Goal: Task Accomplishment & Management: Use online tool/utility

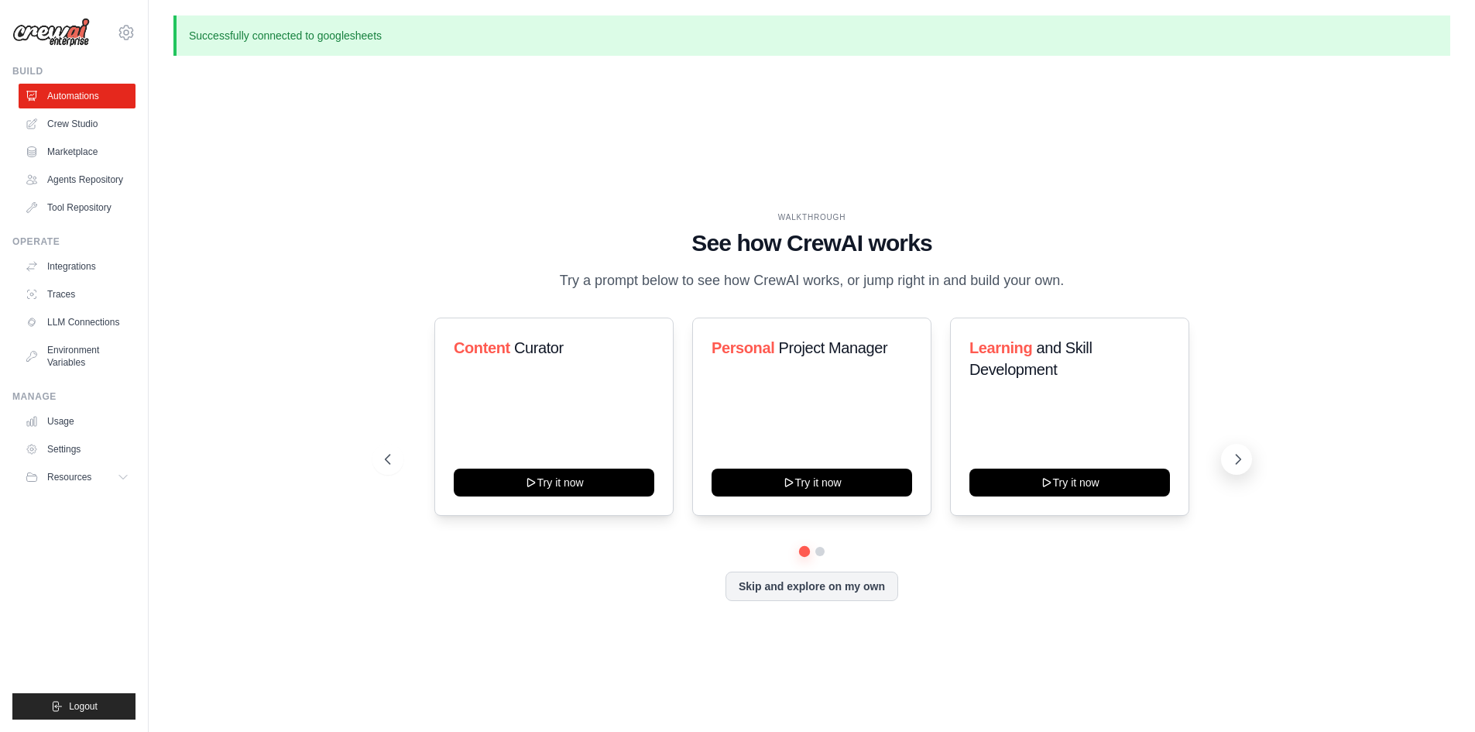
click at [1225, 454] on button at bounding box center [1236, 459] width 31 height 31
click at [877, 584] on button "Skip and explore on my own" at bounding box center [811, 584] width 173 height 29
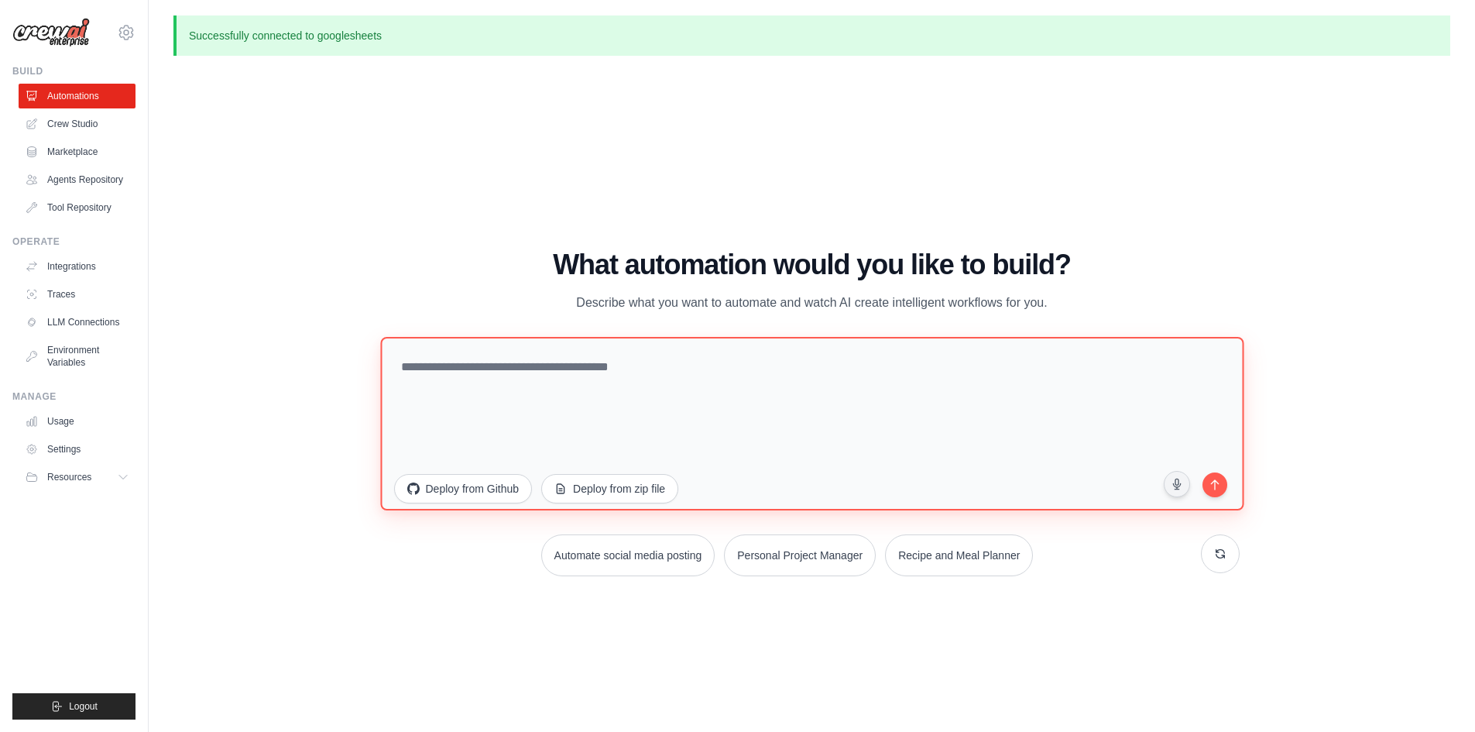
click at [533, 405] on textarea at bounding box center [811, 422] width 863 height 173
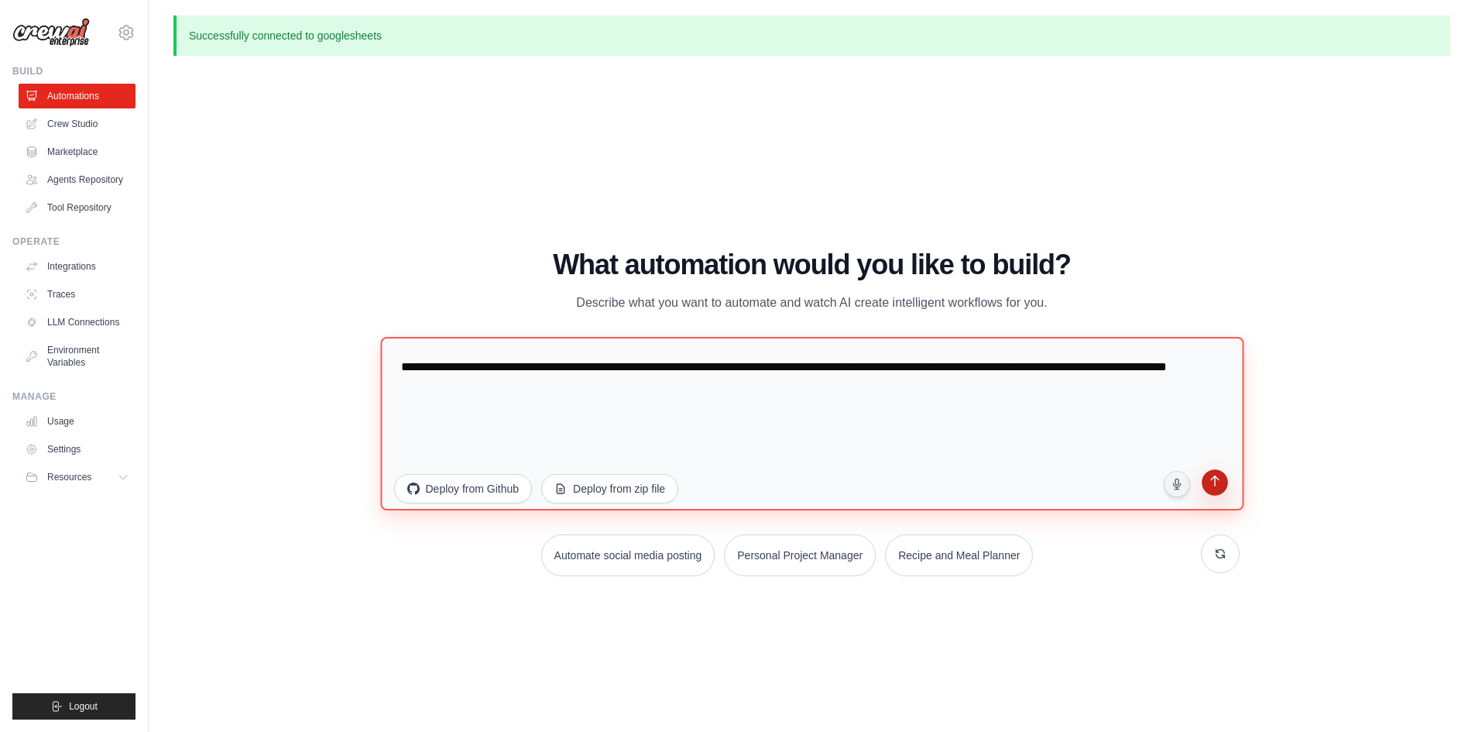
type textarea "**********"
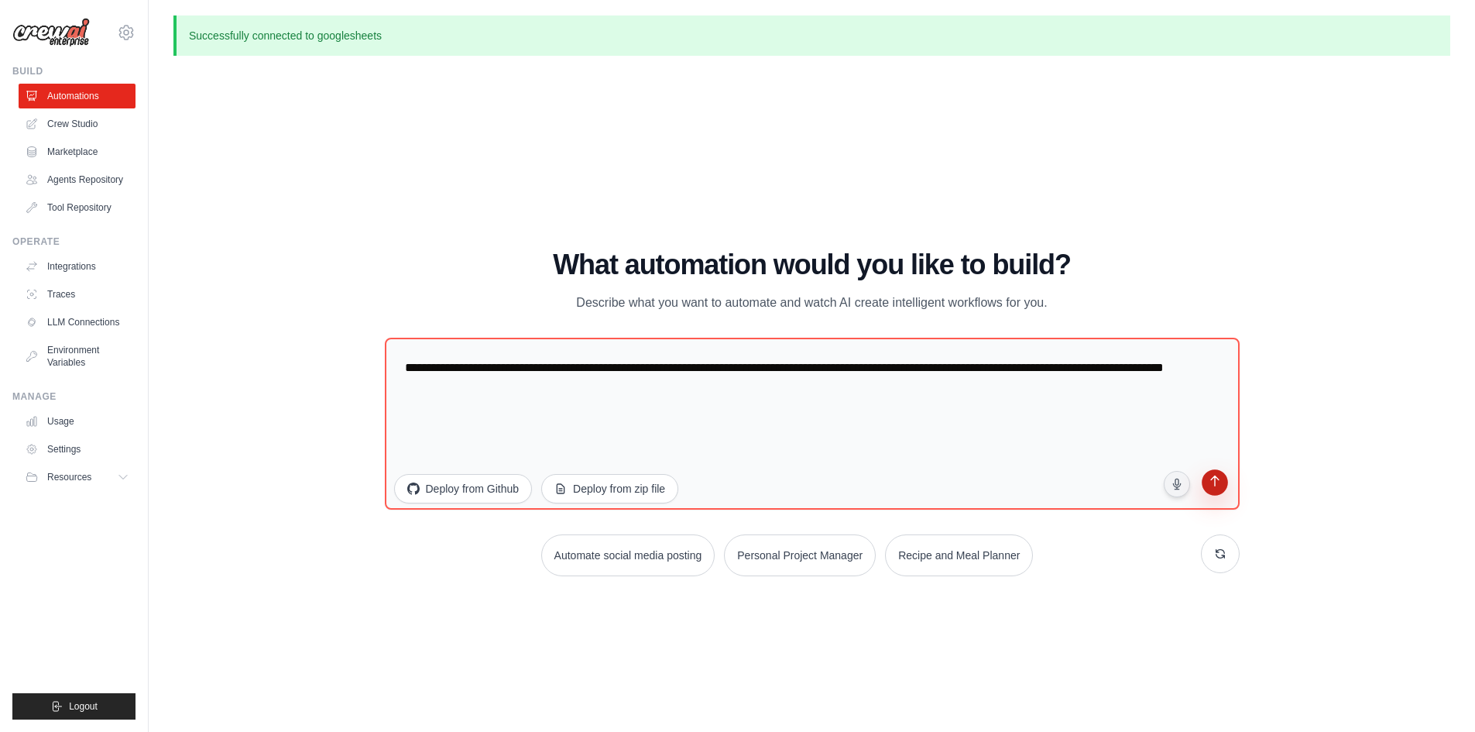
click at [1221, 478] on icon "submit" at bounding box center [1214, 482] width 15 height 15
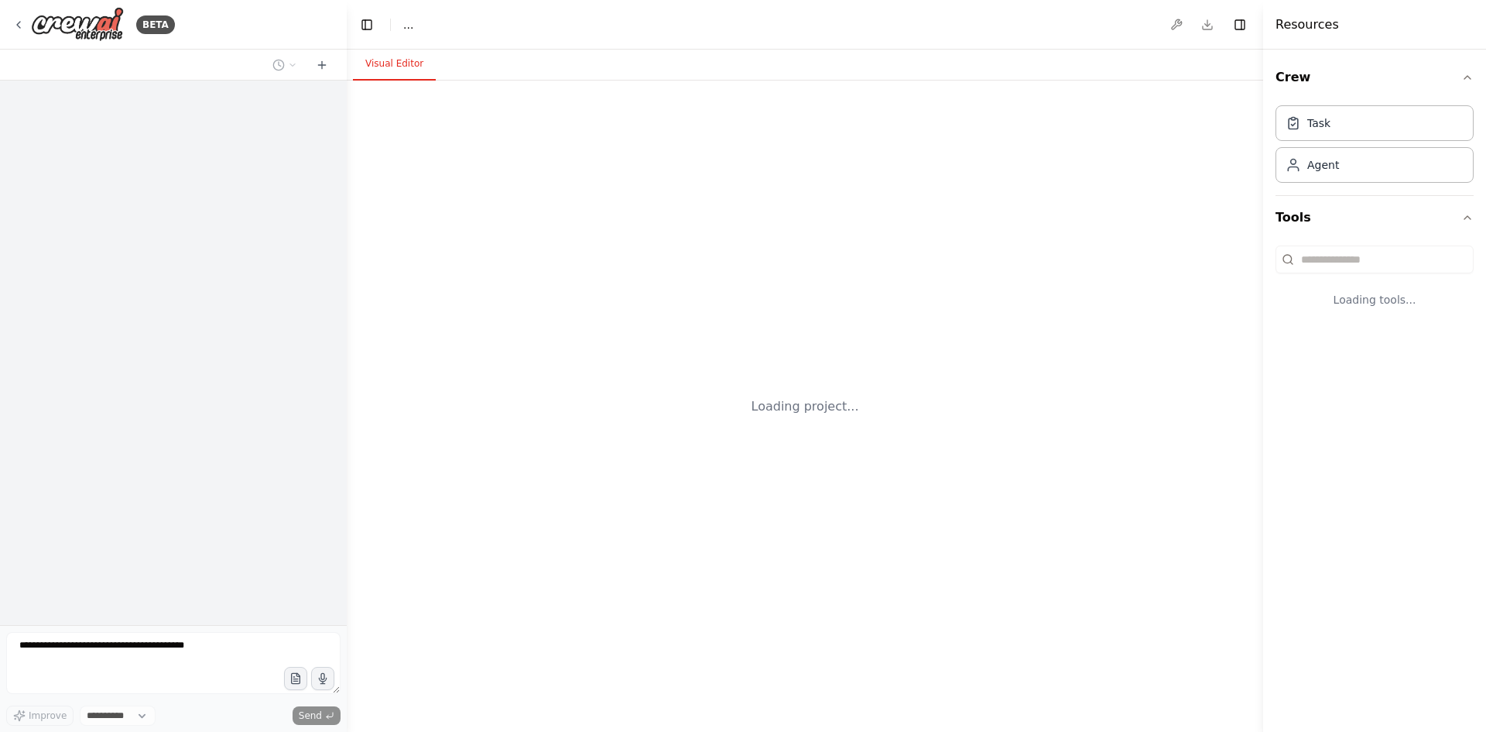
select select "****"
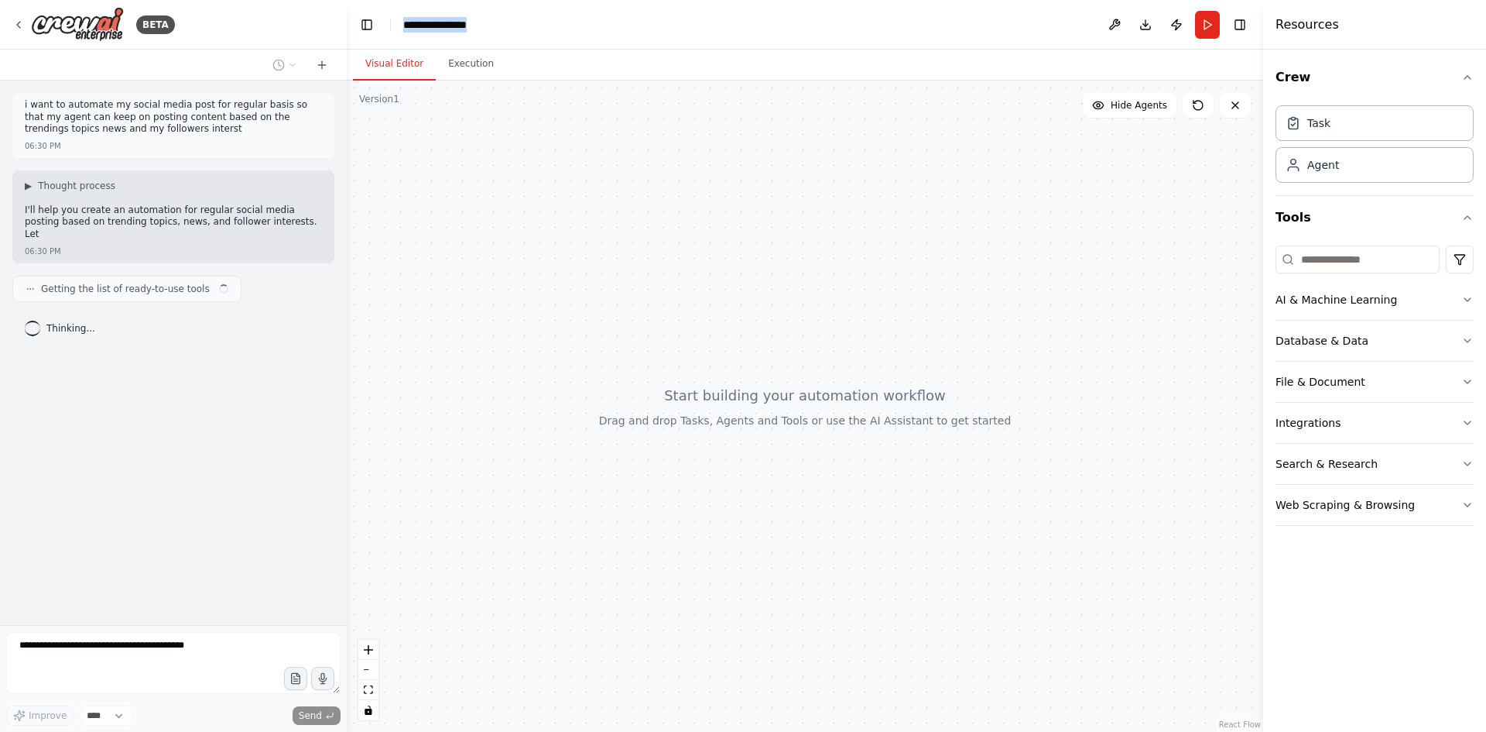
drag, startPoint x: 403, startPoint y: 22, endPoint x: 713, endPoint y: 29, distance: 310.5
click at [655, 26] on header "**********" at bounding box center [805, 25] width 917 height 50
click at [790, 33] on header "**********" at bounding box center [805, 25] width 917 height 50
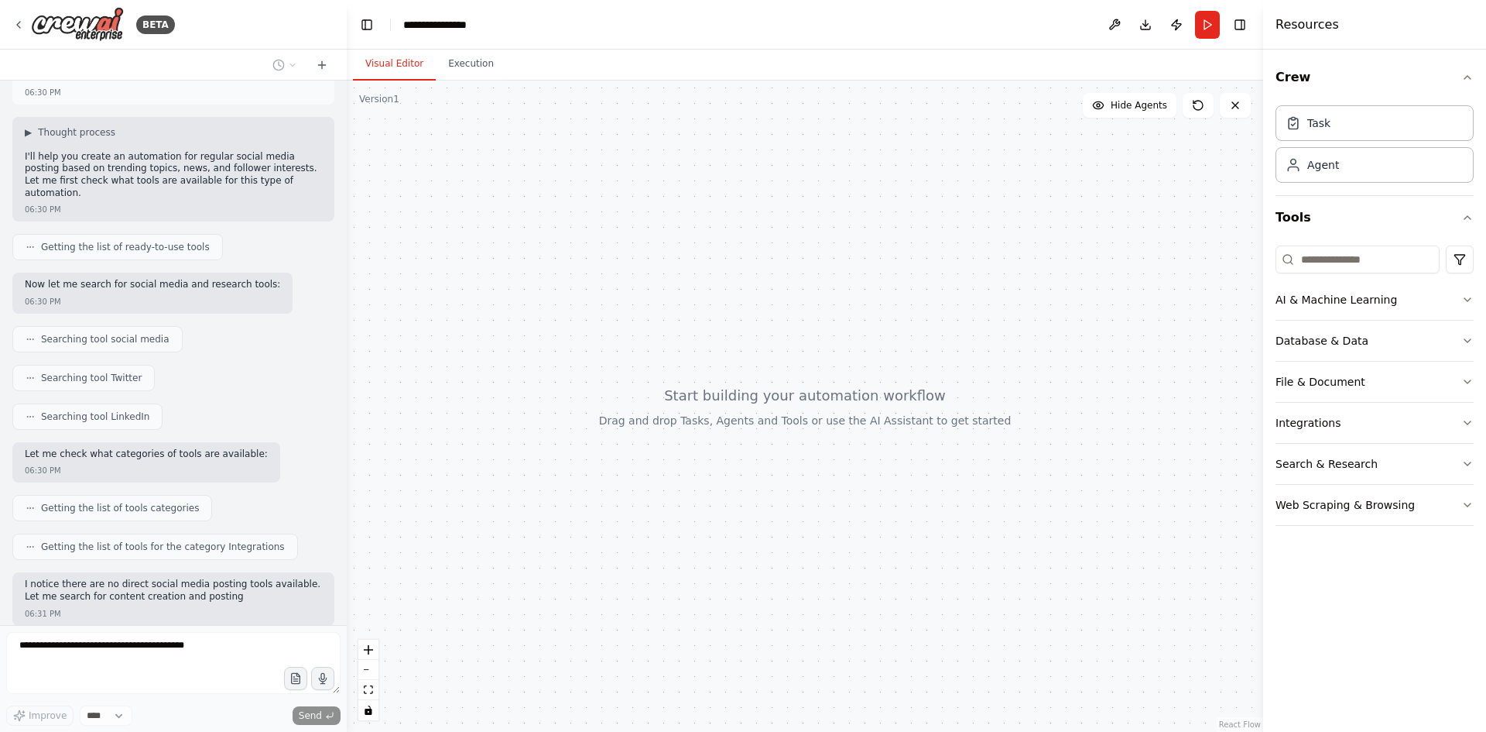
scroll to position [132, 0]
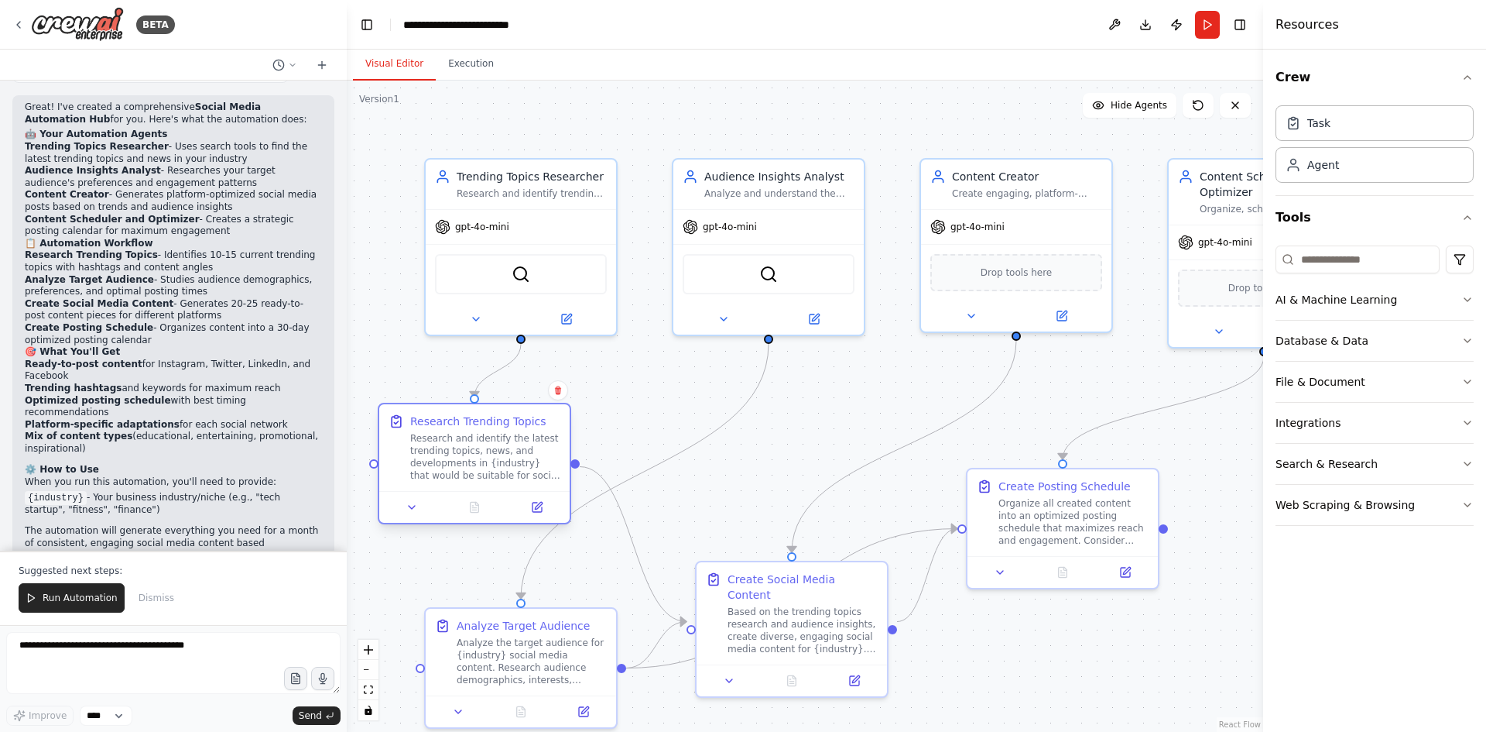
drag, startPoint x: 556, startPoint y: 523, endPoint x: 505, endPoint y: 455, distance: 84.7
click at [505, 455] on div "Research and identify the latest trending topics, news, and developments in {in…" at bounding box center [485, 457] width 150 height 50
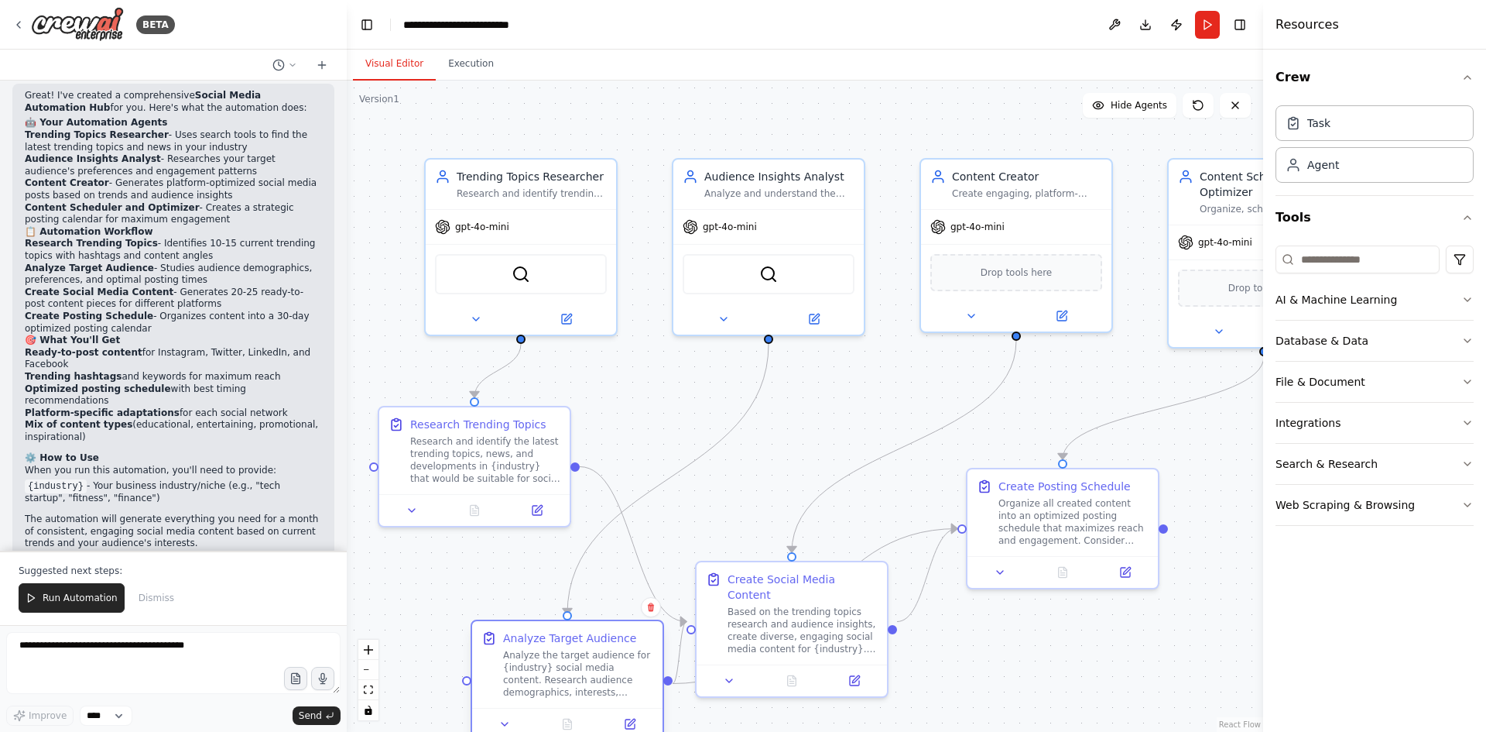
drag, startPoint x: 536, startPoint y: 675, endPoint x: 579, endPoint y: 684, distance: 43.6
click at [579, 684] on div "Analyze the target audience for {industry} social media content. Research audie…" at bounding box center [578, 674] width 150 height 50
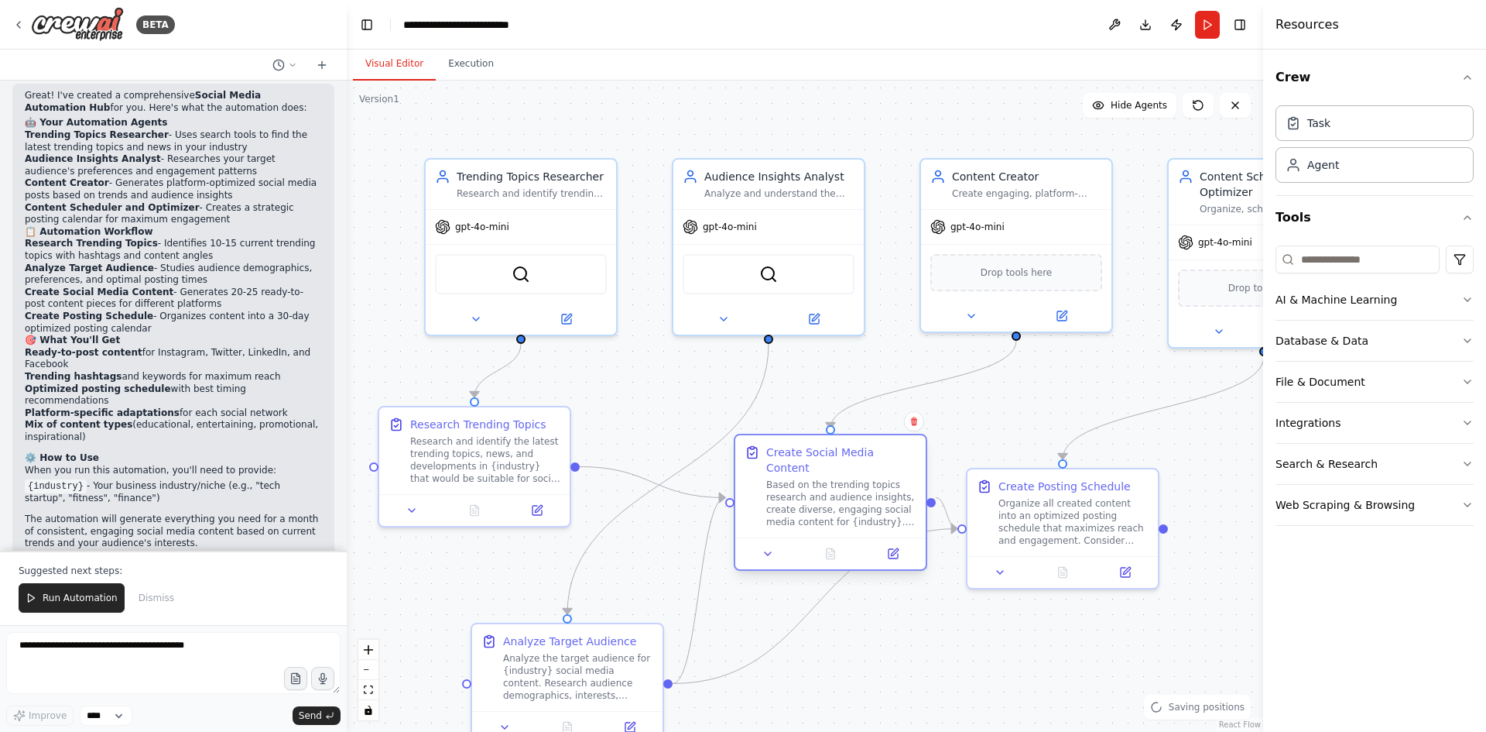
drag, startPoint x: 827, startPoint y: 595, endPoint x: 809, endPoint y: 493, distance: 103.7
click at [809, 493] on div "Based on the trending topics research and audience insights, create diverse, en…" at bounding box center [841, 503] width 150 height 50
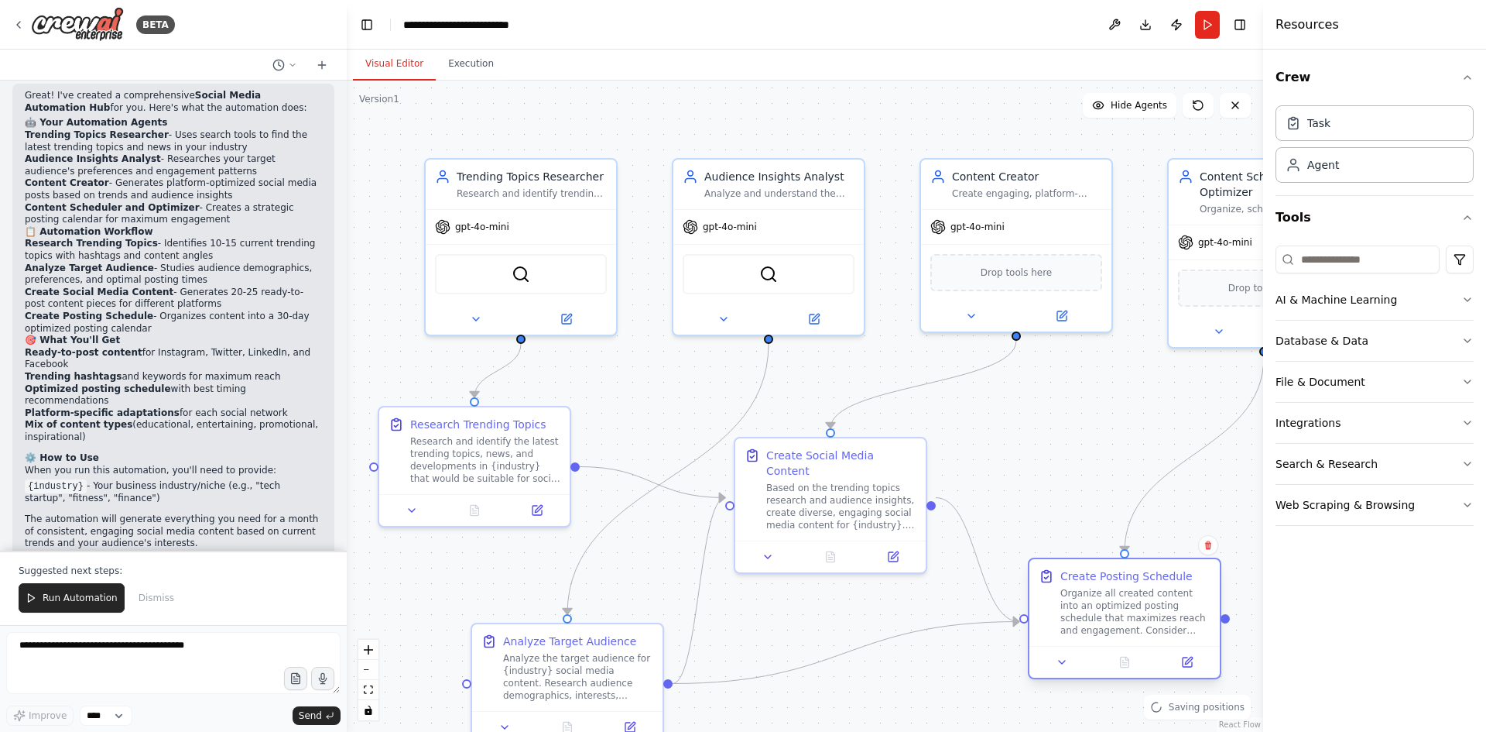
drag, startPoint x: 985, startPoint y: 523, endPoint x: 1045, endPoint y: 615, distance: 109.5
click at [1045, 615] on div "Create Posting Schedule Organize all created content into an optimized posting …" at bounding box center [1125, 602] width 172 height 68
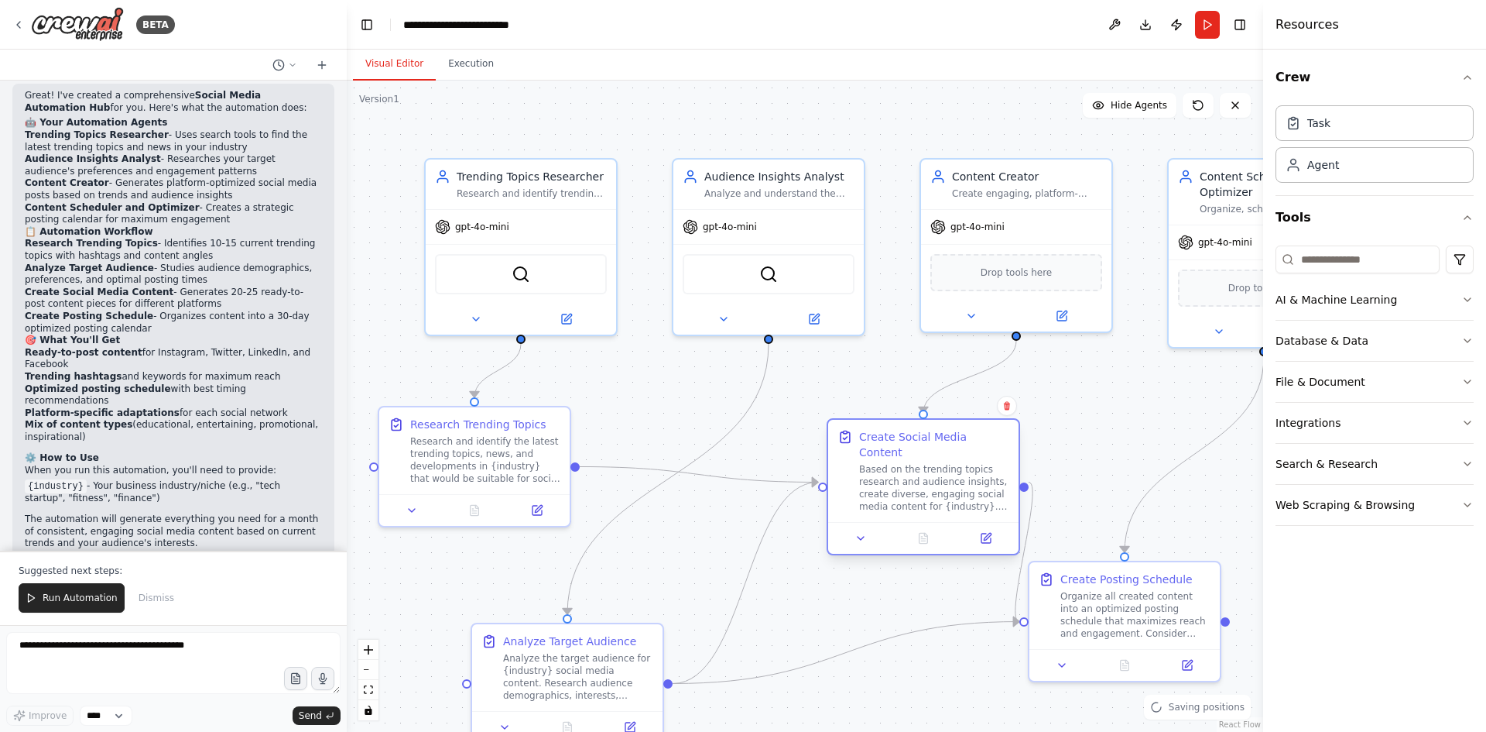
drag, startPoint x: 802, startPoint y: 493, endPoint x: 892, endPoint y: 475, distance: 91.5
click at [892, 475] on div "Based on the trending topics research and audience insights, create diverse, en…" at bounding box center [934, 488] width 150 height 50
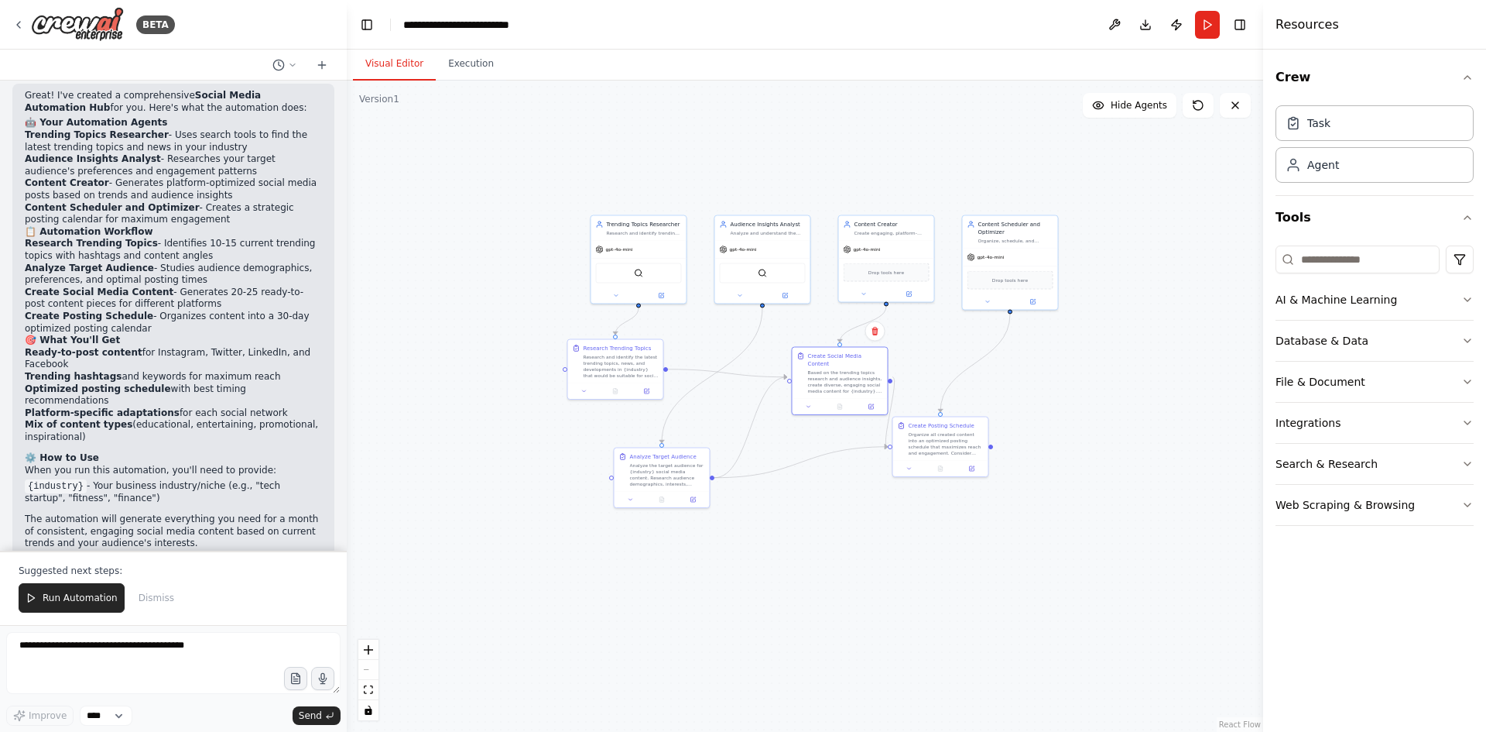
drag, startPoint x: 1047, startPoint y: 331, endPoint x: 916, endPoint y: 330, distance: 131.6
click at [916, 330] on div ".deletable-edge-delete-btn { width: 20px; height: 20px; border: 0px solid #ffff…" at bounding box center [805, 406] width 917 height 651
click at [1106, 447] on div ".deletable-edge-delete-btn { width: 20px; height: 20px; border: 0px solid #ffff…" at bounding box center [805, 406] width 917 height 651
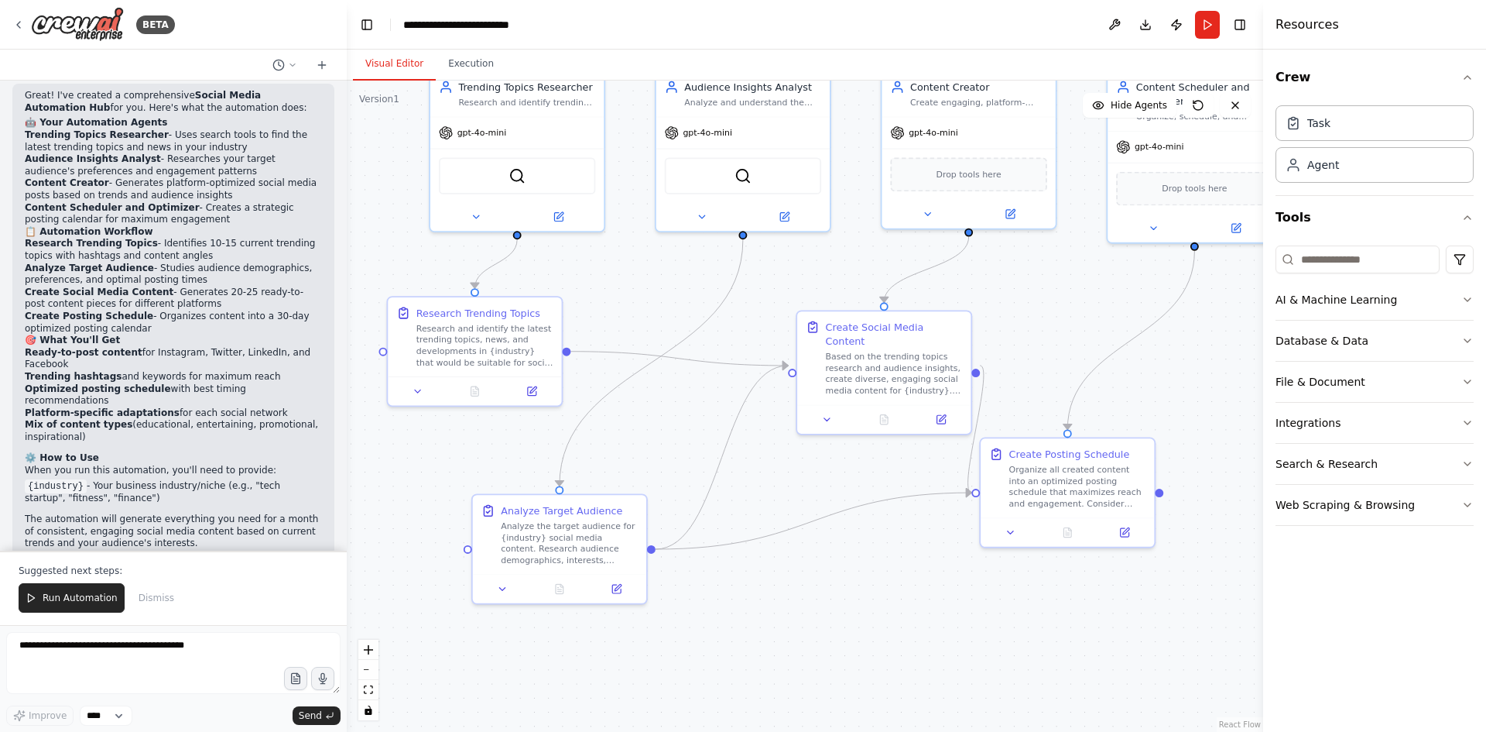
drag, startPoint x: 914, startPoint y: 303, endPoint x: 1032, endPoint y: 351, distance: 127.4
click at [1040, 341] on div ".deletable-edge-delete-btn { width: 20px; height: 20px; border: 0px solid #ffff…" at bounding box center [805, 406] width 917 height 651
click at [88, 601] on span "Run Automation" at bounding box center [80, 597] width 75 height 12
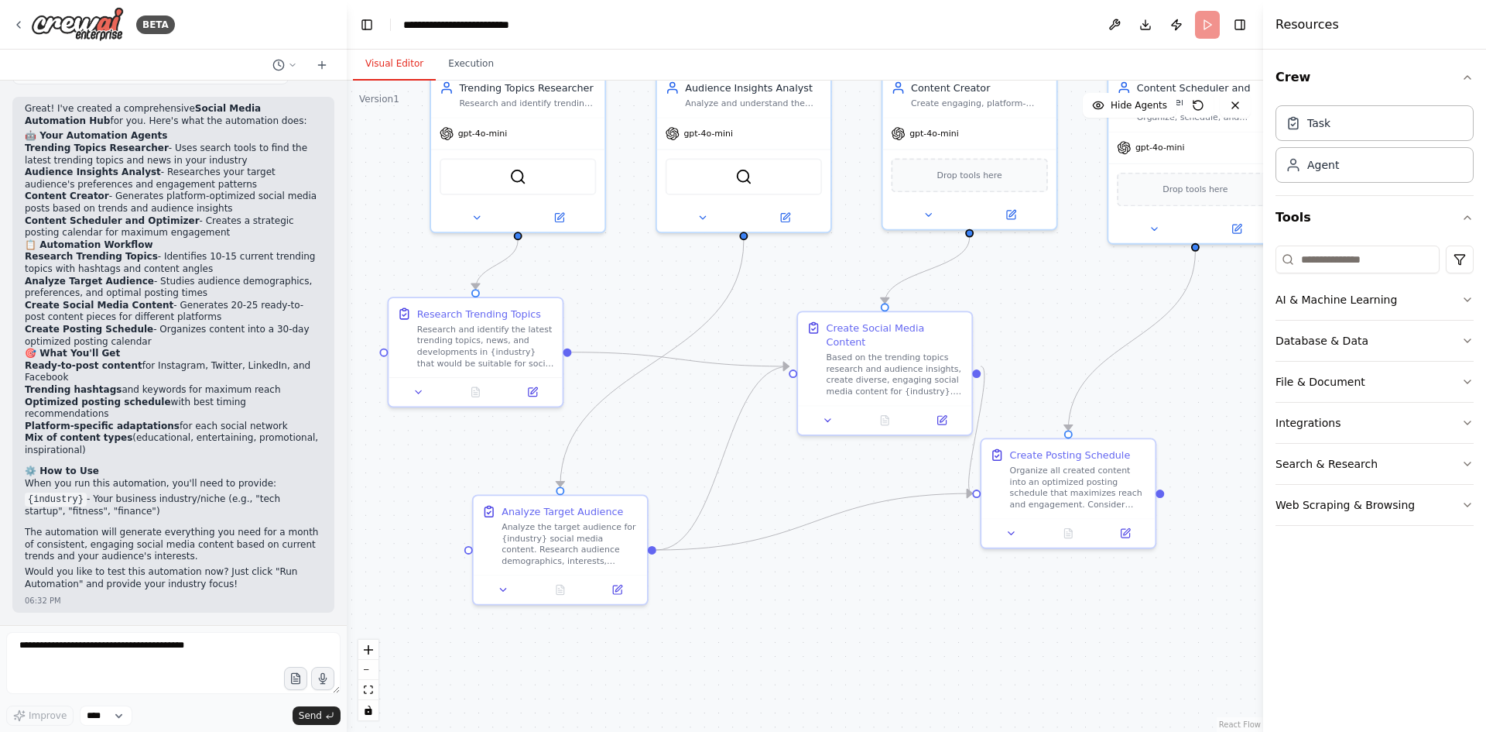
scroll to position [1387, 0]
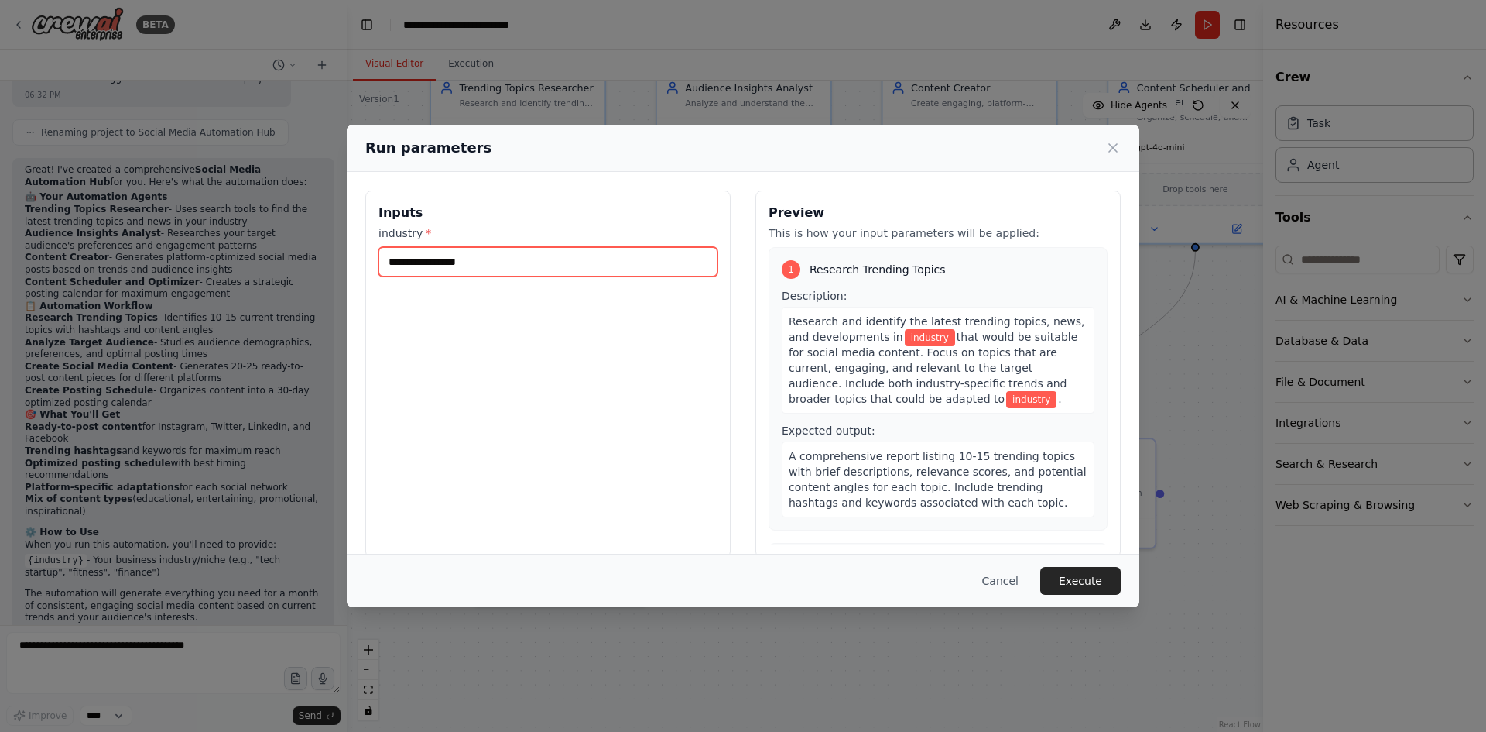
click at [523, 265] on input "industry *" at bounding box center [548, 261] width 339 height 29
type input "*******"
click at [1094, 576] on button "Execute" at bounding box center [1080, 581] width 81 height 28
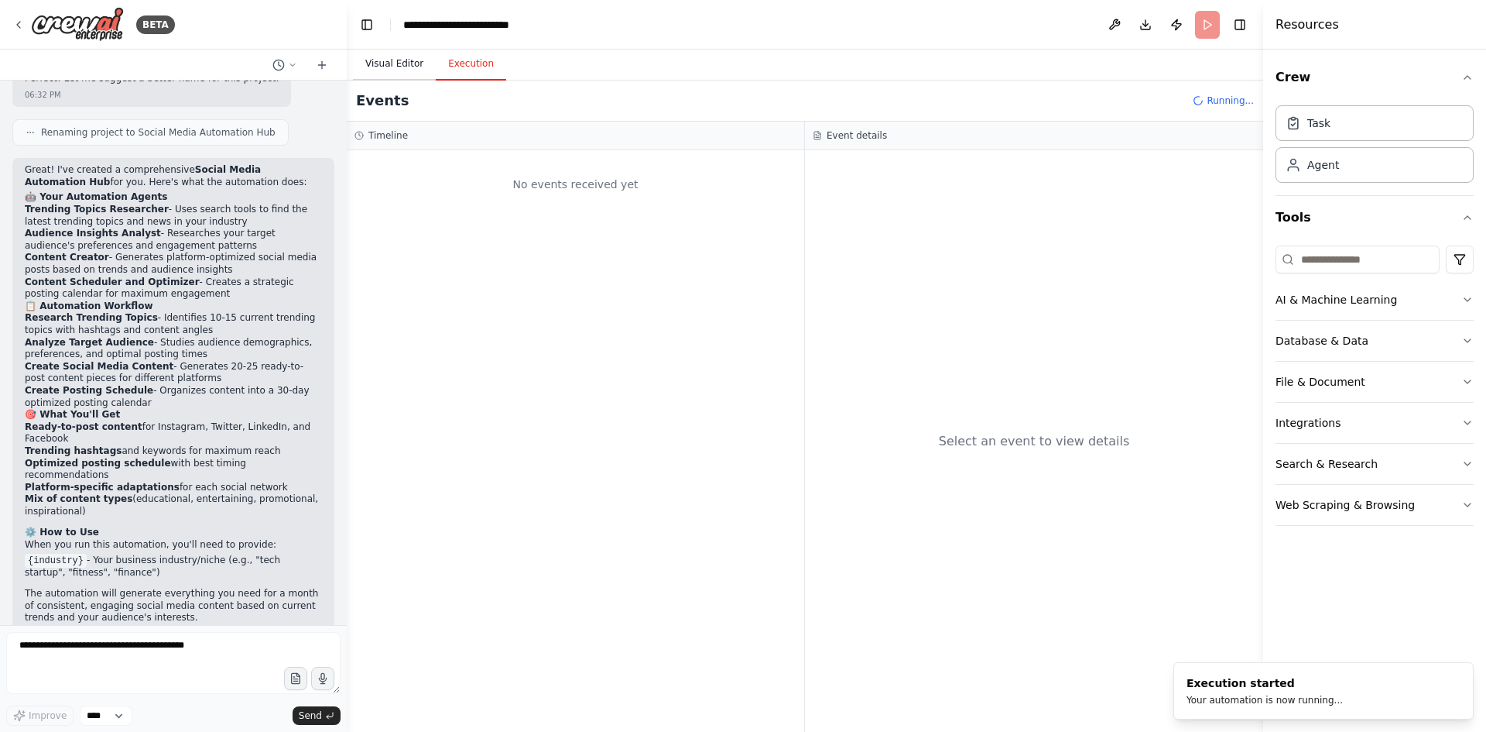
click at [400, 67] on button "Visual Editor" at bounding box center [394, 64] width 83 height 33
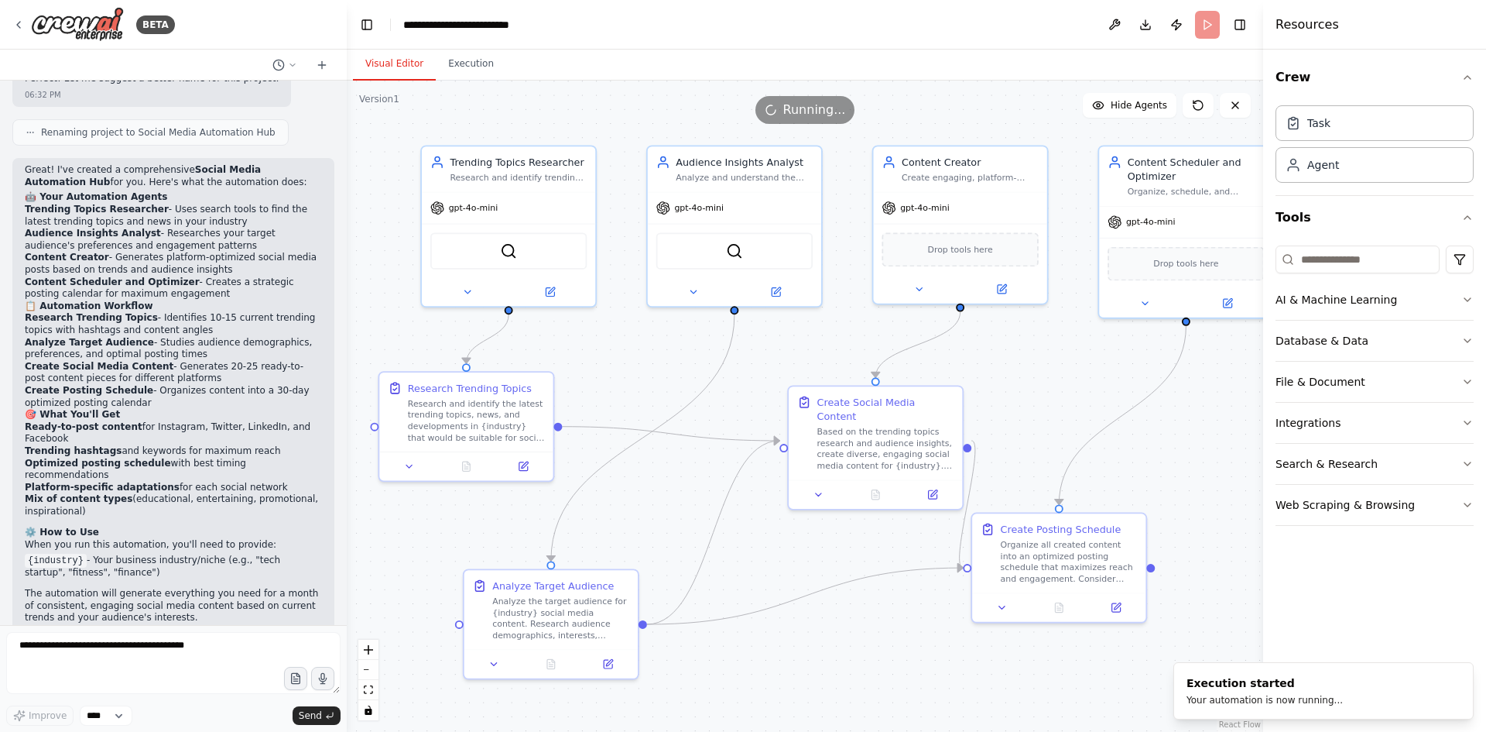
drag, startPoint x: 763, startPoint y: 310, endPoint x: 754, endPoint y: 384, distance: 74.9
click at [754, 384] on div ".deletable-edge-delete-btn { width: 20px; height: 20px; border: 0px solid #ffff…" at bounding box center [805, 406] width 917 height 651
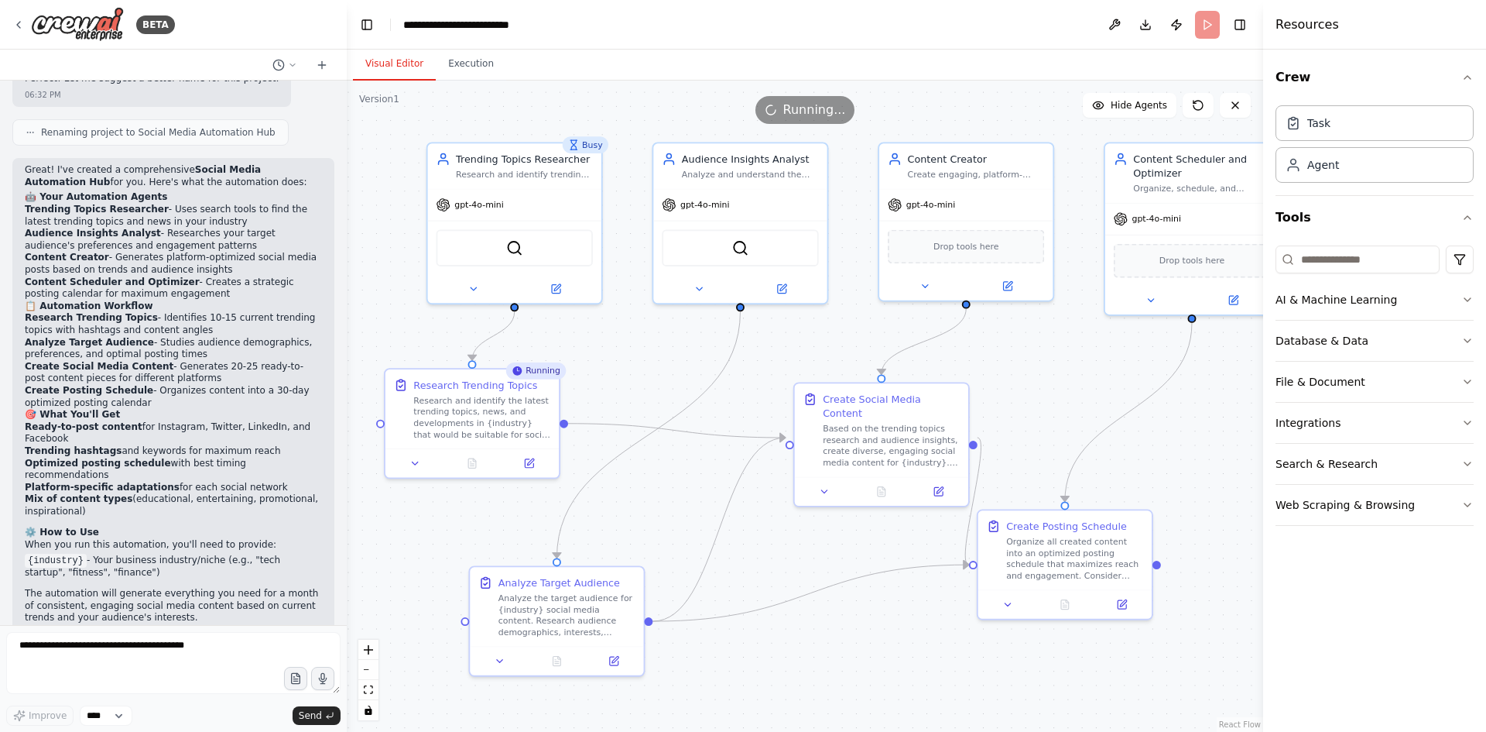
drag, startPoint x: 735, startPoint y: 448, endPoint x: 660, endPoint y: 351, distance: 122.5
click at [660, 351] on div ".deletable-edge-delete-btn { width: 20px; height: 20px; border: 0px solid #ffff…" at bounding box center [805, 406] width 917 height 651
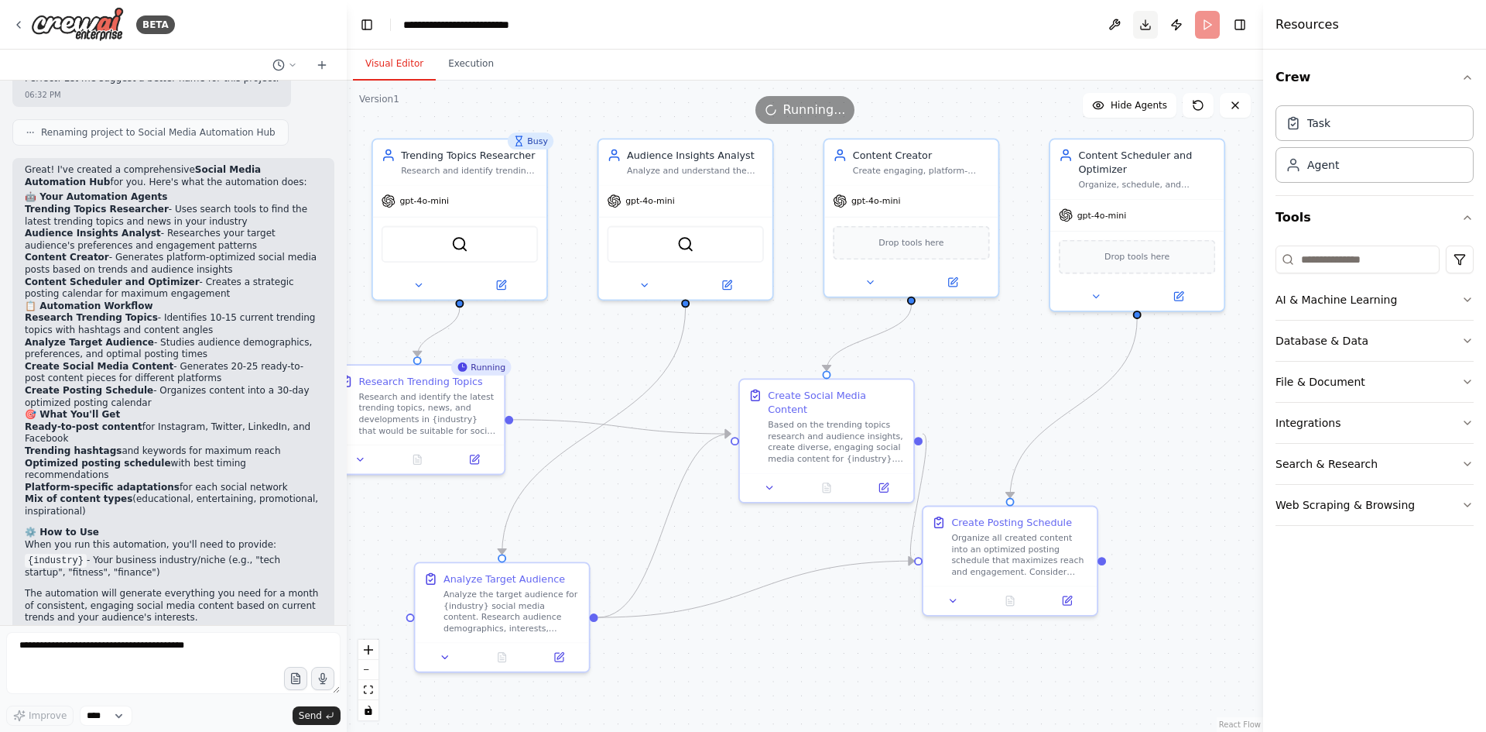
click at [1148, 25] on button "Download" at bounding box center [1145, 25] width 25 height 28
click at [833, 427] on div "Based on the trending topics research and audience insights, create diverse, en…" at bounding box center [836, 438] width 137 height 45
click at [464, 57] on button "Execution" at bounding box center [471, 64] width 70 height 33
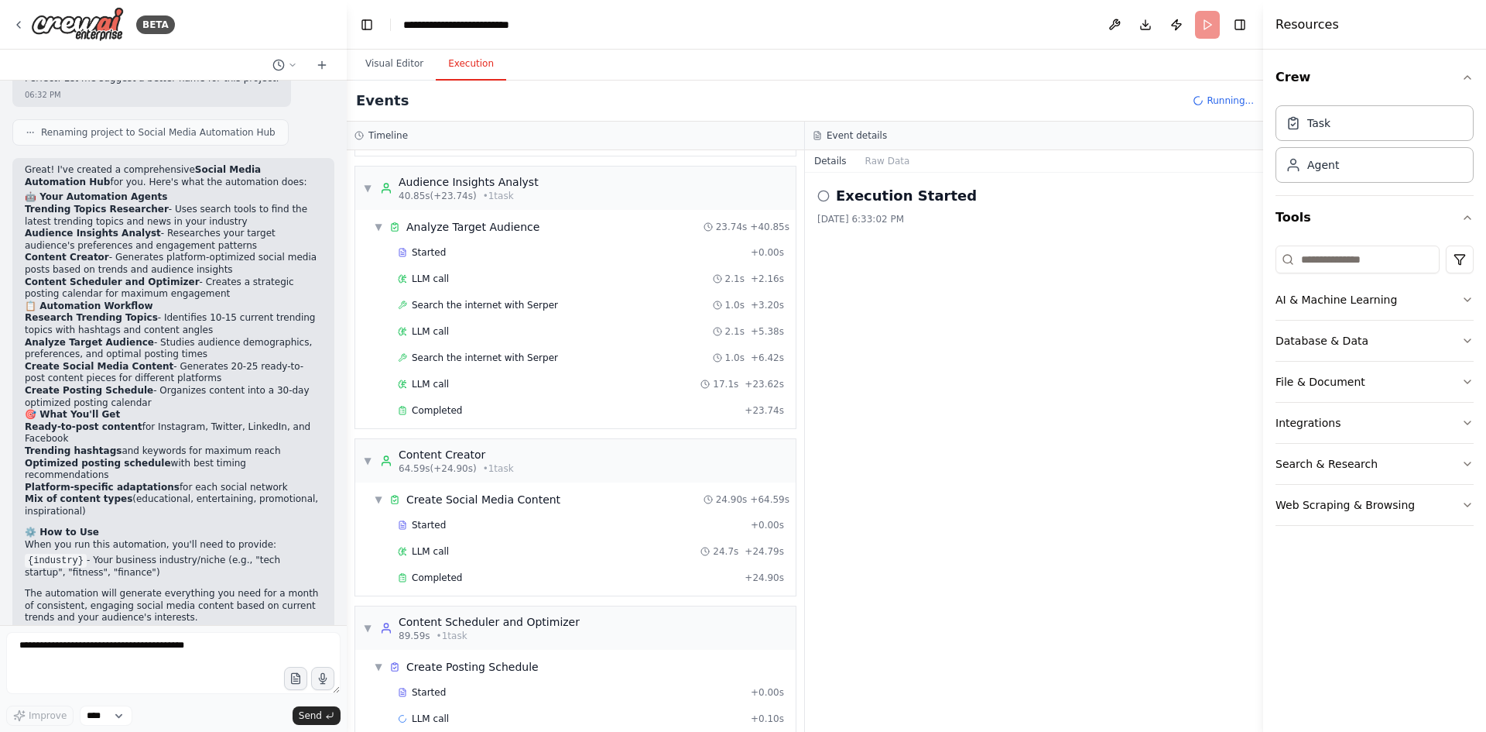
scroll to position [235, 0]
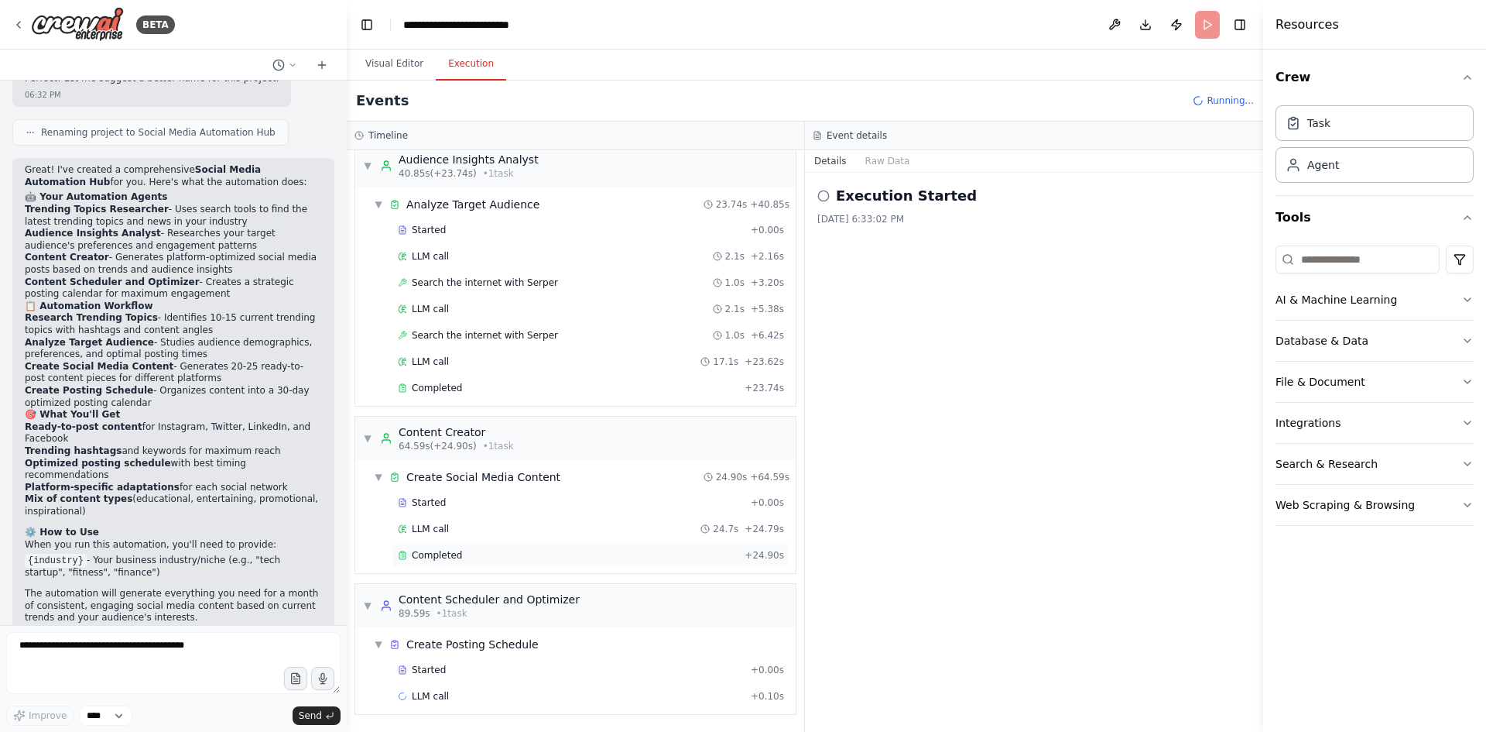
click at [501, 557] on div "Completed" at bounding box center [568, 555] width 341 height 12
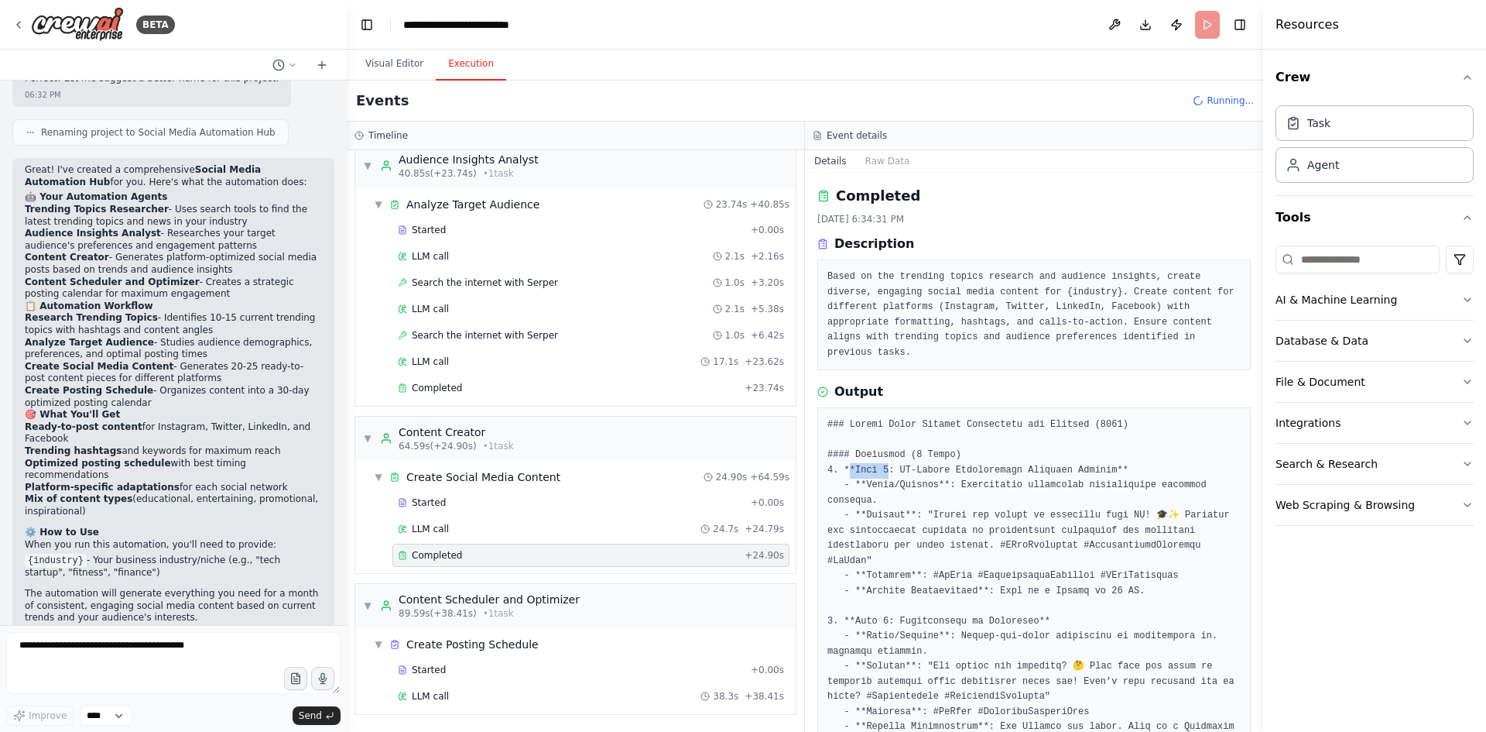
scroll to position [1462, 0]
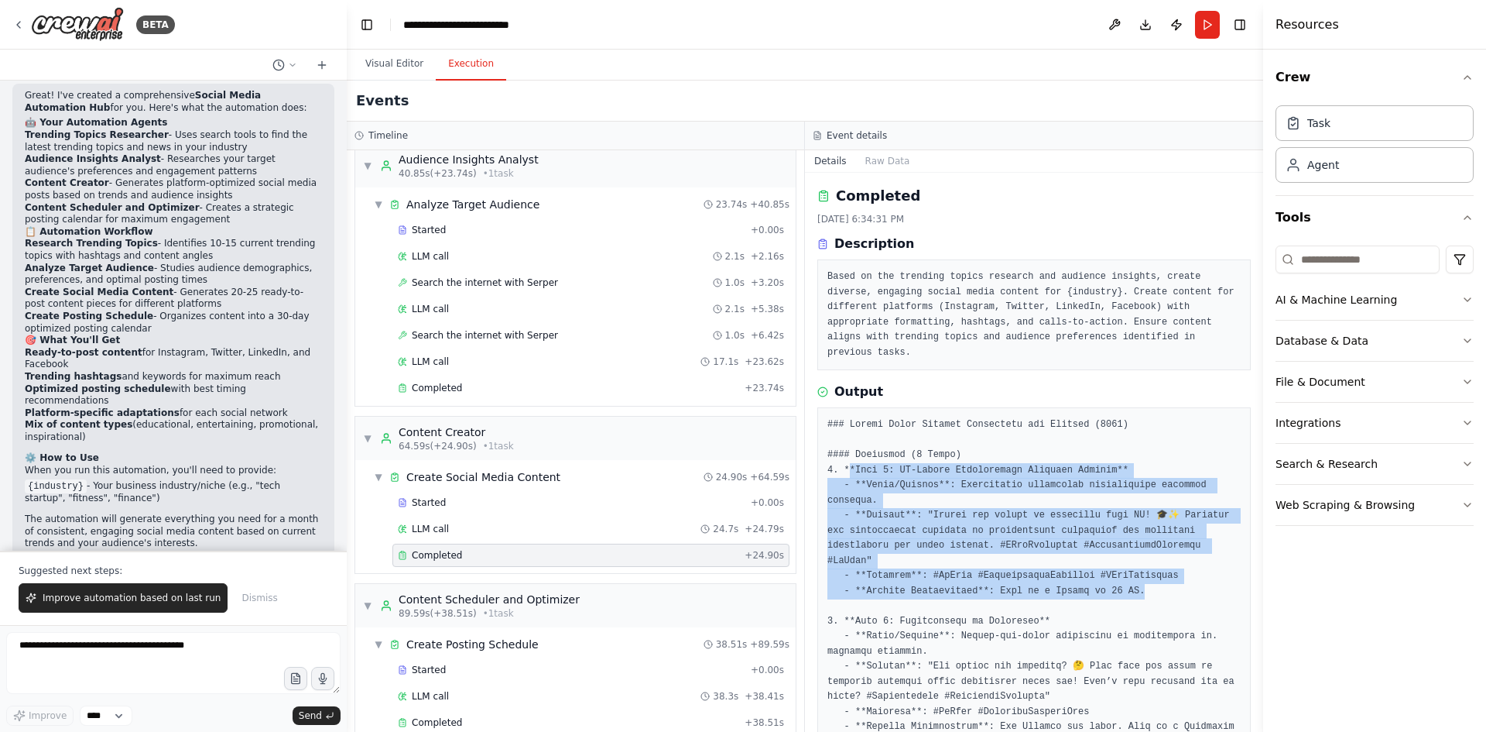
drag, startPoint x: 849, startPoint y: 451, endPoint x: 1160, endPoint y: 546, distance: 325.4
drag, startPoint x: 1134, startPoint y: 547, endPoint x: 822, endPoint y: 448, distance: 327.1
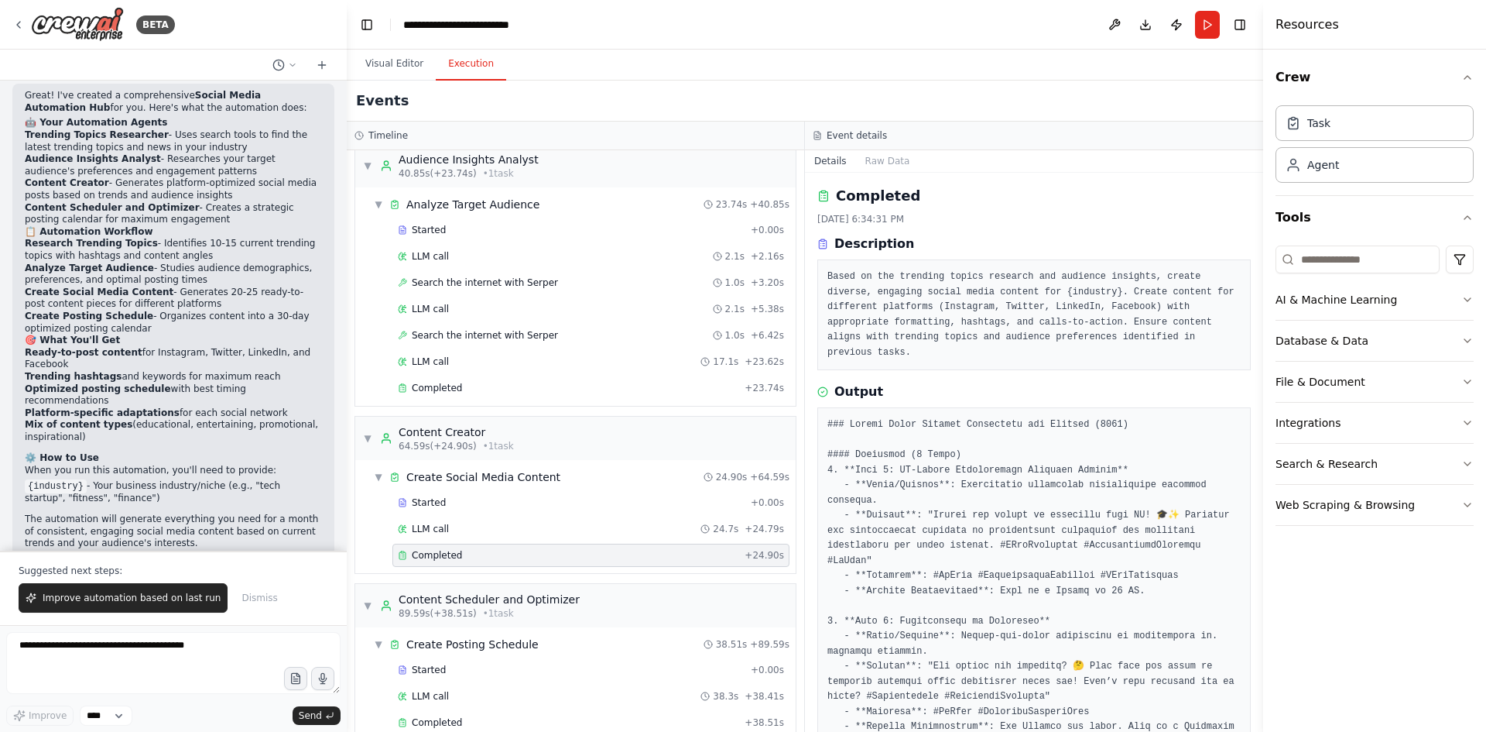
drag, startPoint x: 1261, startPoint y: 279, endPoint x: 1260, endPoint y: 309, distance: 30.2
click at [1260, 309] on button "Toggle Sidebar" at bounding box center [1263, 366] width 12 height 732
drag, startPoint x: 1263, startPoint y: 272, endPoint x: 1257, endPoint y: 305, distance: 33.0
click at [1257, 305] on button "Toggle Sidebar" at bounding box center [1263, 366] width 12 height 732
drag, startPoint x: 1258, startPoint y: 276, endPoint x: 1242, endPoint y: 292, distance: 22.4
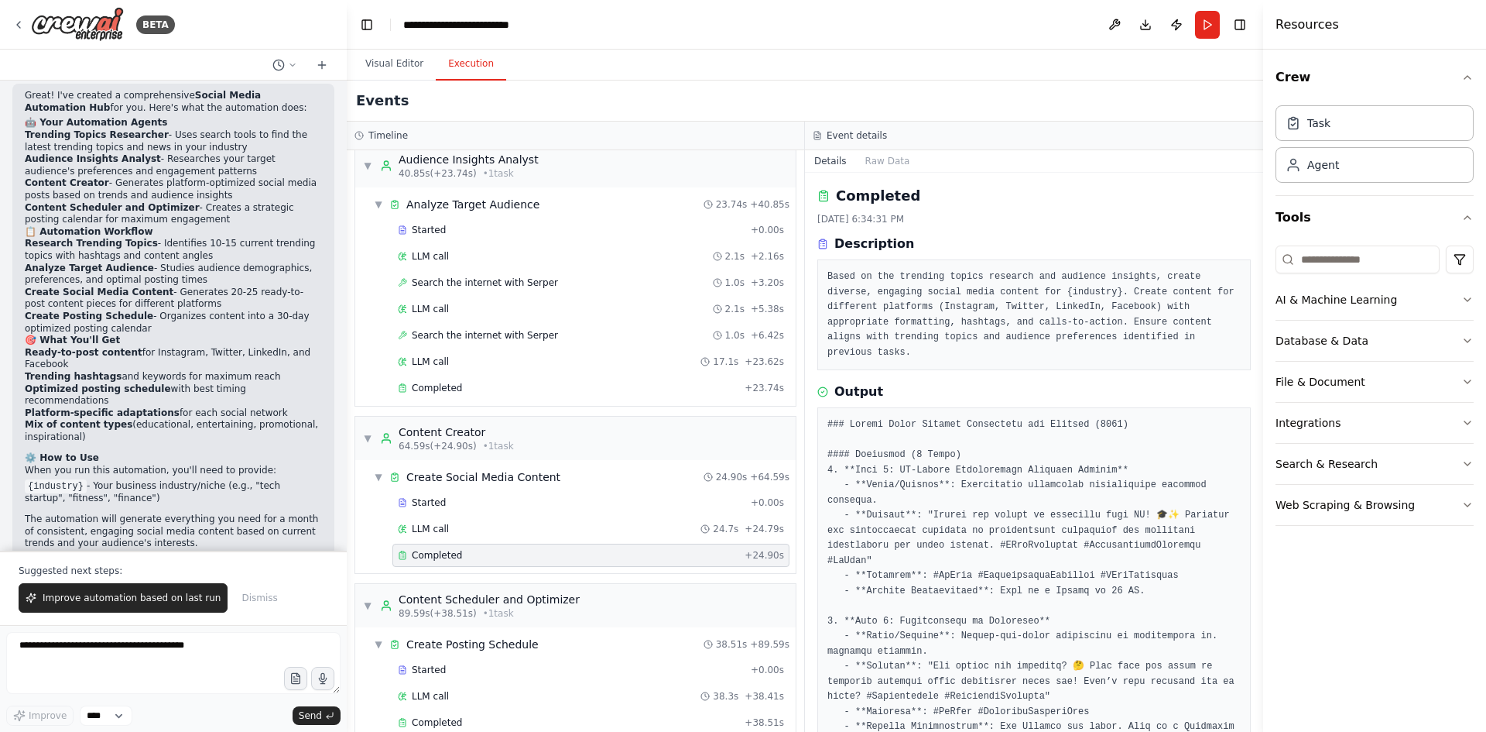
click at [1241, 349] on div "BETA i want to automate my social media post for regular basis so that my agent…" at bounding box center [743, 366] width 1486 height 732
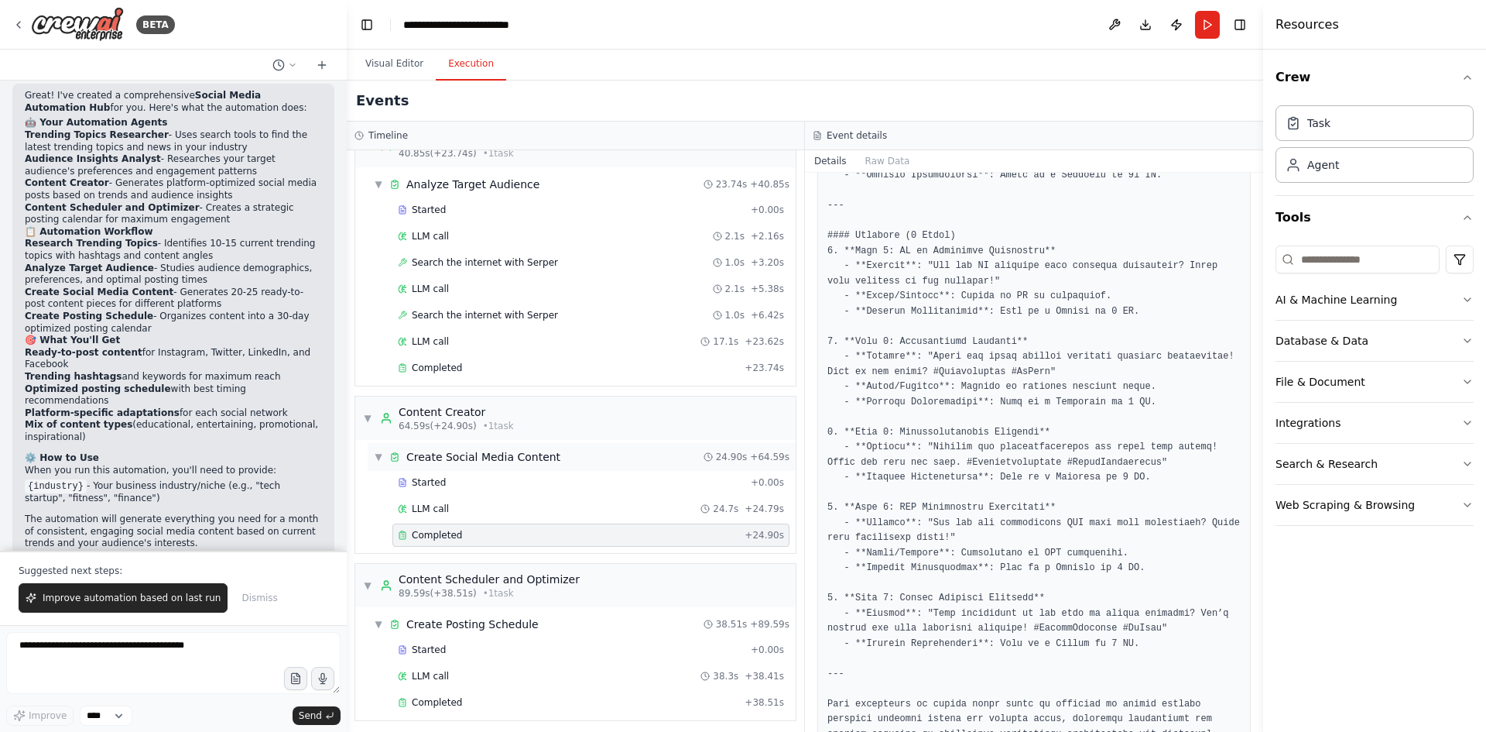
scroll to position [261, 0]
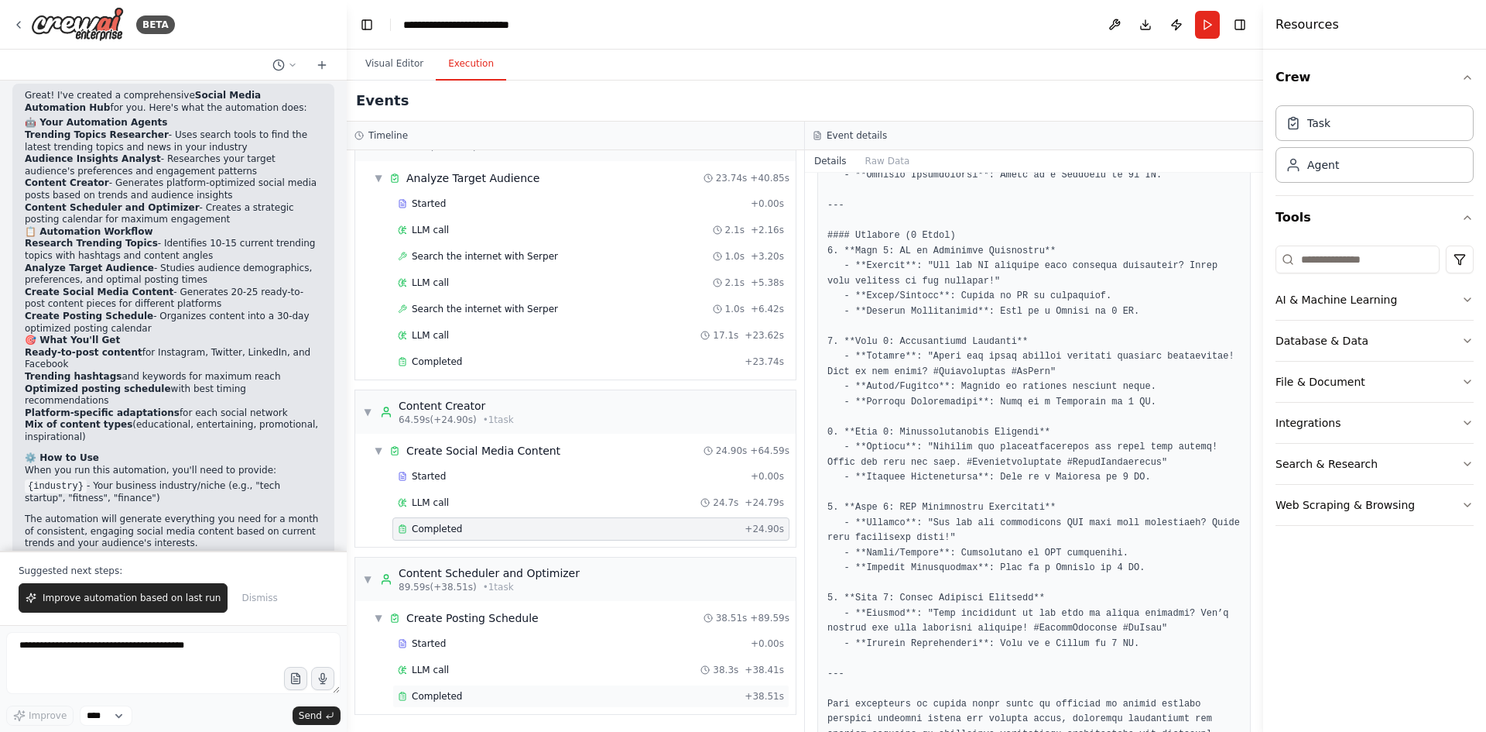
click at [499, 686] on div "Completed + 38.51s" at bounding box center [590, 695] width 397 height 23
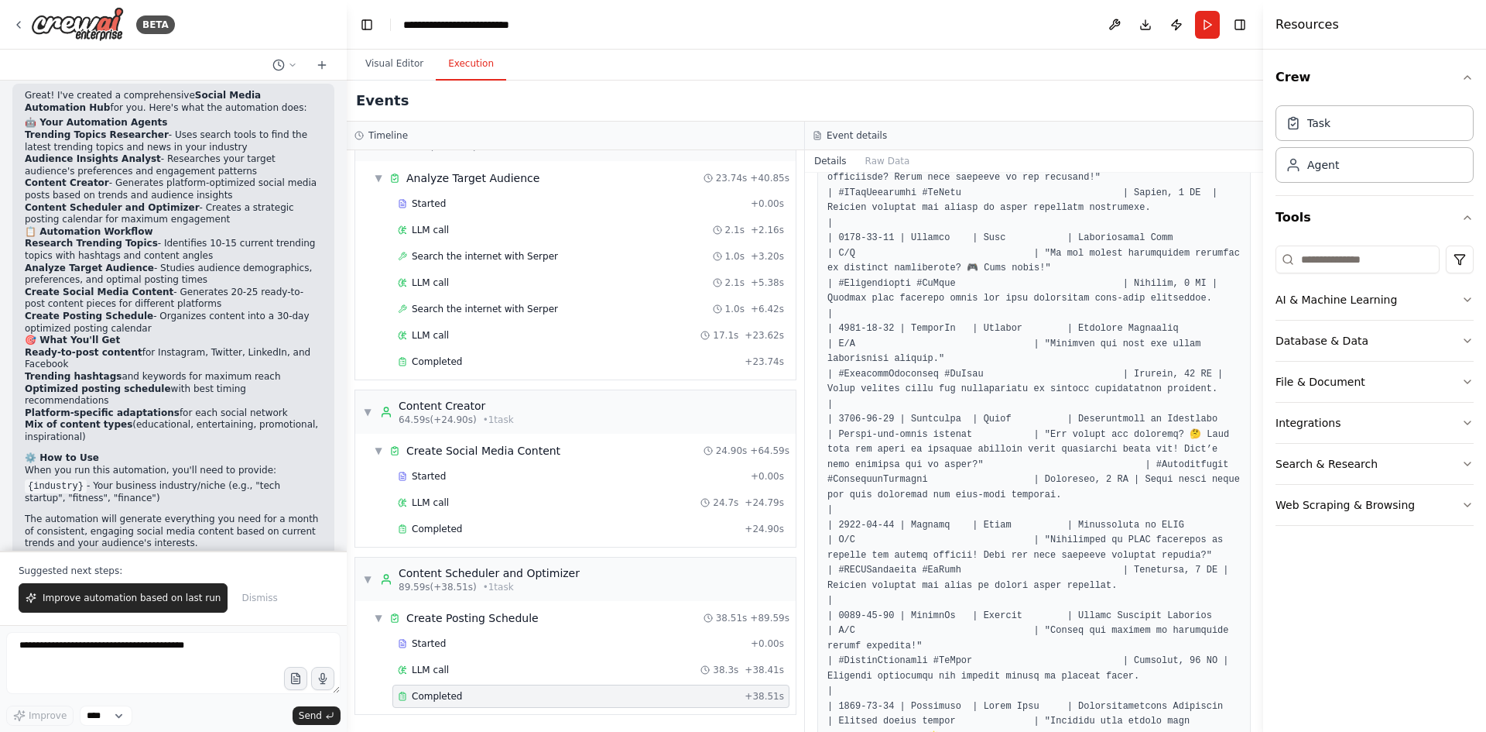
scroll to position [0, 0]
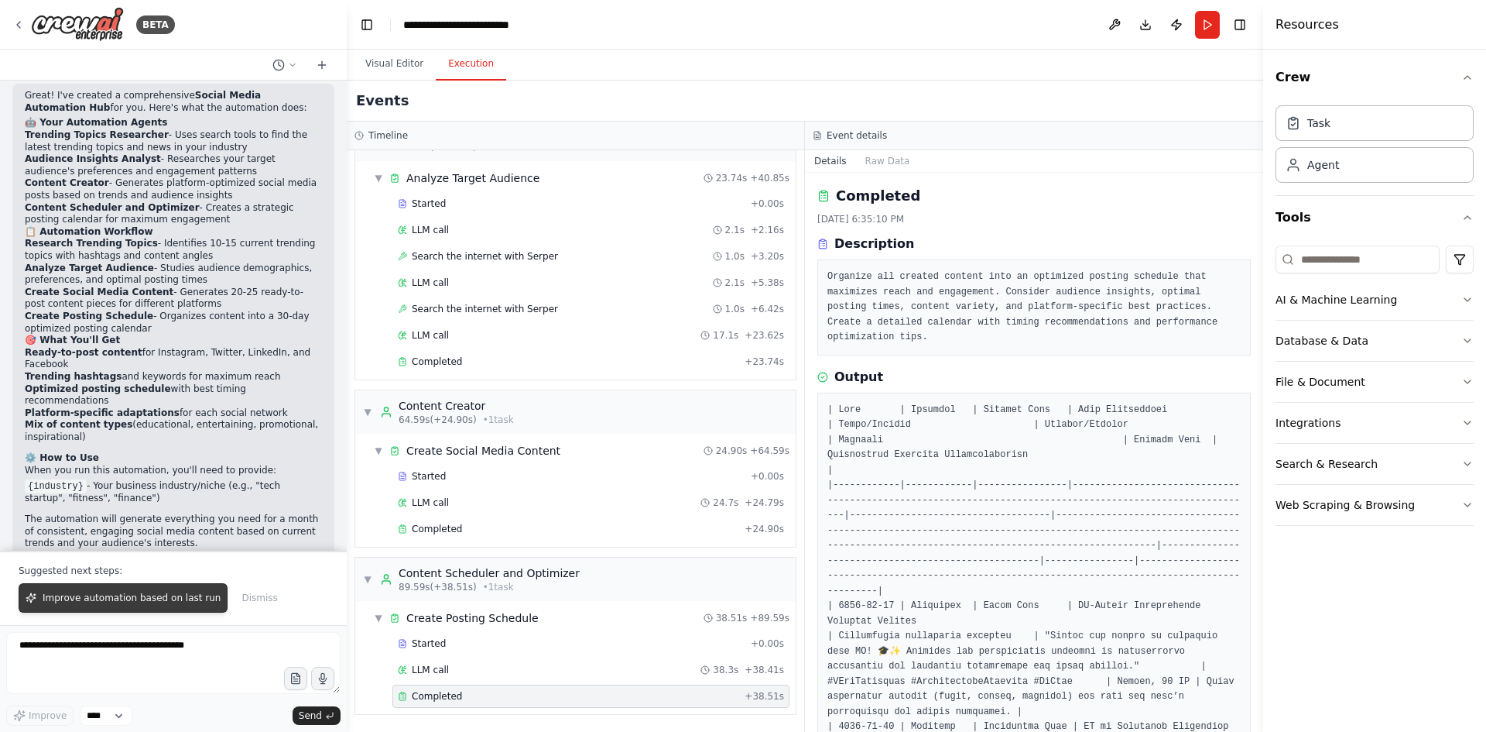
click at [142, 602] on span "Improve automation based on last run" at bounding box center [132, 597] width 178 height 12
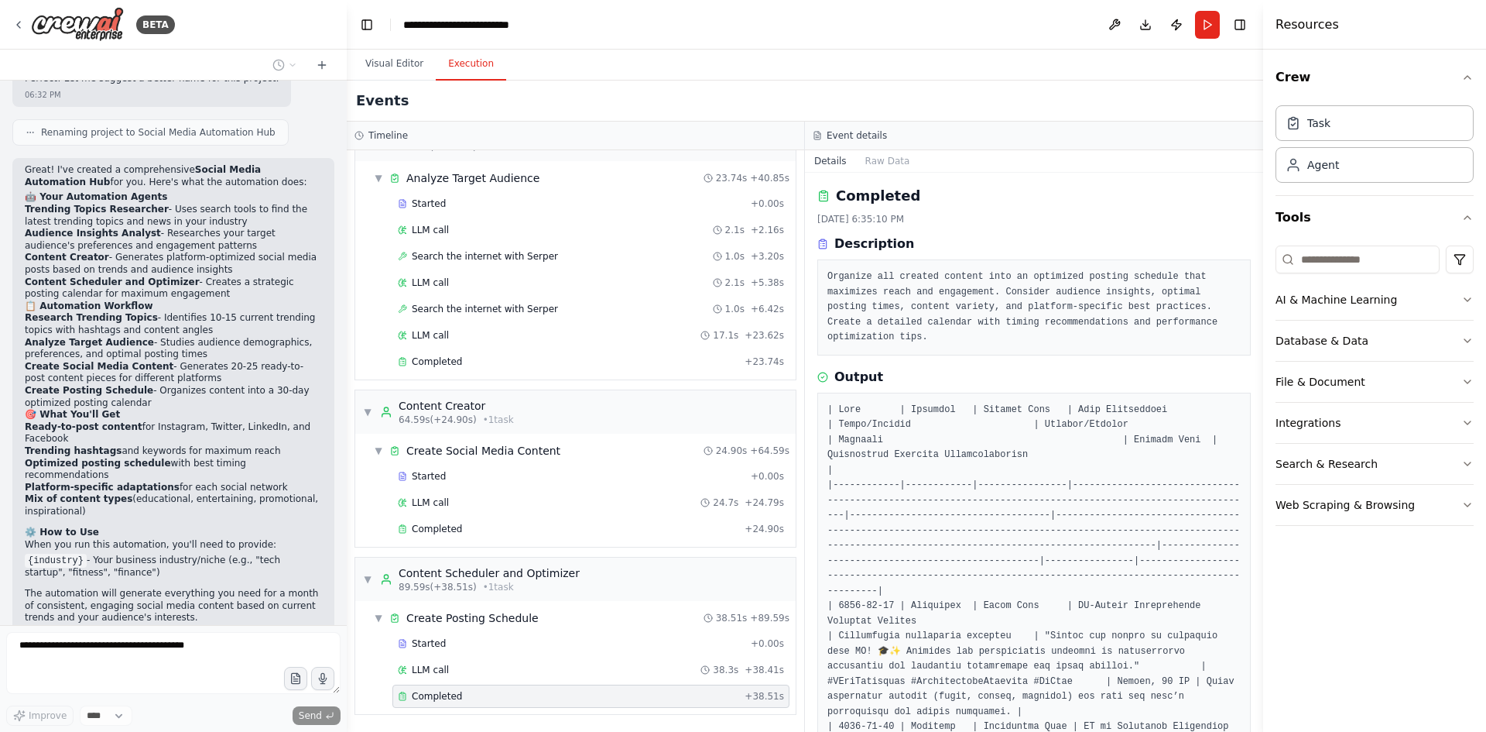
scroll to position [1427, 0]
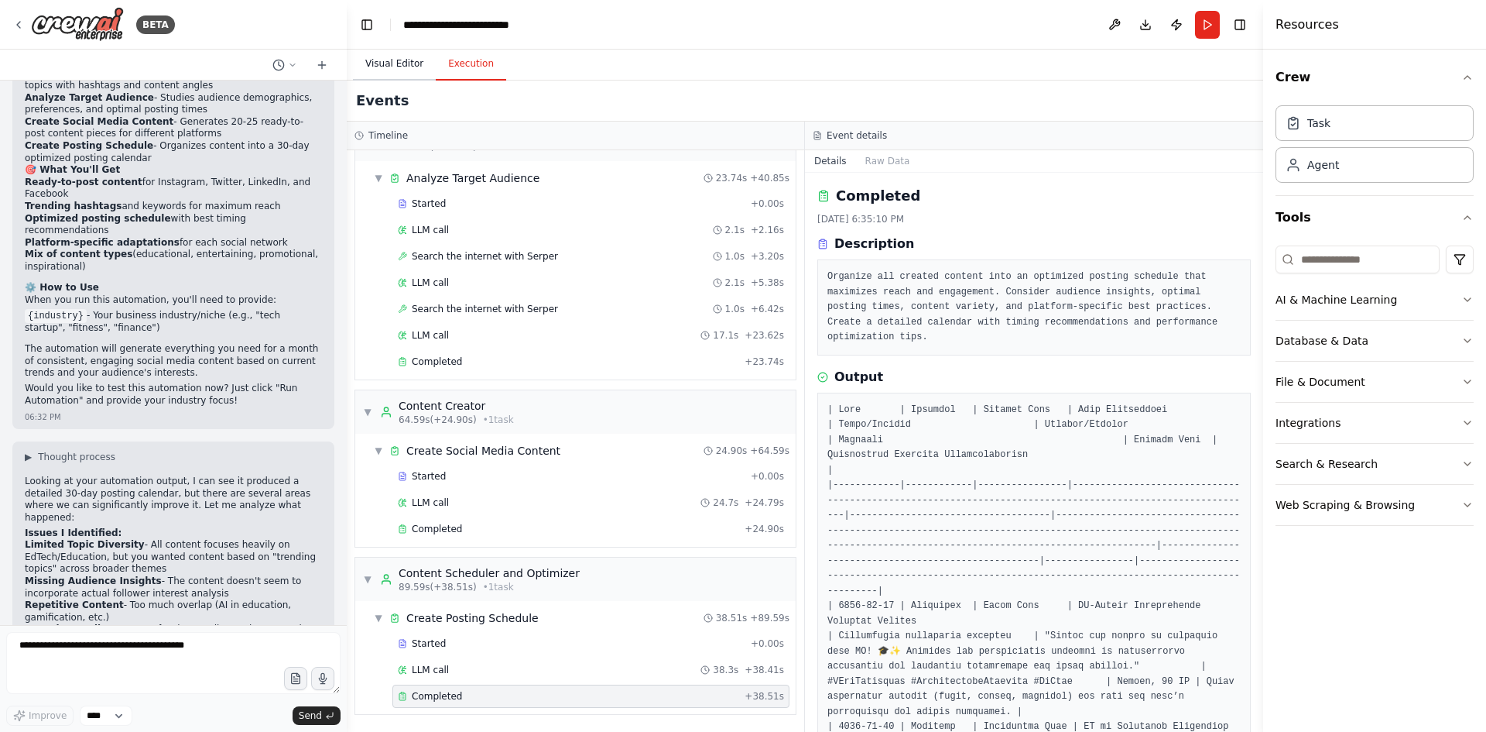
click at [375, 61] on button "Visual Editor" at bounding box center [394, 64] width 83 height 33
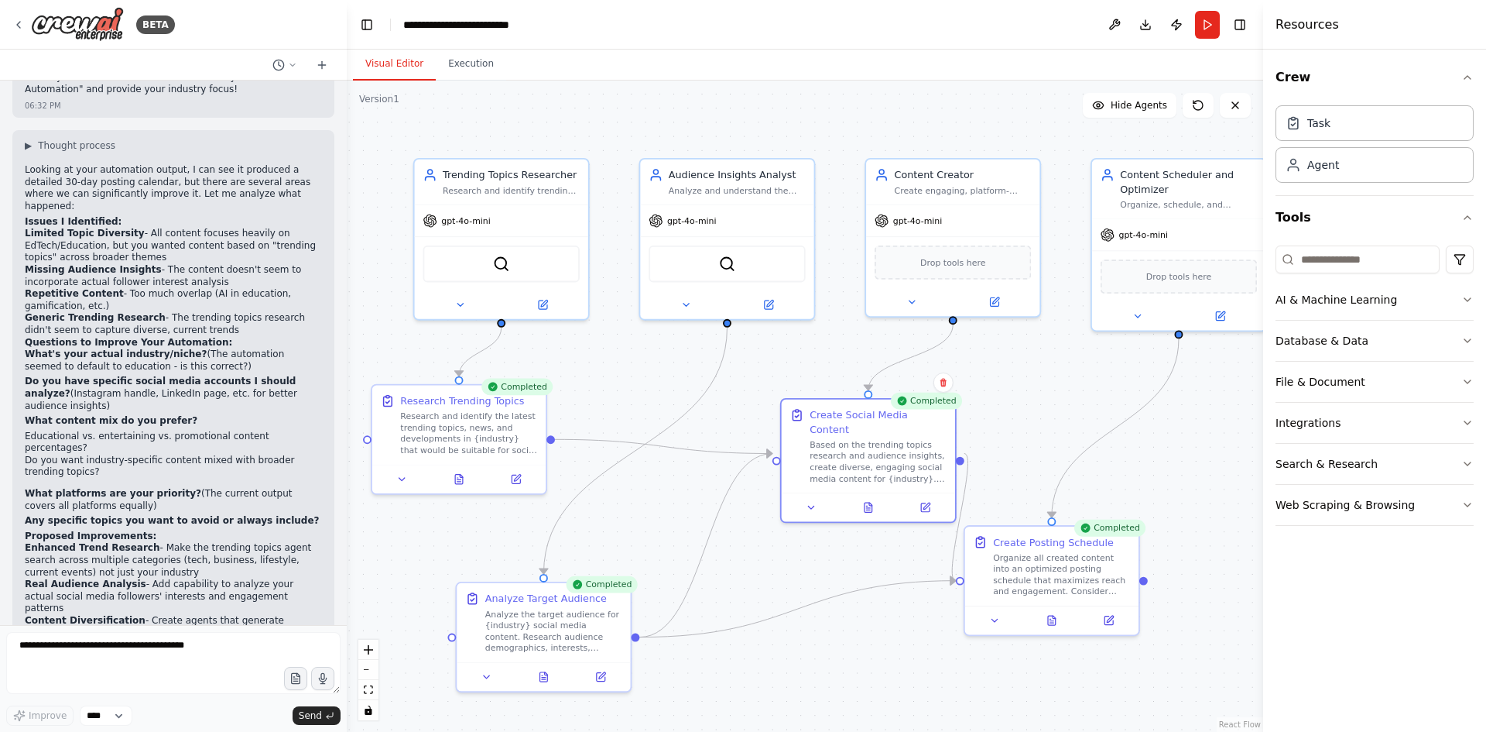
scroll to position [1955, 0]
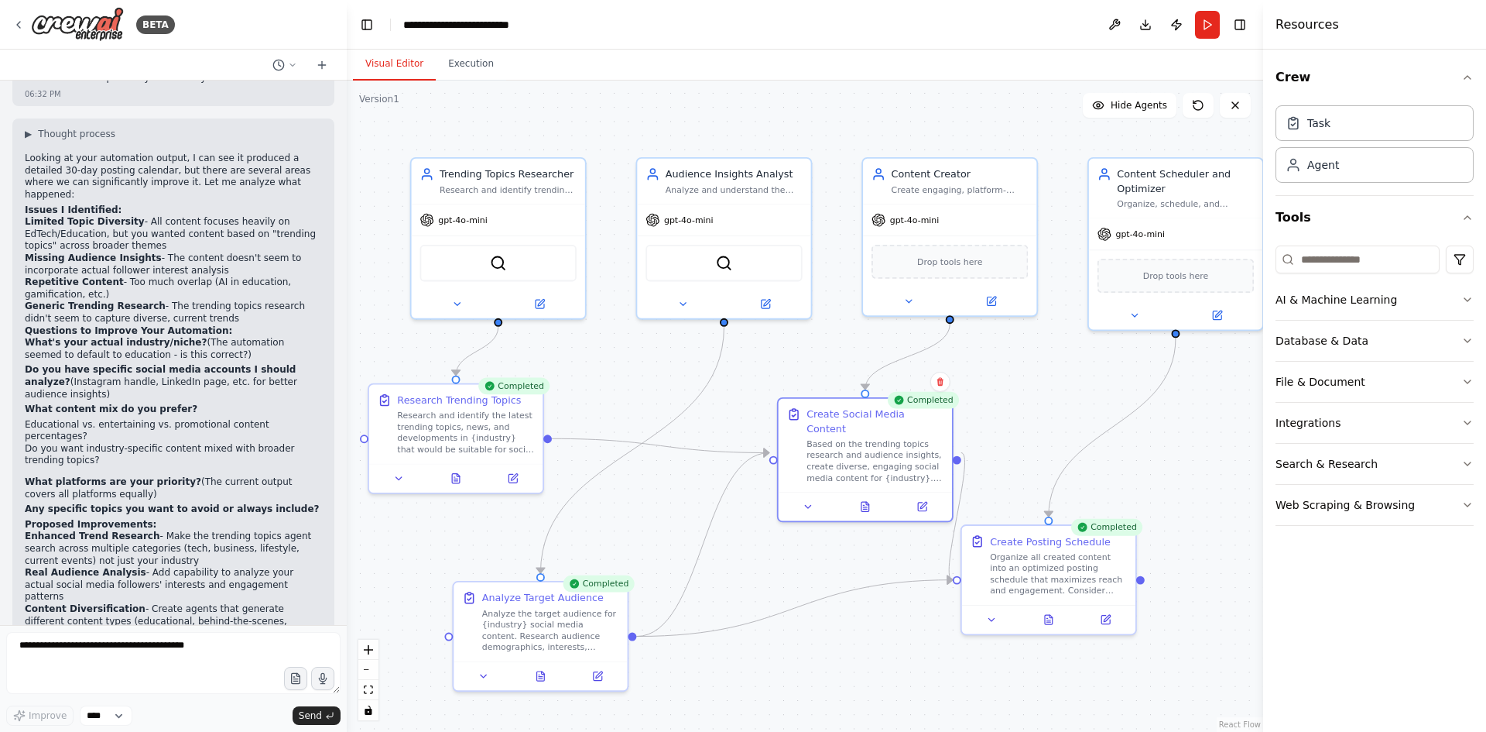
drag, startPoint x: 724, startPoint y: 410, endPoint x: 643, endPoint y: 362, distance: 94.4
click at [643, 362] on div ".deletable-edge-delete-btn { width: 20px; height: 20px; border: 0px solid #ffff…" at bounding box center [805, 406] width 917 height 651
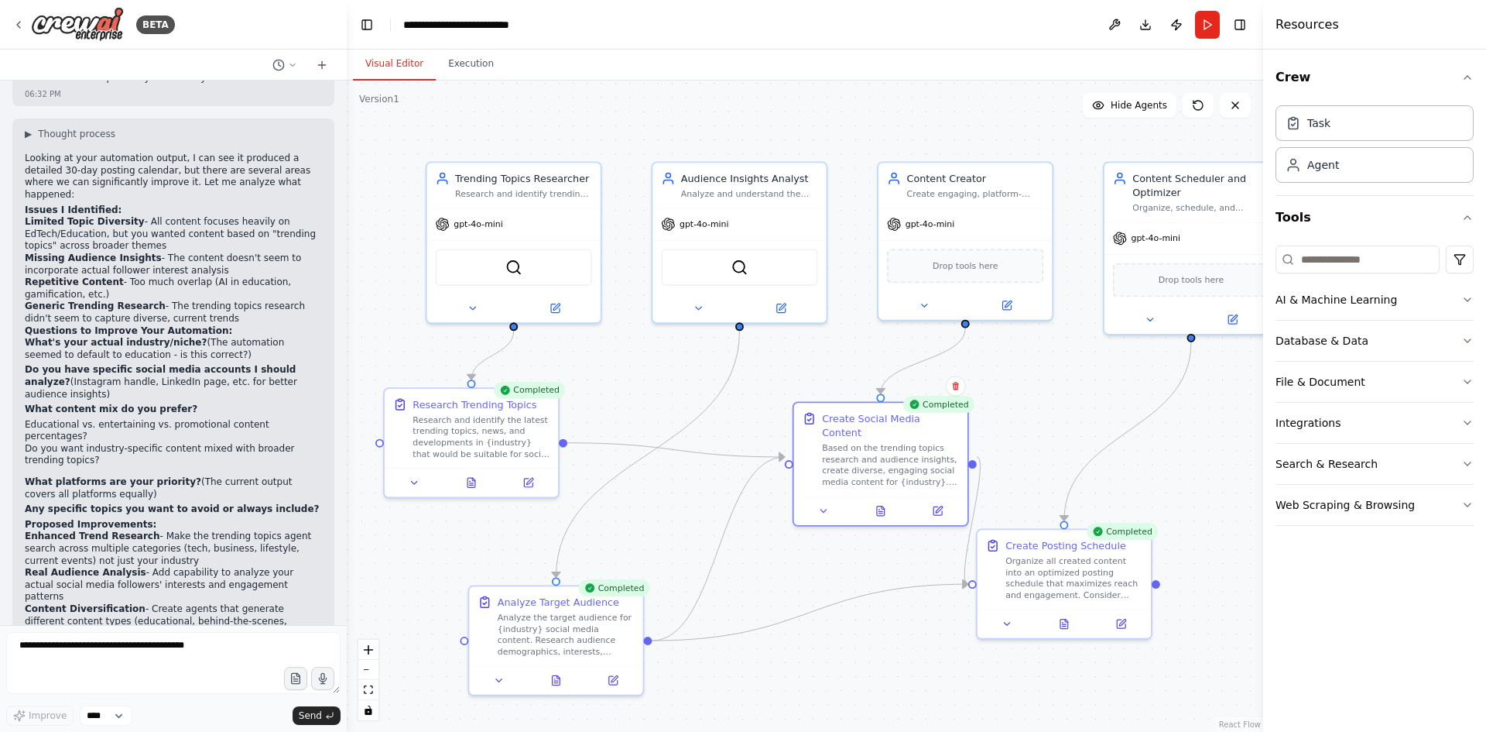
drag, startPoint x: 625, startPoint y: 355, endPoint x: 672, endPoint y: 347, distance: 48.0
click at [672, 347] on div ".deletable-edge-delete-btn { width: 20px; height: 20px; border: 0px solid #ffff…" at bounding box center [805, 406] width 917 height 651
click at [645, 368] on div ".deletable-edge-delete-btn { width: 20px; height: 20px; border: 0px solid #ffff…" at bounding box center [805, 406] width 917 height 651
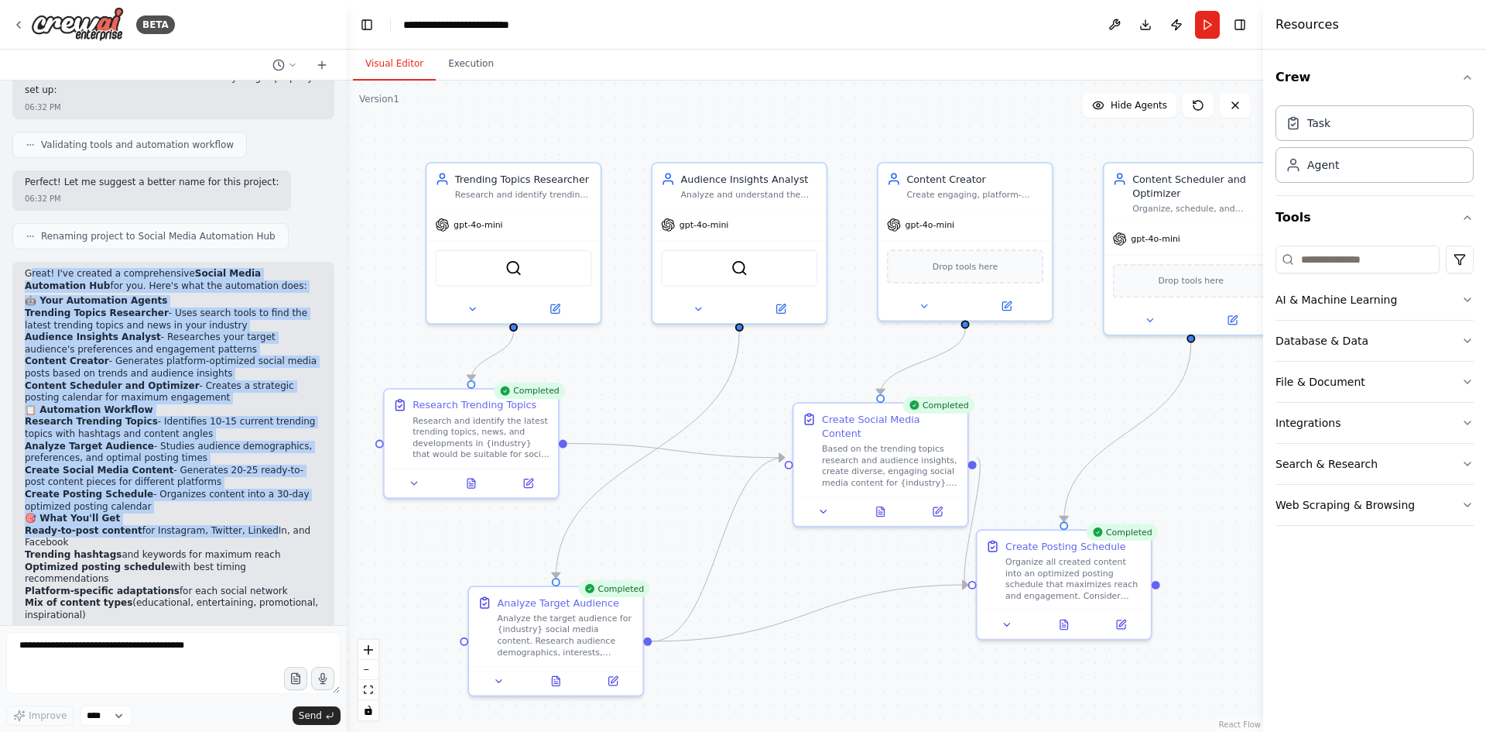
drag, startPoint x: 33, startPoint y: 226, endPoint x: 240, endPoint y: 477, distance: 325.5
click at [240, 477] on div "Great! I've created a comprehensive Social Media Automation Hub for you. Here's…" at bounding box center [173, 513] width 297 height 490
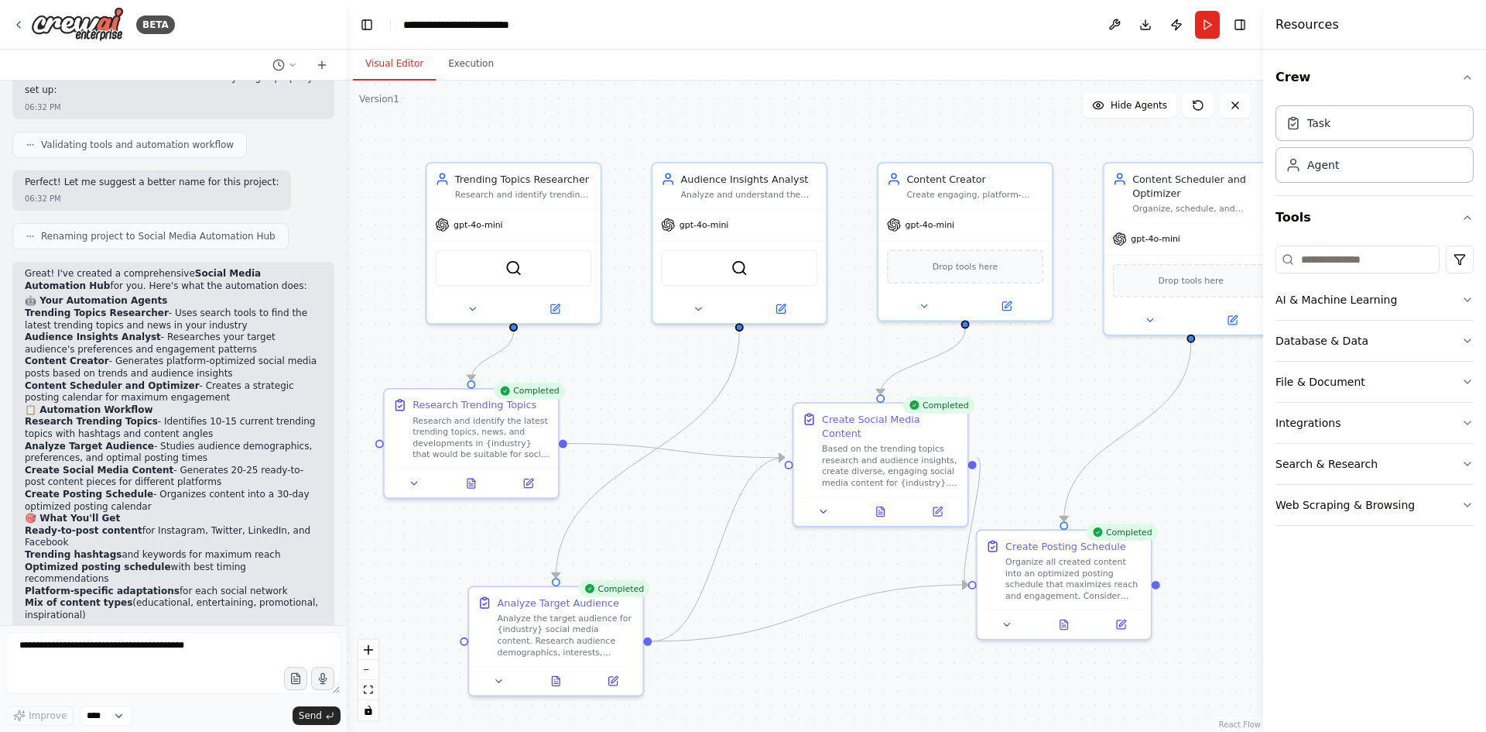
click at [188, 549] on li "Trending hashtags and keywords for maximum reach" at bounding box center [173, 555] width 297 height 12
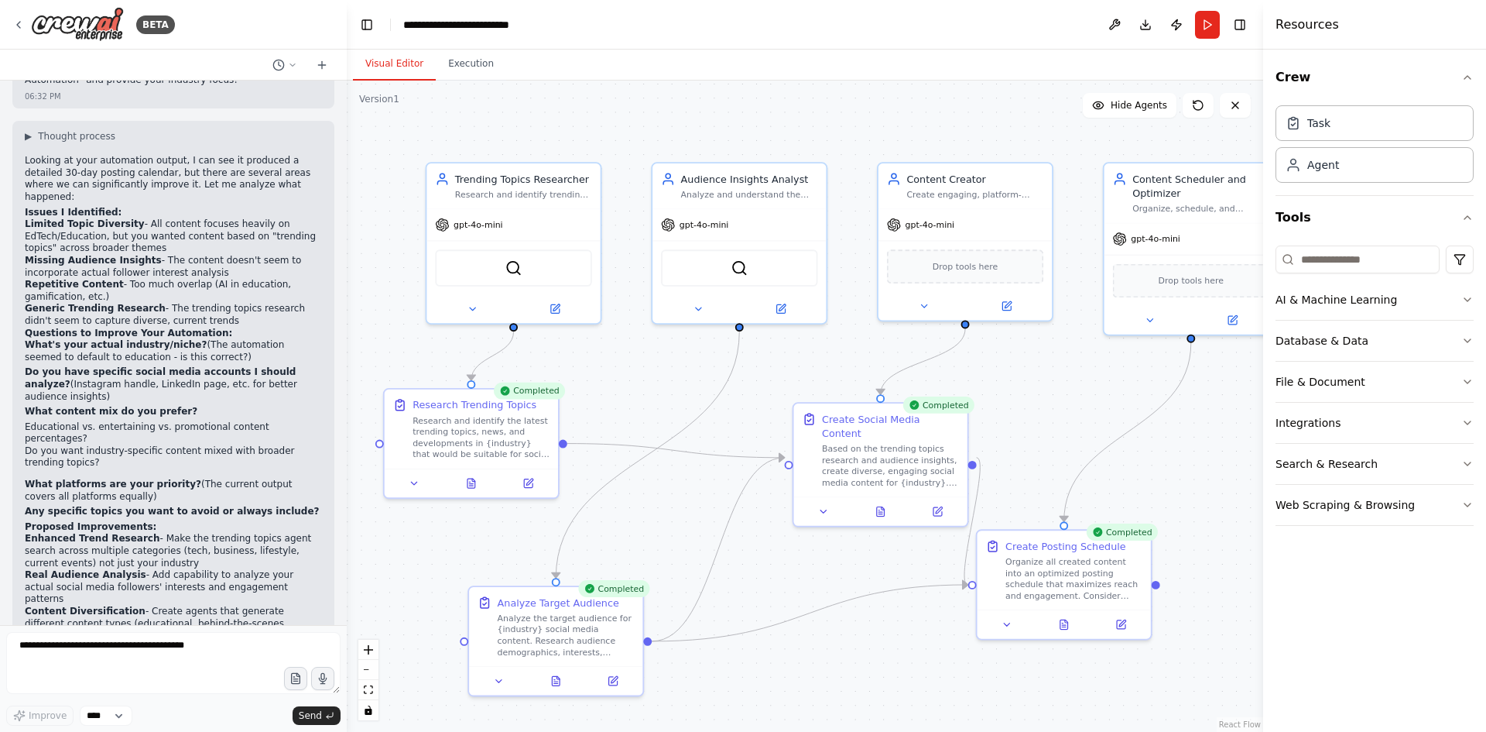
scroll to position [1955, 0]
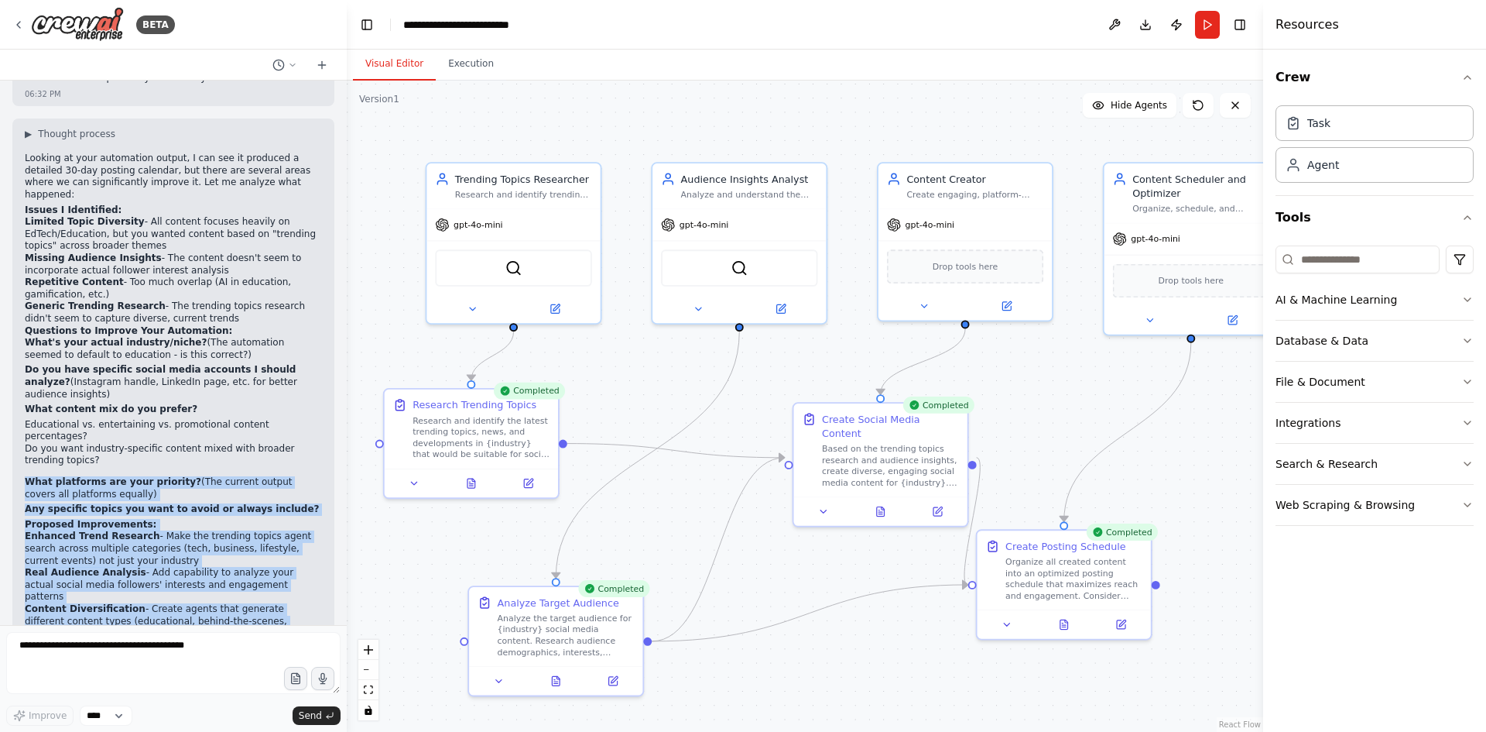
drag, startPoint x: 20, startPoint y: 386, endPoint x: 202, endPoint y: 585, distance: 270.2
click at [202, 585] on div "▶ Thought process Looking at your automation output, I can see it produced a de…" at bounding box center [173, 420] width 322 height 604
click at [231, 639] on li "Platform-Specific Optimization - Better tailor content formats for each platfor…" at bounding box center [173, 651] width 297 height 24
click at [473, 73] on button "Execution" at bounding box center [471, 64] width 70 height 33
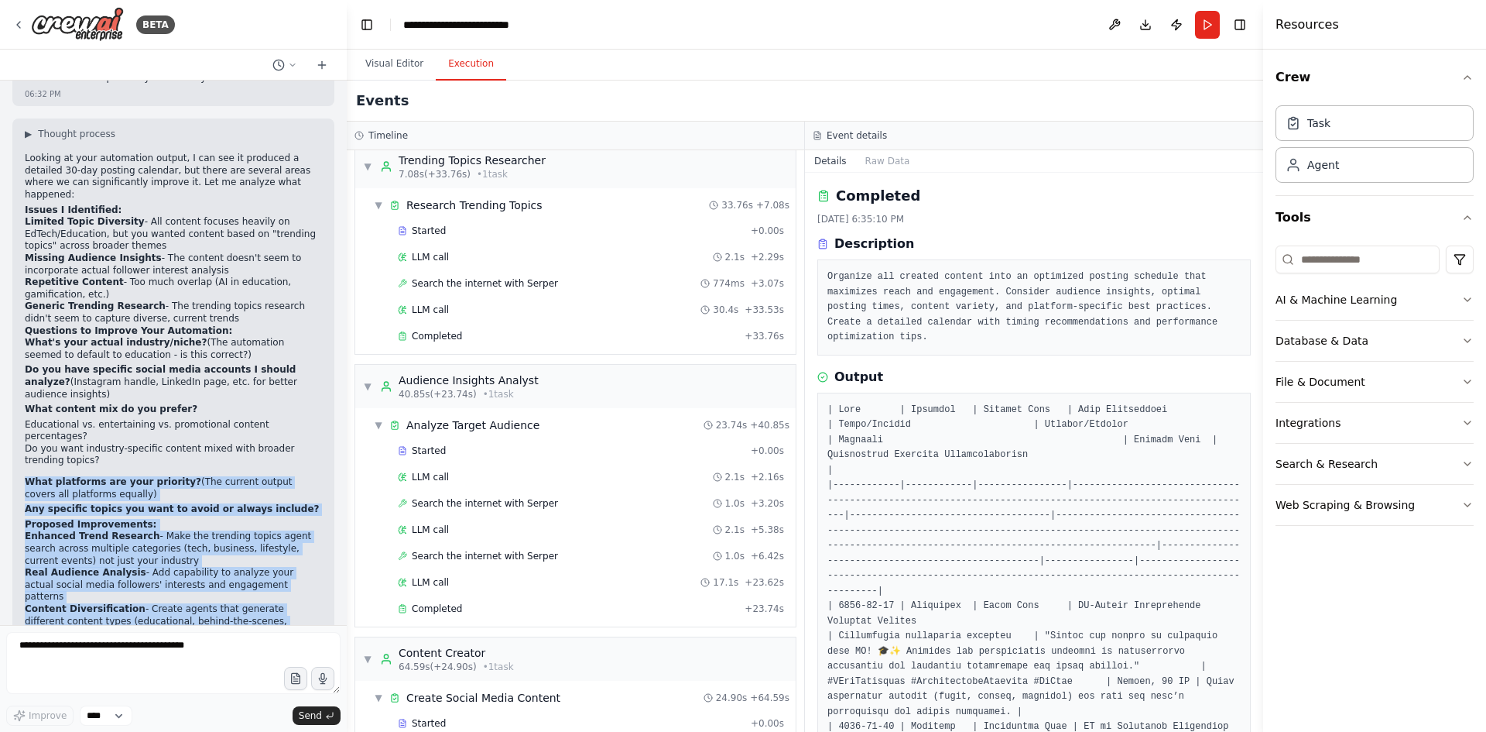
scroll to position [0, 0]
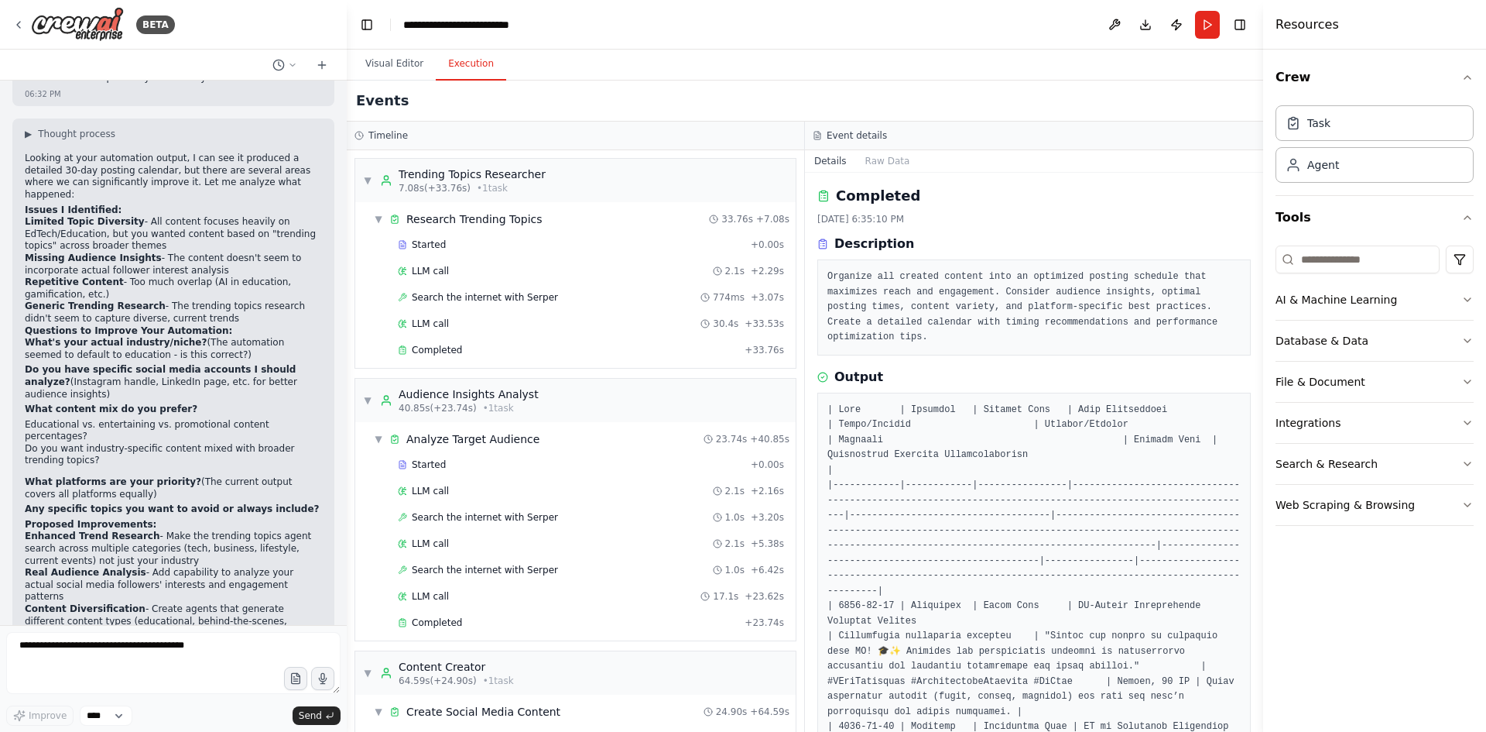
click at [930, 134] on div "Event details" at bounding box center [1034, 135] width 443 height 12
click at [399, 66] on button "Visual Editor" at bounding box center [394, 64] width 83 height 33
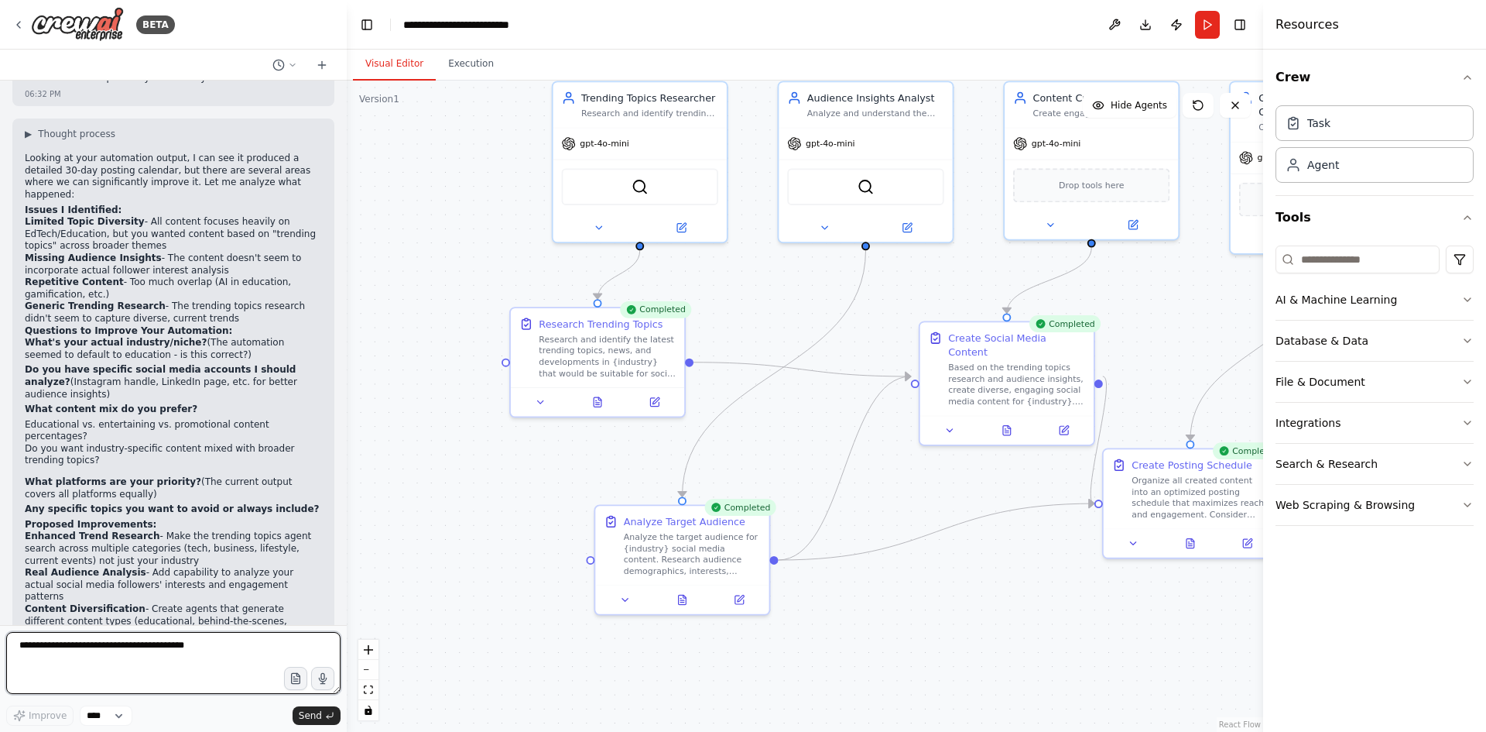
click at [190, 636] on textarea at bounding box center [173, 663] width 334 height 62
type textarea "**********"
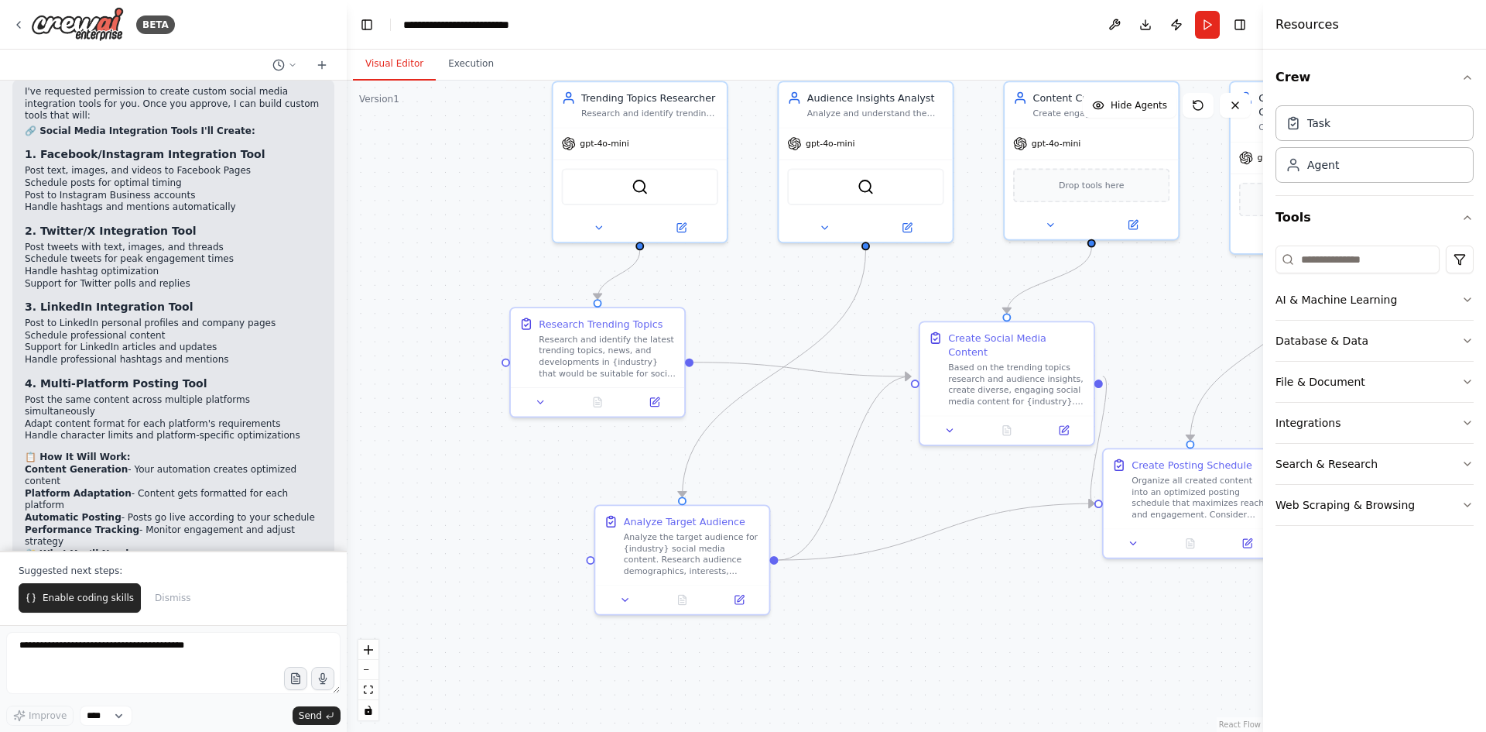
scroll to position [3070, 0]
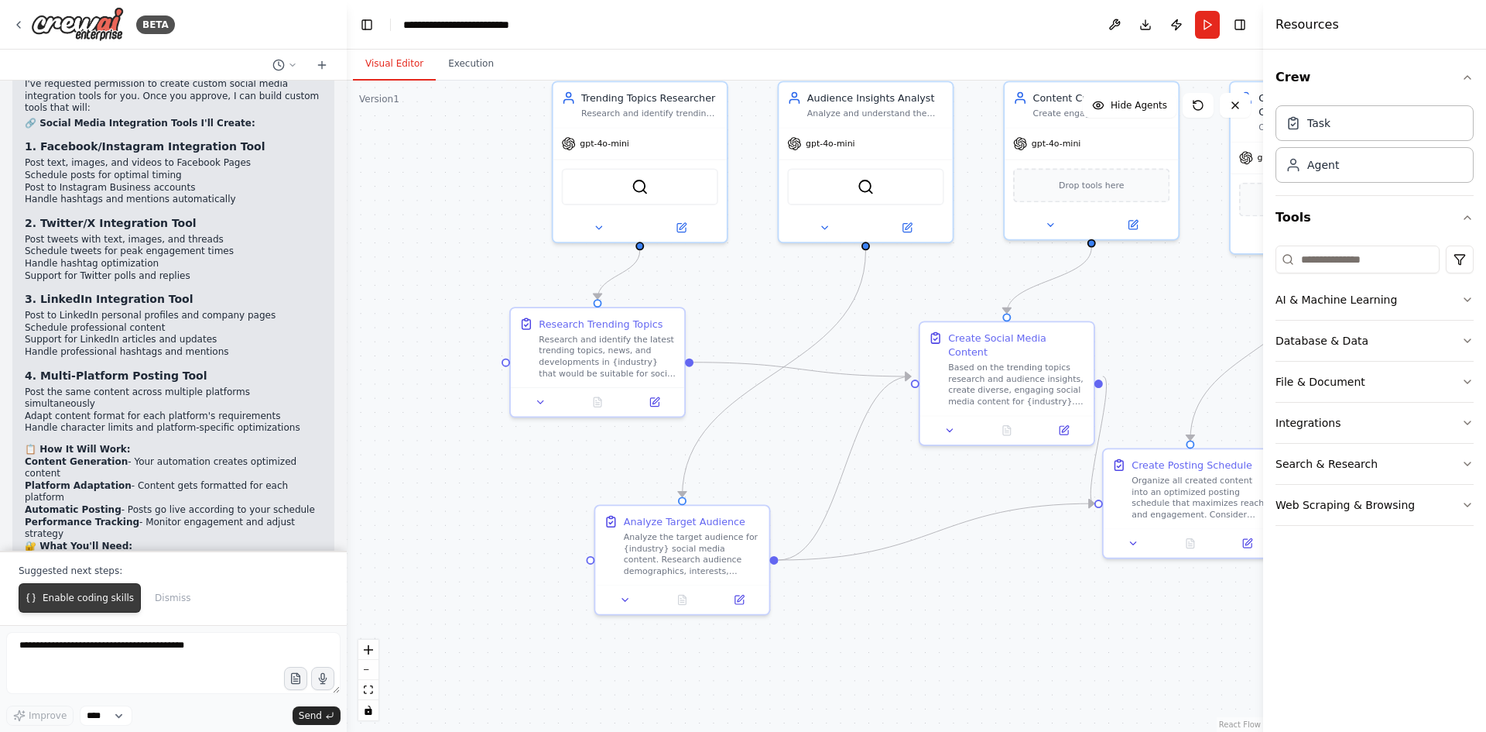
click at [88, 598] on span "Enable coding skills" at bounding box center [88, 597] width 91 height 12
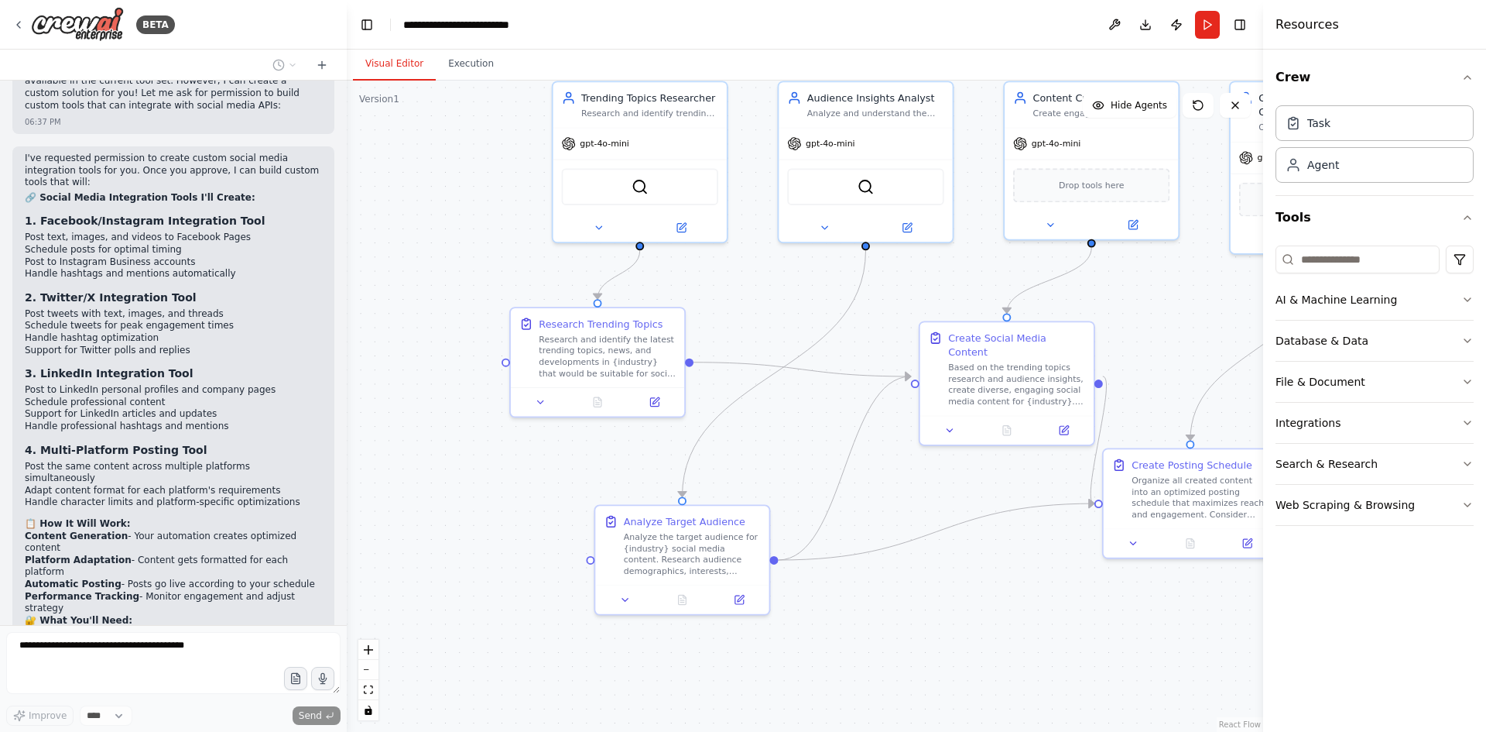
scroll to position [3036, 0]
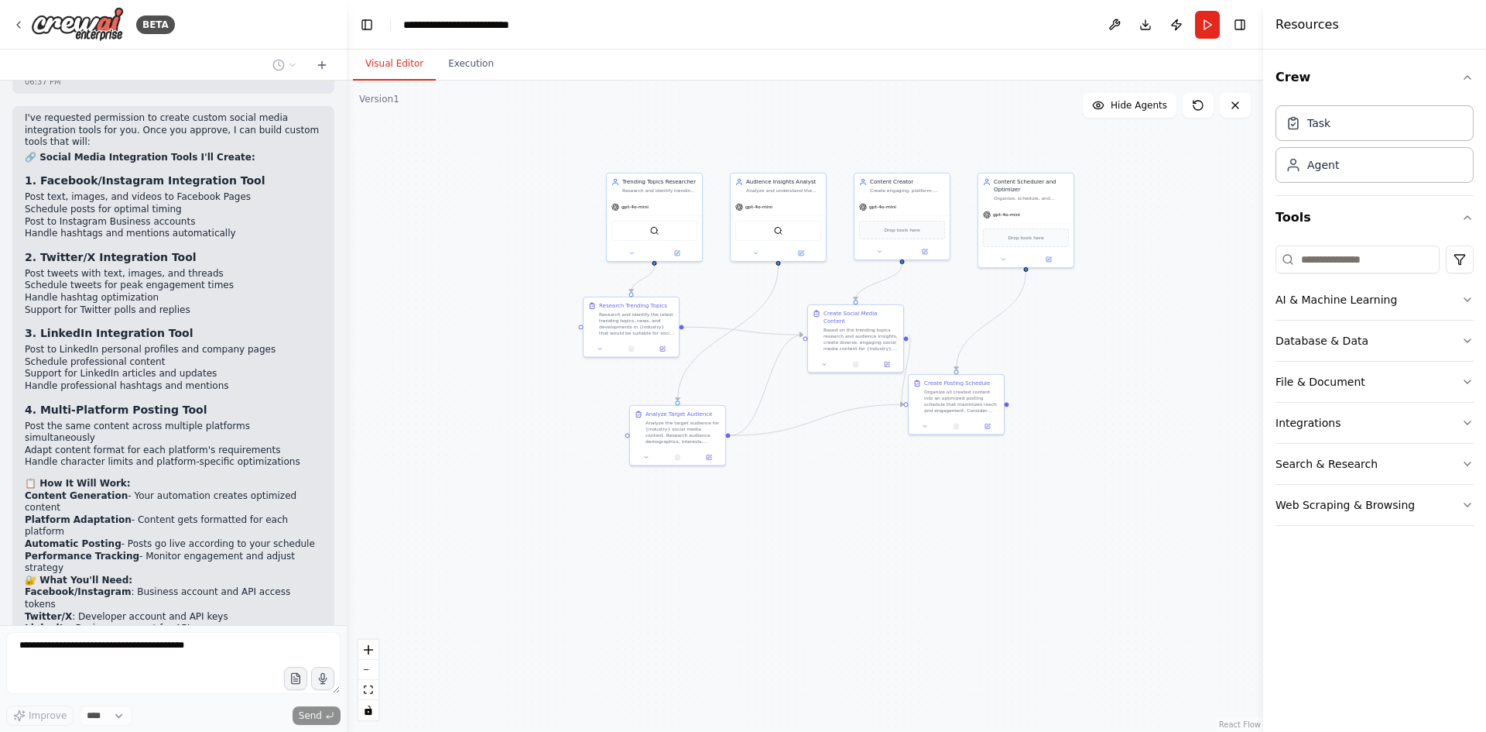
drag, startPoint x: 1047, startPoint y: 322, endPoint x: 936, endPoint y: 321, distance: 110.7
click at [936, 321] on div ".deletable-edge-delete-btn { width: 20px; height: 20px; border: 0px solid #ffff…" at bounding box center [805, 406] width 917 height 651
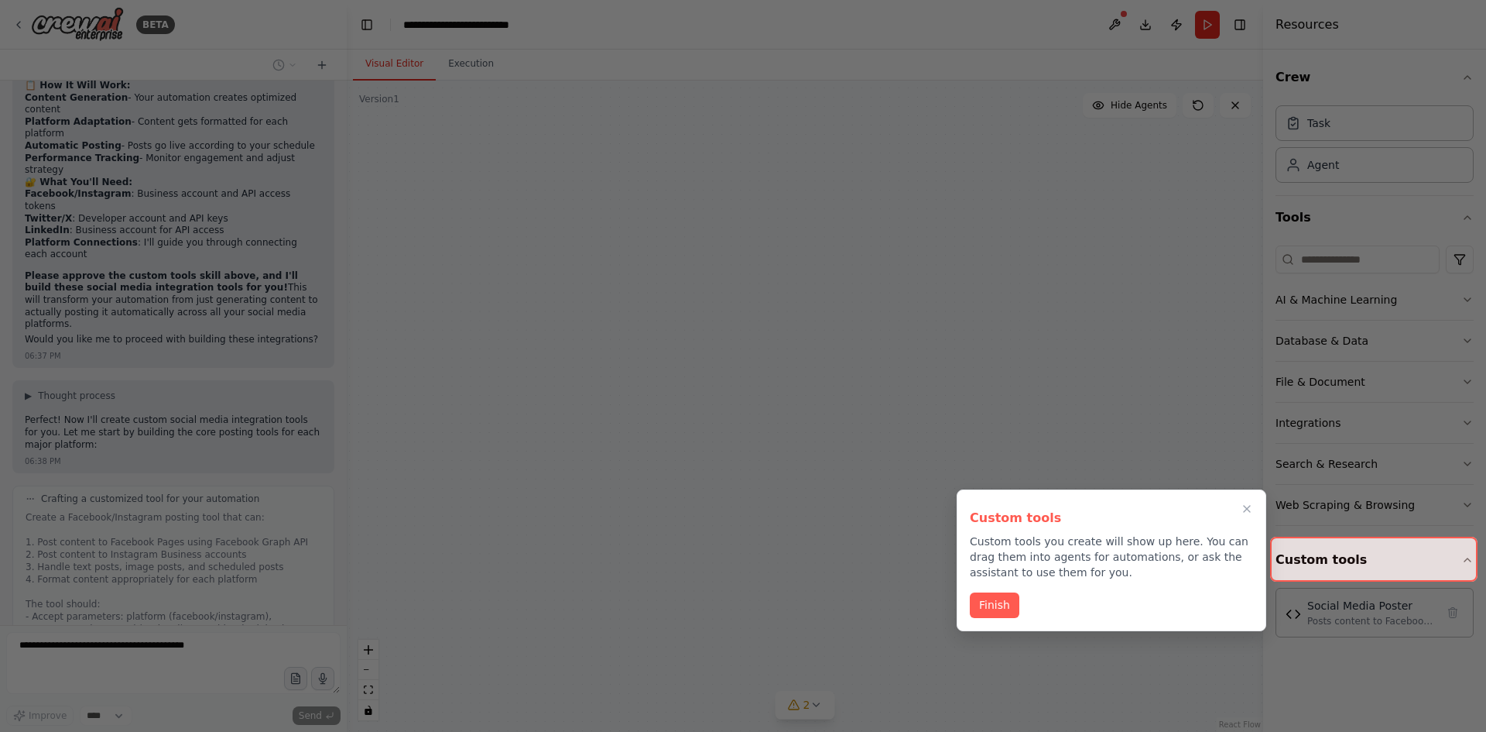
scroll to position [3864, 0]
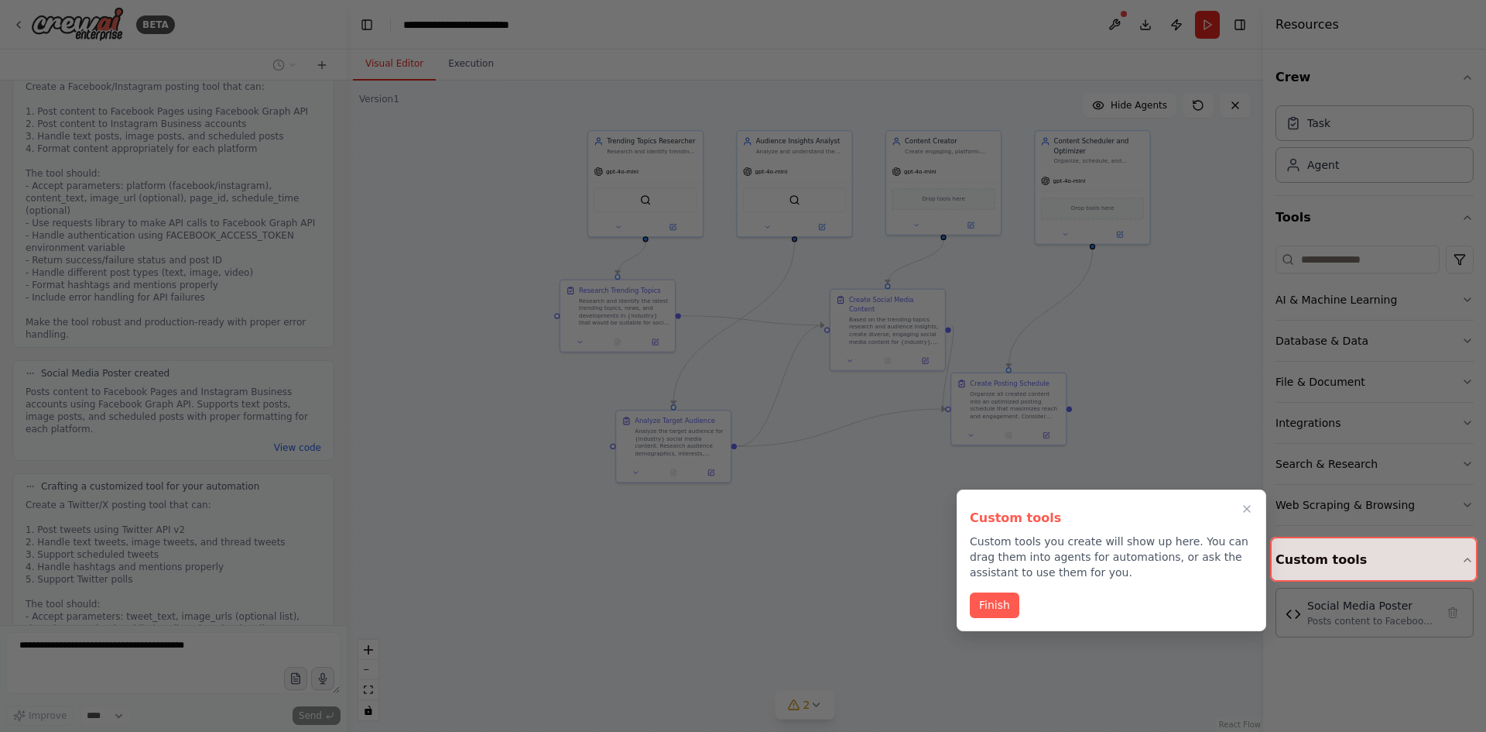
click at [987, 608] on button "Finish" at bounding box center [995, 605] width 50 height 26
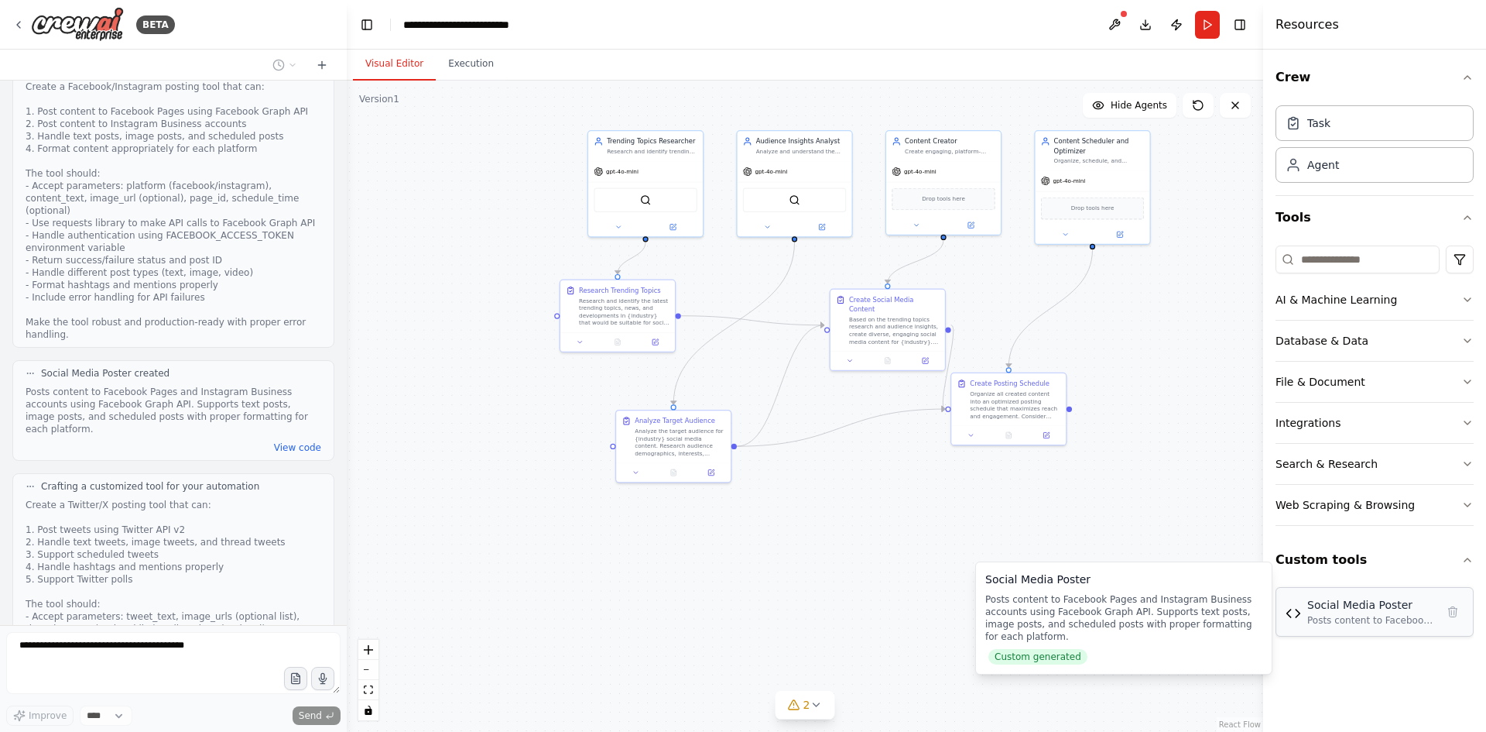
click at [1390, 613] on div "Social Media Poster Posts content to Facebook Pages and Instagram Business acco…" at bounding box center [1371, 611] width 129 height 29
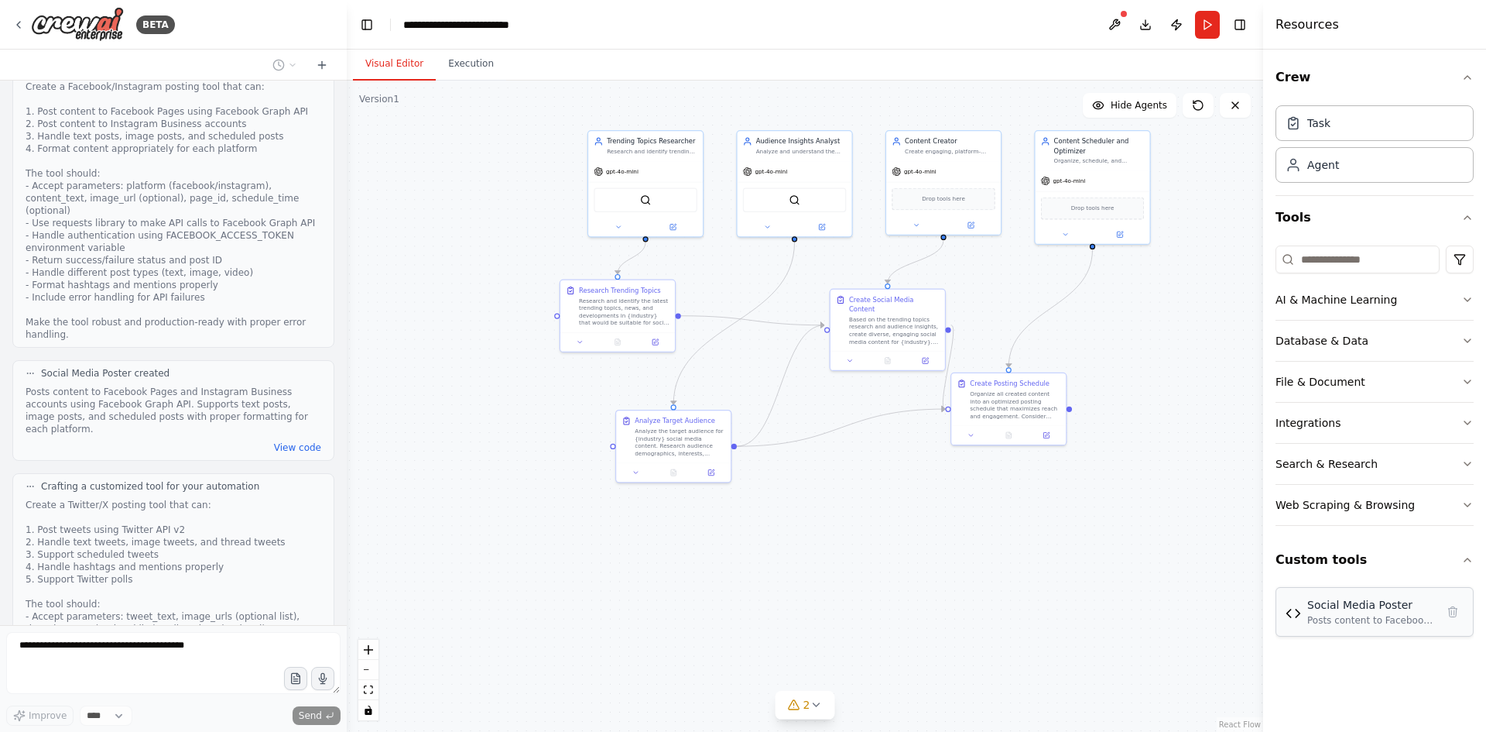
click at [1338, 618] on div "Posts content to Facebook Pages and Instagram Business accounts using Facebook …" at bounding box center [1371, 620] width 129 height 12
drag, startPoint x: 614, startPoint y: 205, endPoint x: 562, endPoint y: 174, distance: 60.4
click at [562, 174] on div "SerperDevTool" at bounding box center [571, 188] width 115 height 36
drag, startPoint x: 622, startPoint y: 314, endPoint x: 549, endPoint y: 323, distance: 73.3
click at [549, 323] on div "Research and identify the latest trending topics, news, and developments in {in…" at bounding box center [559, 328] width 91 height 29
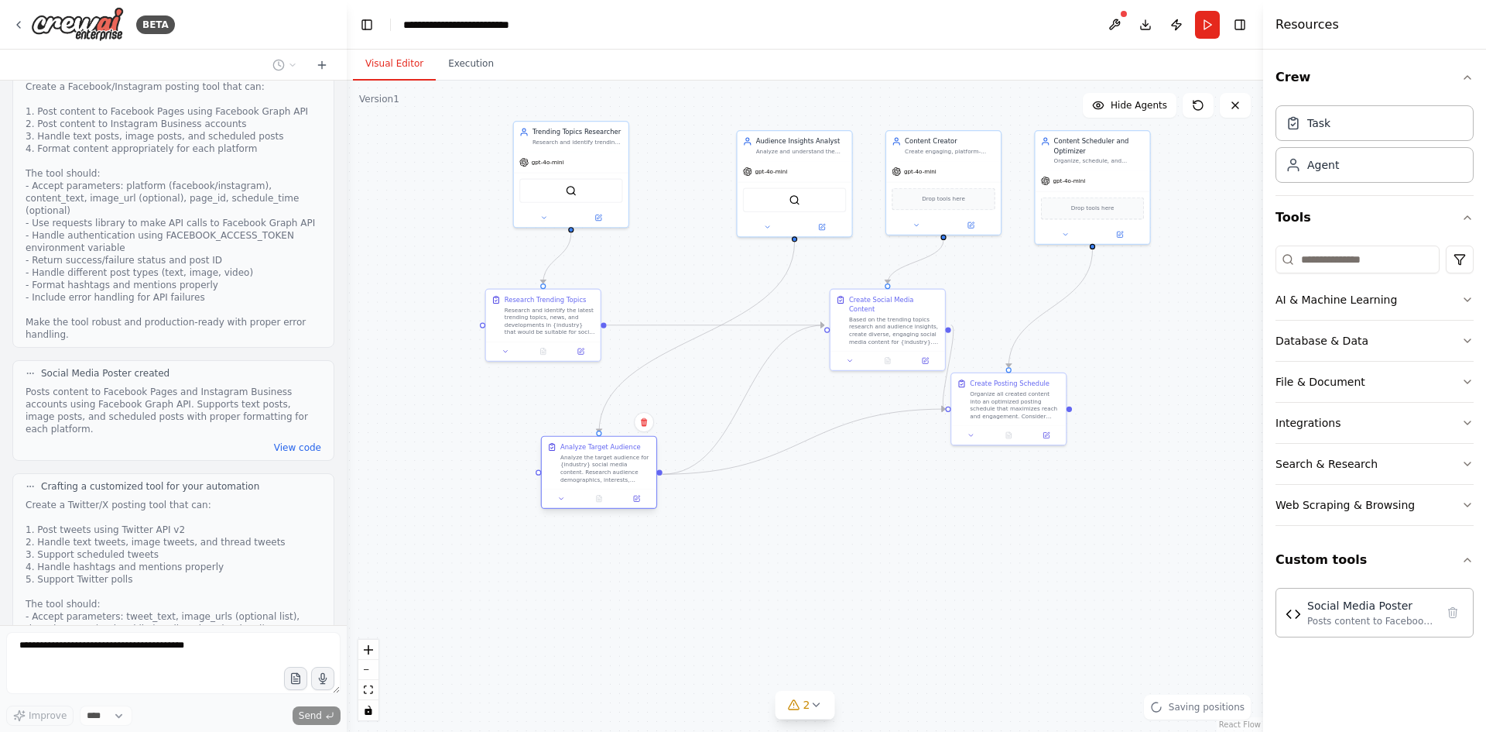
click at [594, 495] on div "Analyze Target Audience Analyze the target audience for {industry} social media…" at bounding box center [599, 472] width 116 height 73
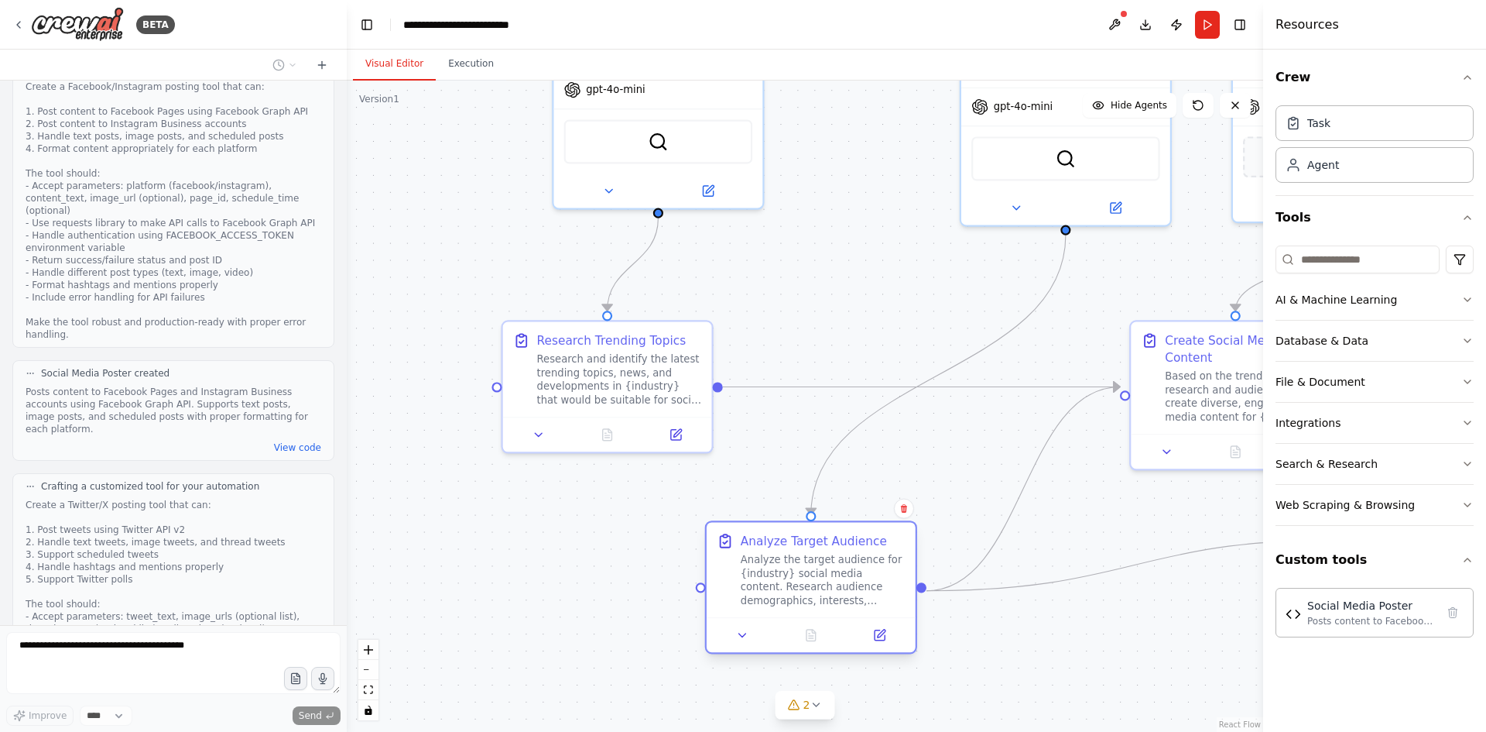
click at [804, 622] on div at bounding box center [811, 634] width 209 height 35
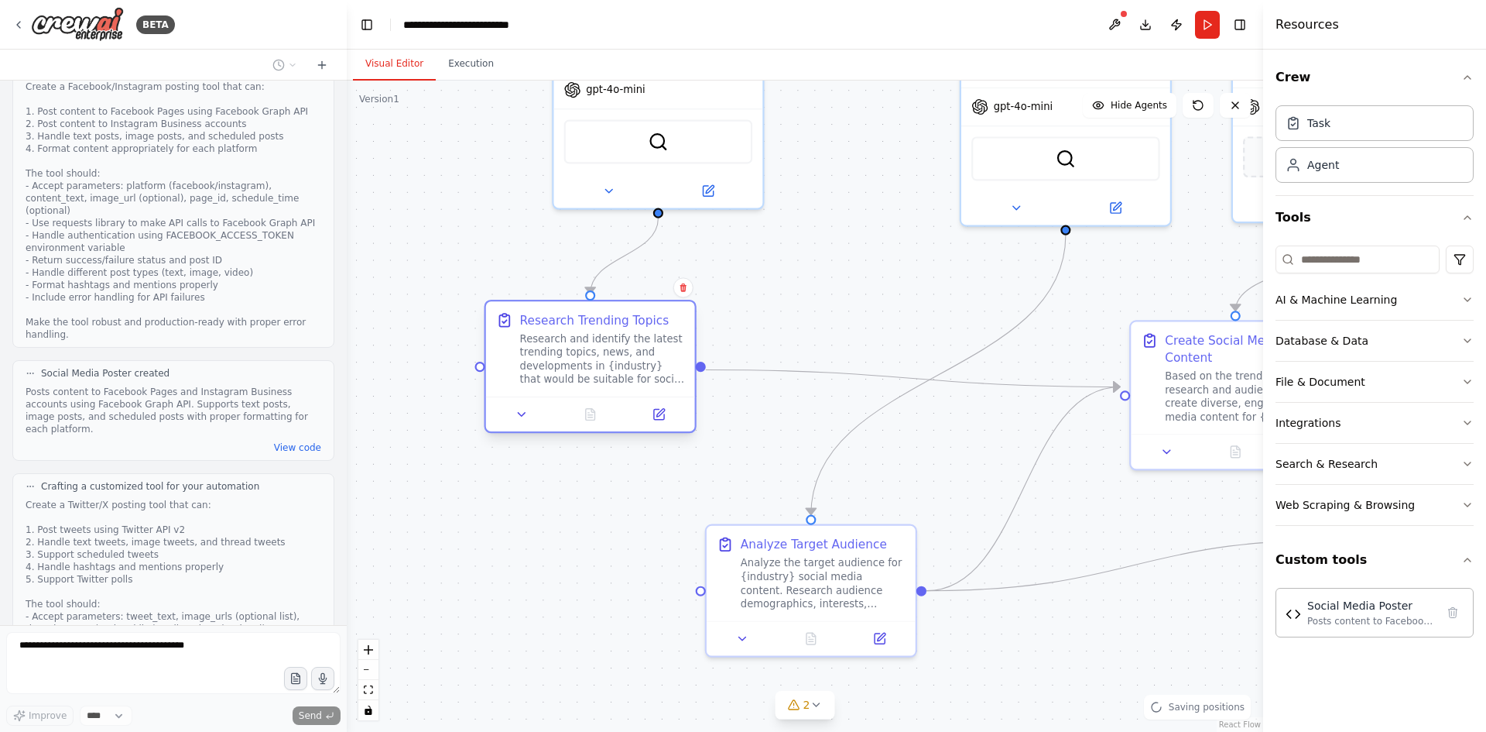
drag, startPoint x: 621, startPoint y: 385, endPoint x: 591, endPoint y: 358, distance: 40.1
click at [591, 358] on div "Research and identify the latest trending topics, news, and developments in {in…" at bounding box center [602, 359] width 165 height 54
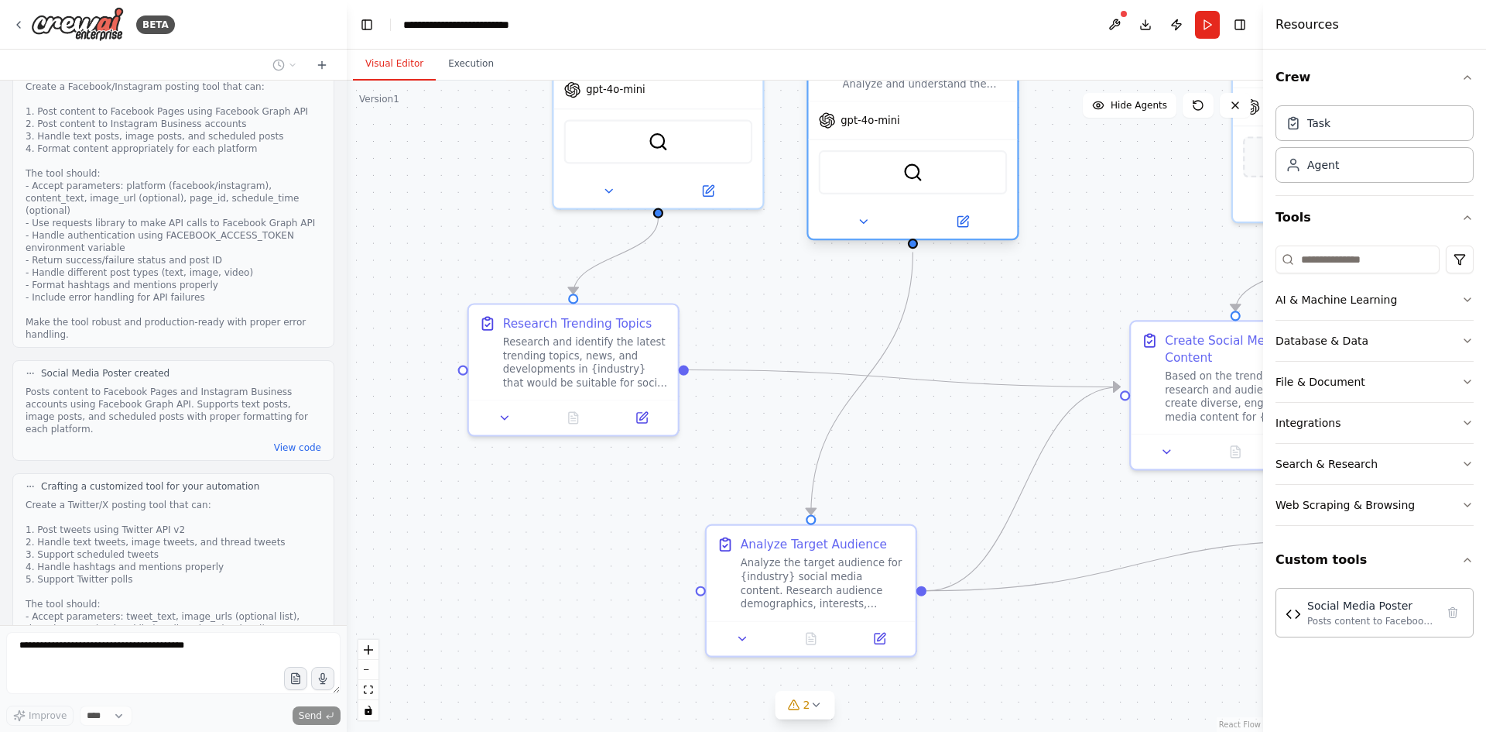
drag, startPoint x: 1022, startPoint y: 135, endPoint x: 862, endPoint y: 156, distance: 160.9
click at [862, 156] on div "SerperDevTool" at bounding box center [913, 172] width 188 height 44
drag, startPoint x: 913, startPoint y: 246, endPoint x: 921, endPoint y: 287, distance: 41.9
click at [921, 287] on div ".deletable-edge-delete-btn { width: 20px; height: 20px; border: 0px solid #ffff…" at bounding box center [805, 406] width 917 height 651
drag, startPoint x: 916, startPoint y: 252, endPoint x: 811, endPoint y: 524, distance: 291.1
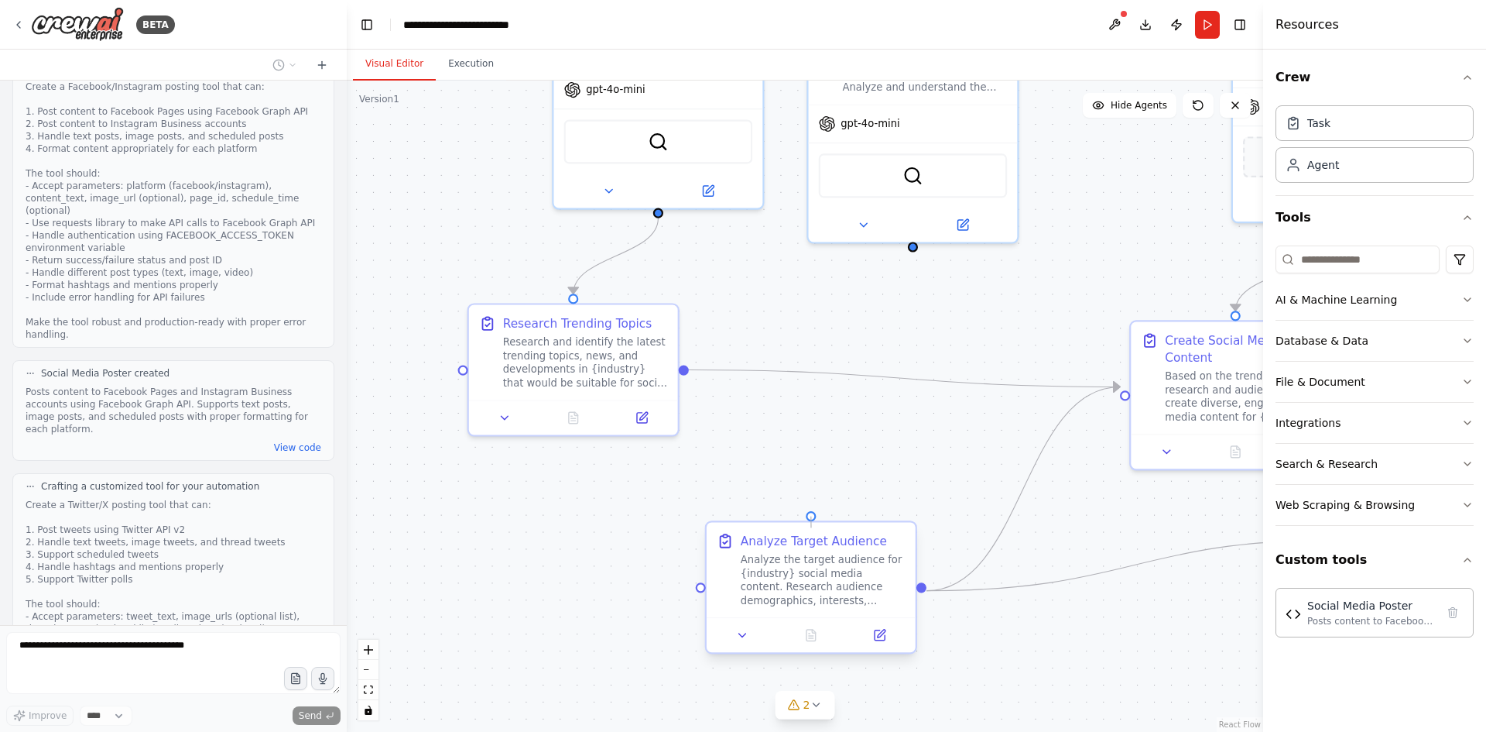
click at [811, 524] on div ".deletable-edge-delete-btn { width: 20px; height: 20px; border: 0px solid #ffff…" at bounding box center [1106, 304] width 1006 height 714
drag, startPoint x: 809, startPoint y: 515, endPoint x: 913, endPoint y: 251, distance: 283.6
click at [913, 251] on div ".deletable-edge-delete-btn { width: 20px; height: 20px; border: 0px solid #ffff…" at bounding box center [805, 406] width 917 height 651
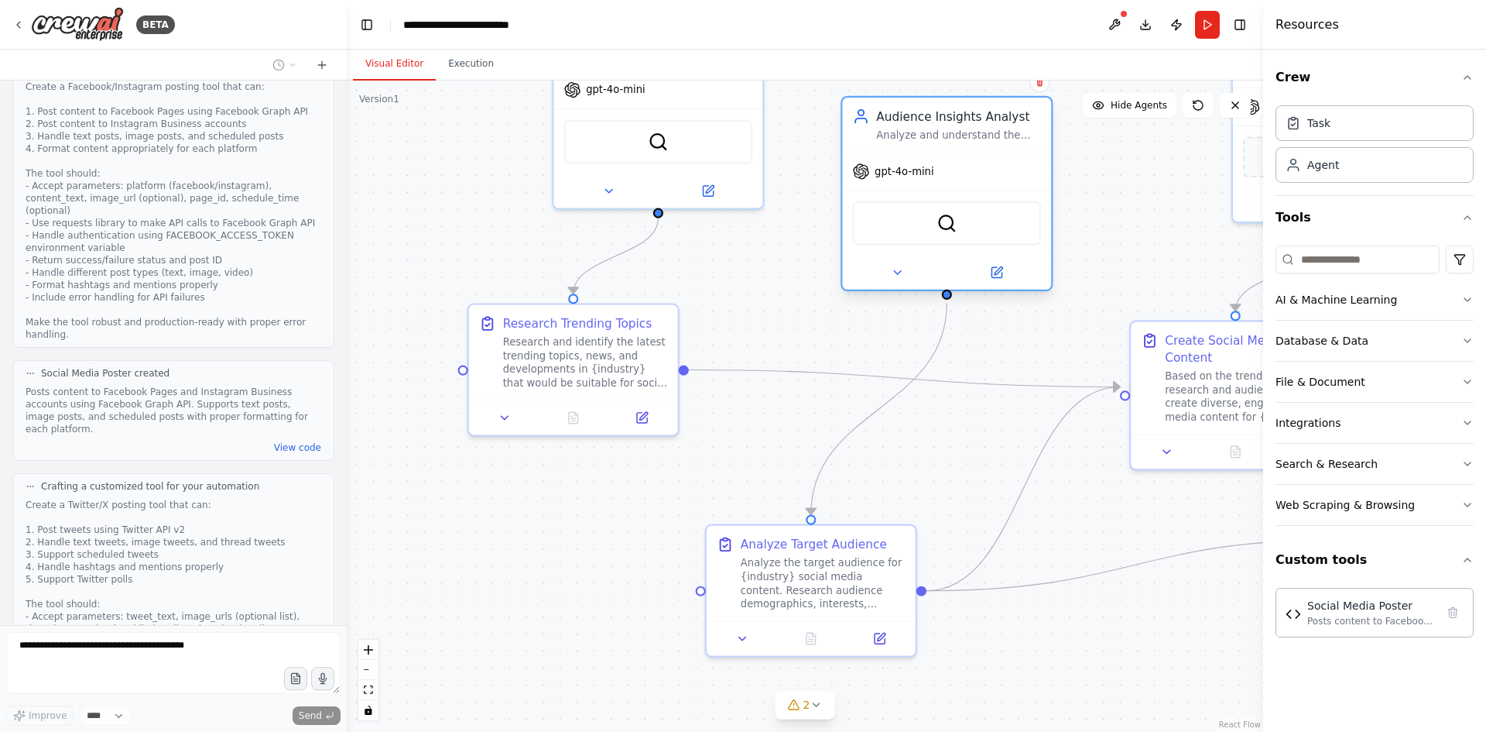
drag, startPoint x: 961, startPoint y: 122, endPoint x: 996, endPoint y: 180, distance: 67.0
click at [996, 180] on div "gpt-4o-mini" at bounding box center [946, 170] width 209 height 37
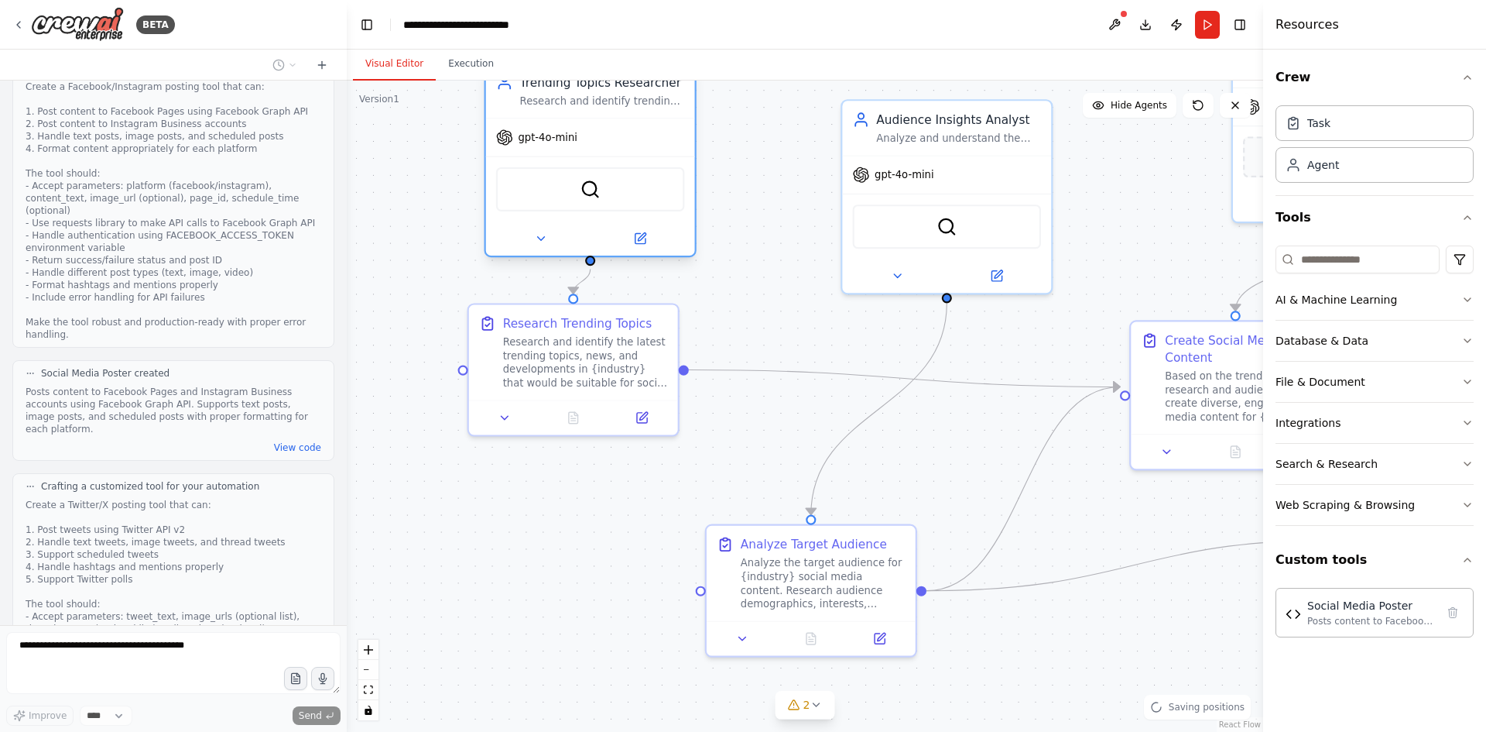
drag, startPoint x: 691, startPoint y: 125, endPoint x: 618, endPoint y: 183, distance: 92.6
click at [618, 183] on div "SerperDevTool" at bounding box center [590, 189] width 188 height 44
click at [811, 586] on div "Analyze the target audience for {industry} social media content. Research audie…" at bounding box center [823, 580] width 165 height 54
click at [736, 640] on icon at bounding box center [743, 635] width 14 height 14
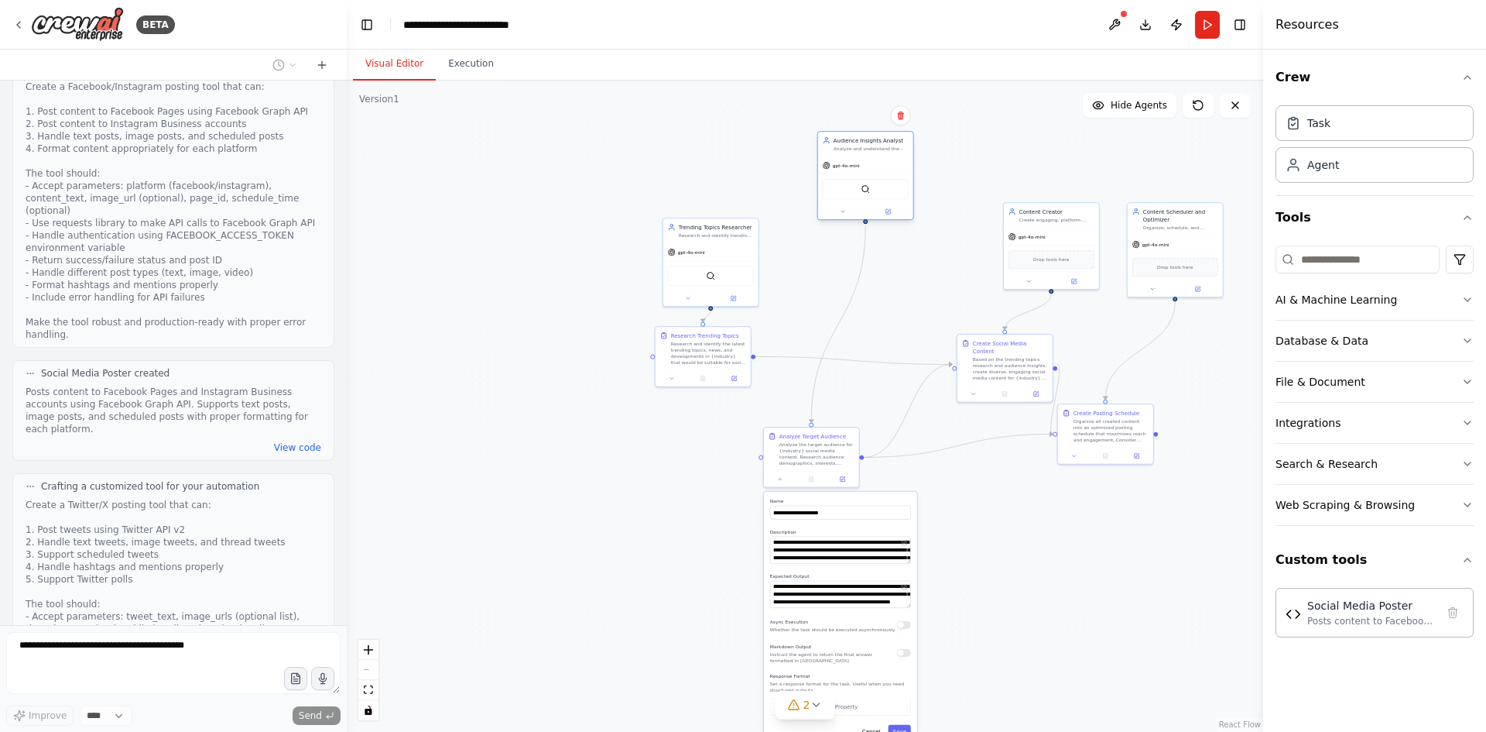
drag, startPoint x: 856, startPoint y: 244, endPoint x: 852, endPoint y: 136, distance: 107.7
click at [852, 136] on div "Audience Insights Analyst" at bounding box center [871, 140] width 75 height 8
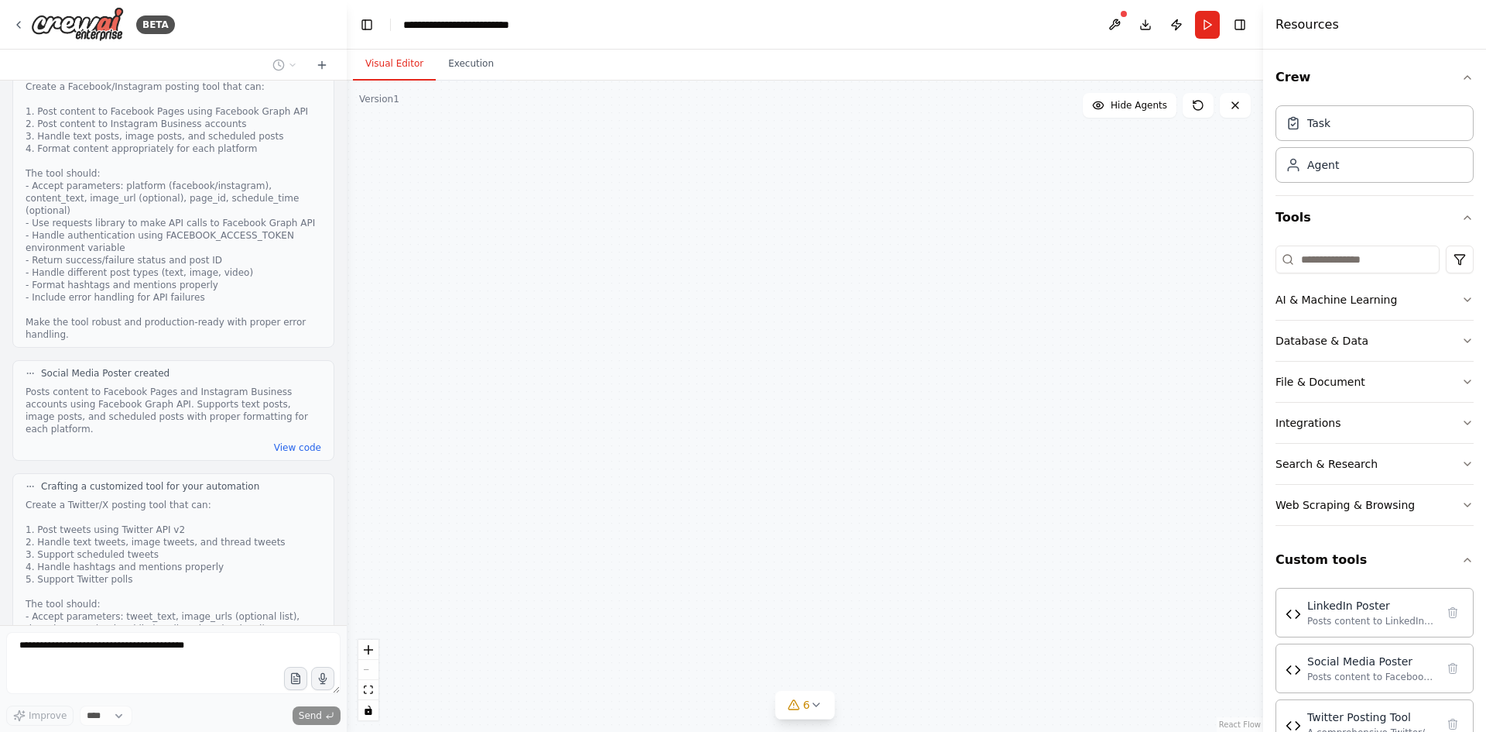
scroll to position [4713, 0]
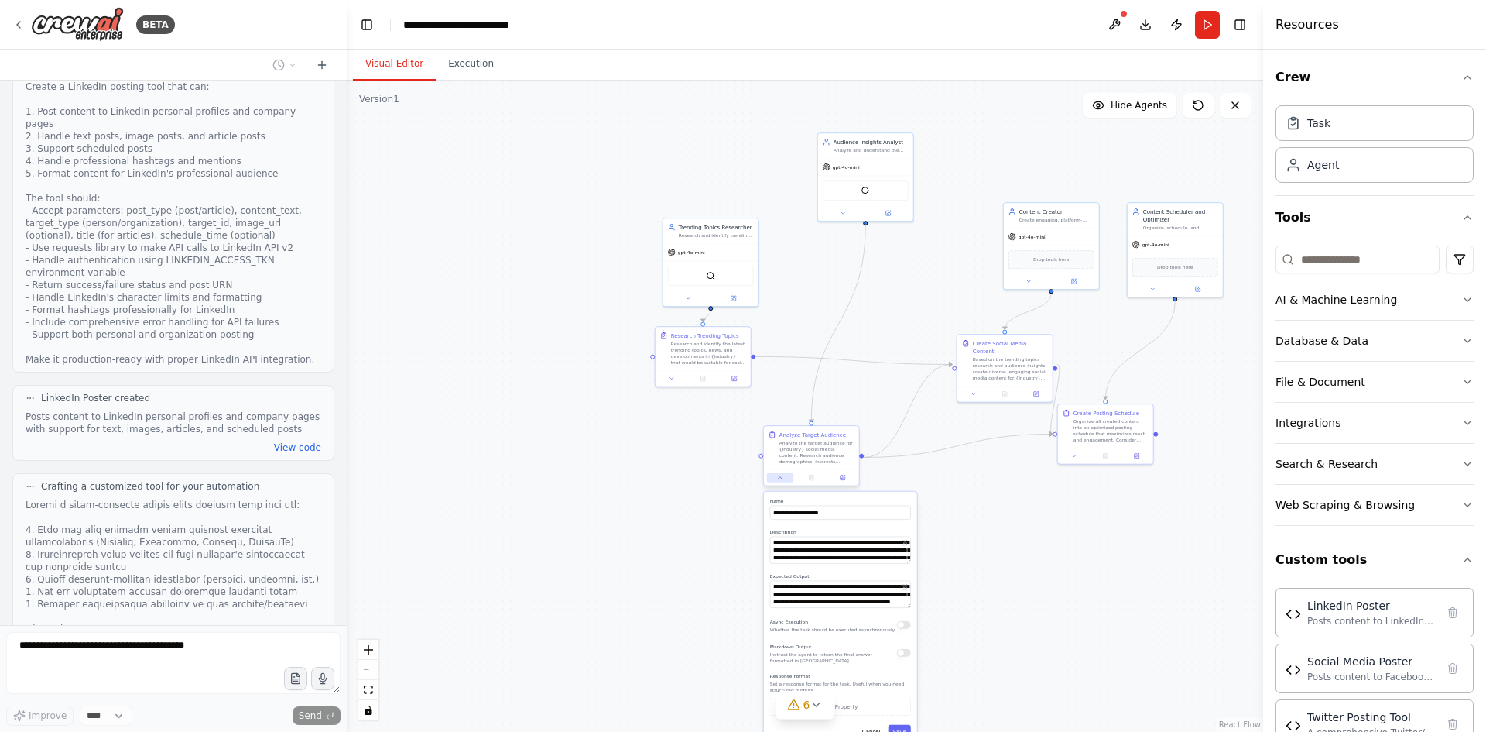
click at [778, 475] on icon at bounding box center [780, 478] width 6 height 6
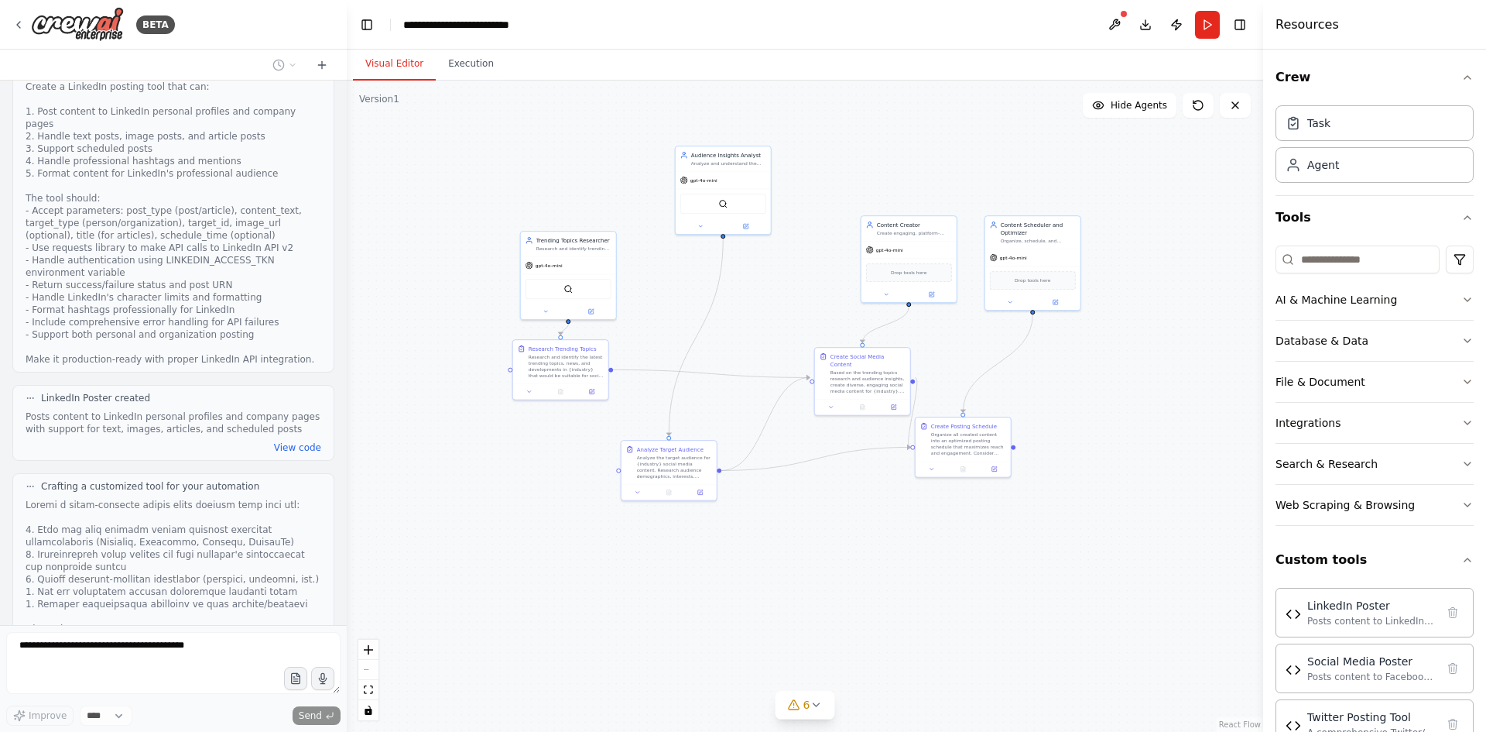
drag, startPoint x: 693, startPoint y: 437, endPoint x: 550, endPoint y: 450, distance: 143.0
click at [550, 450] on div ".deletable-edge-delete-btn { width: 20px; height: 20px; border: 0px solid #ffff…" at bounding box center [805, 406] width 917 height 651
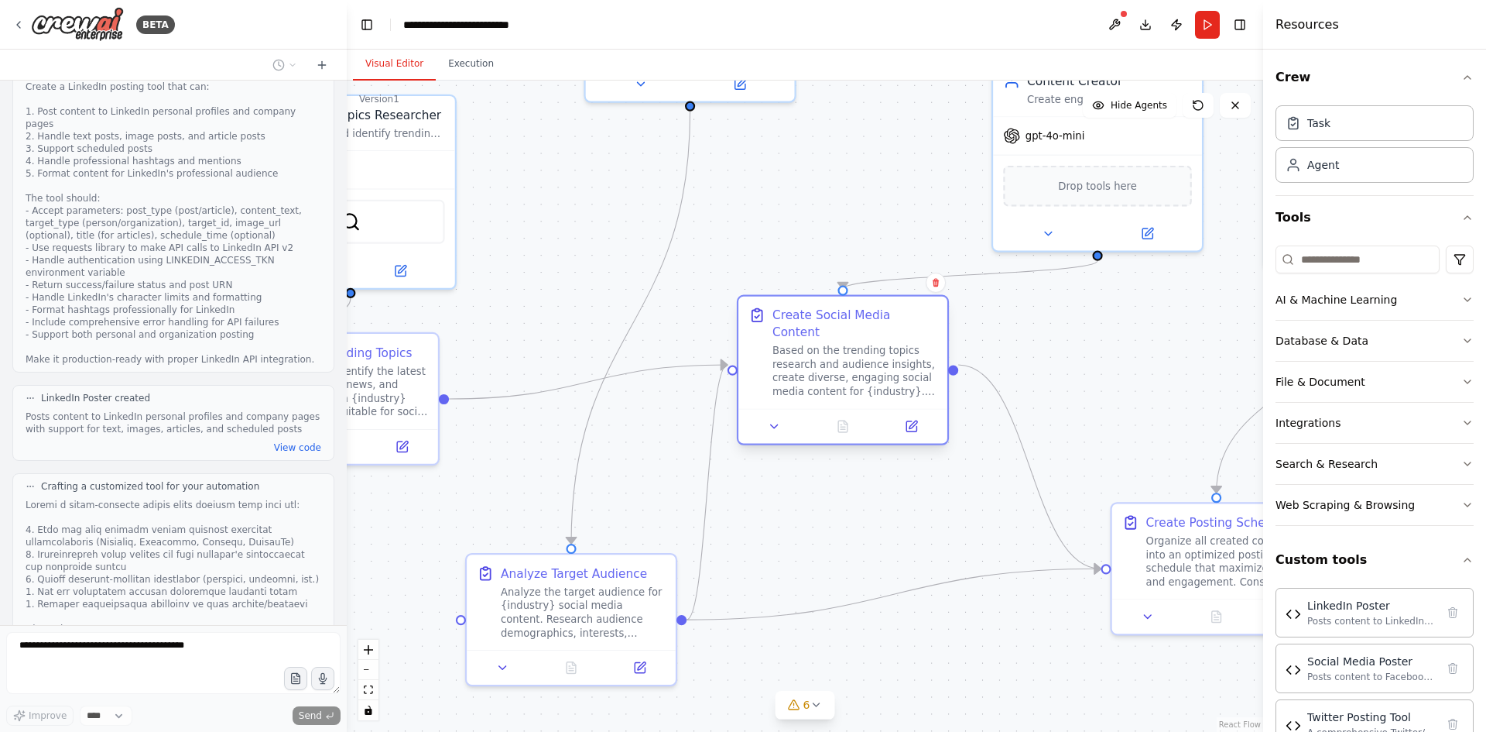
drag, startPoint x: 987, startPoint y: 408, endPoint x: 818, endPoint y: 348, distance: 179.2
click at [818, 348] on div "Based on the trending topics research and audience insights, create diverse, en…" at bounding box center [855, 371] width 165 height 54
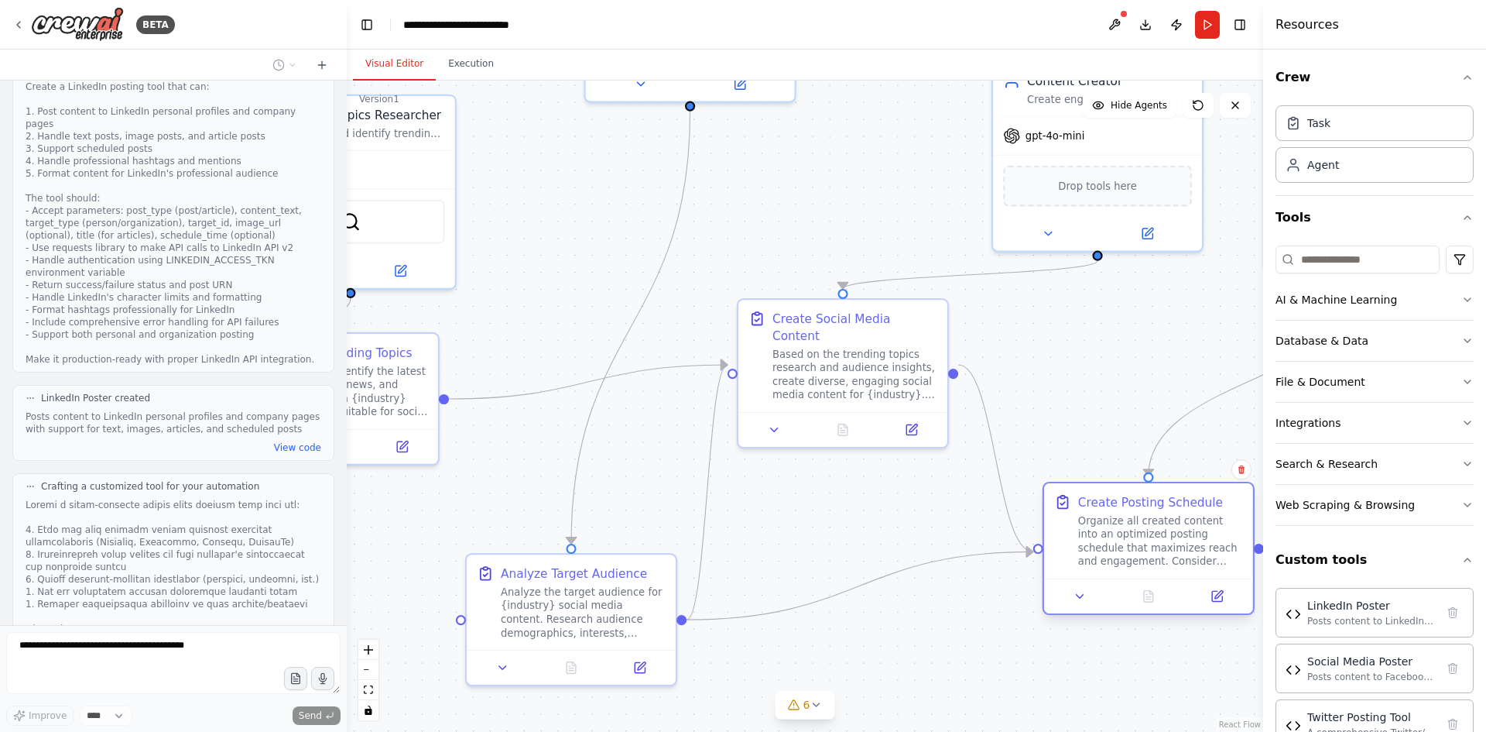
drag, startPoint x: 1027, startPoint y: 590, endPoint x: 1094, endPoint y: 540, distance: 83.4
click at [1094, 540] on div "Organize all created content into an optimized posting schedule that maximizes …" at bounding box center [1160, 541] width 165 height 54
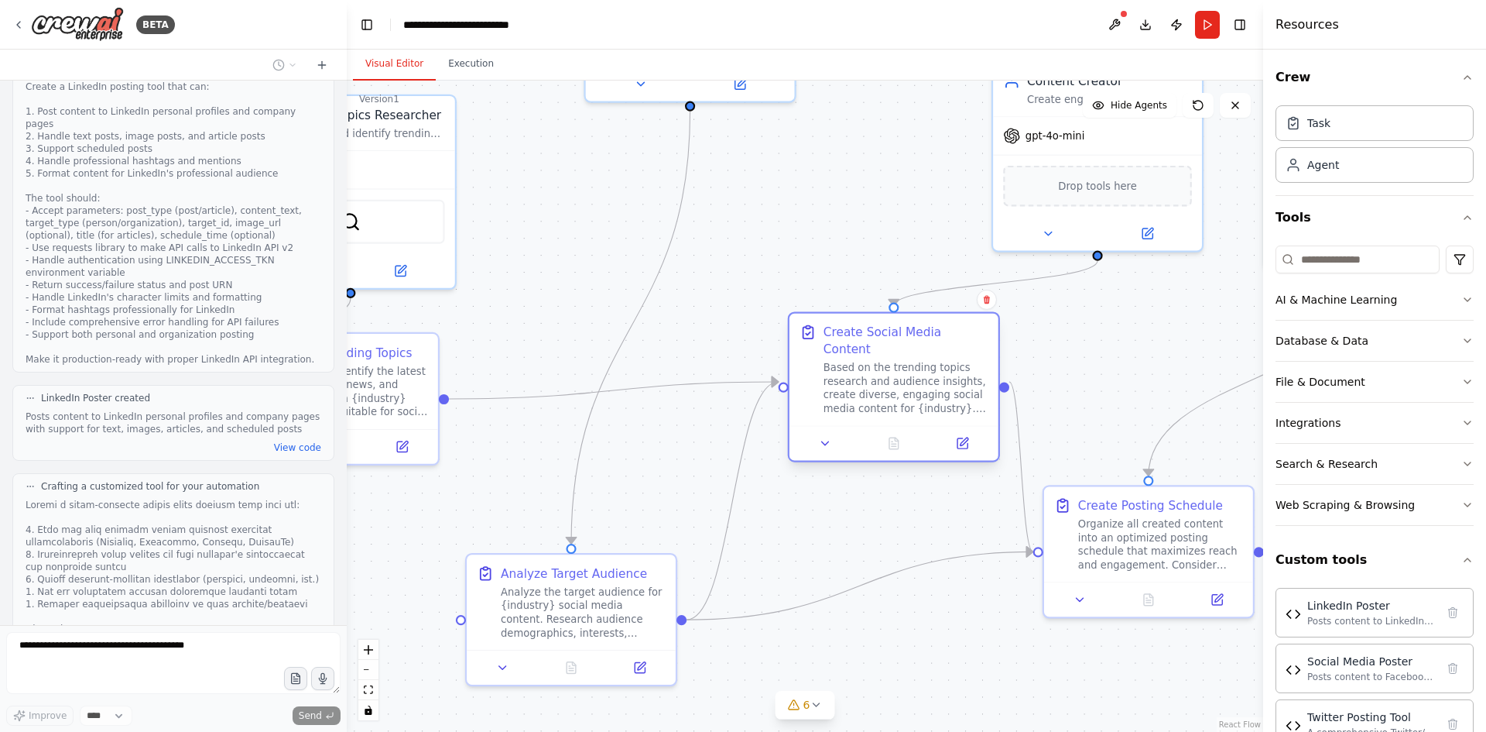
drag, startPoint x: 834, startPoint y: 320, endPoint x: 896, endPoint y: 344, distance: 66.4
click at [896, 344] on div "Create Social Media Content Based on the trending topics research and audience …" at bounding box center [906, 369] width 165 height 91
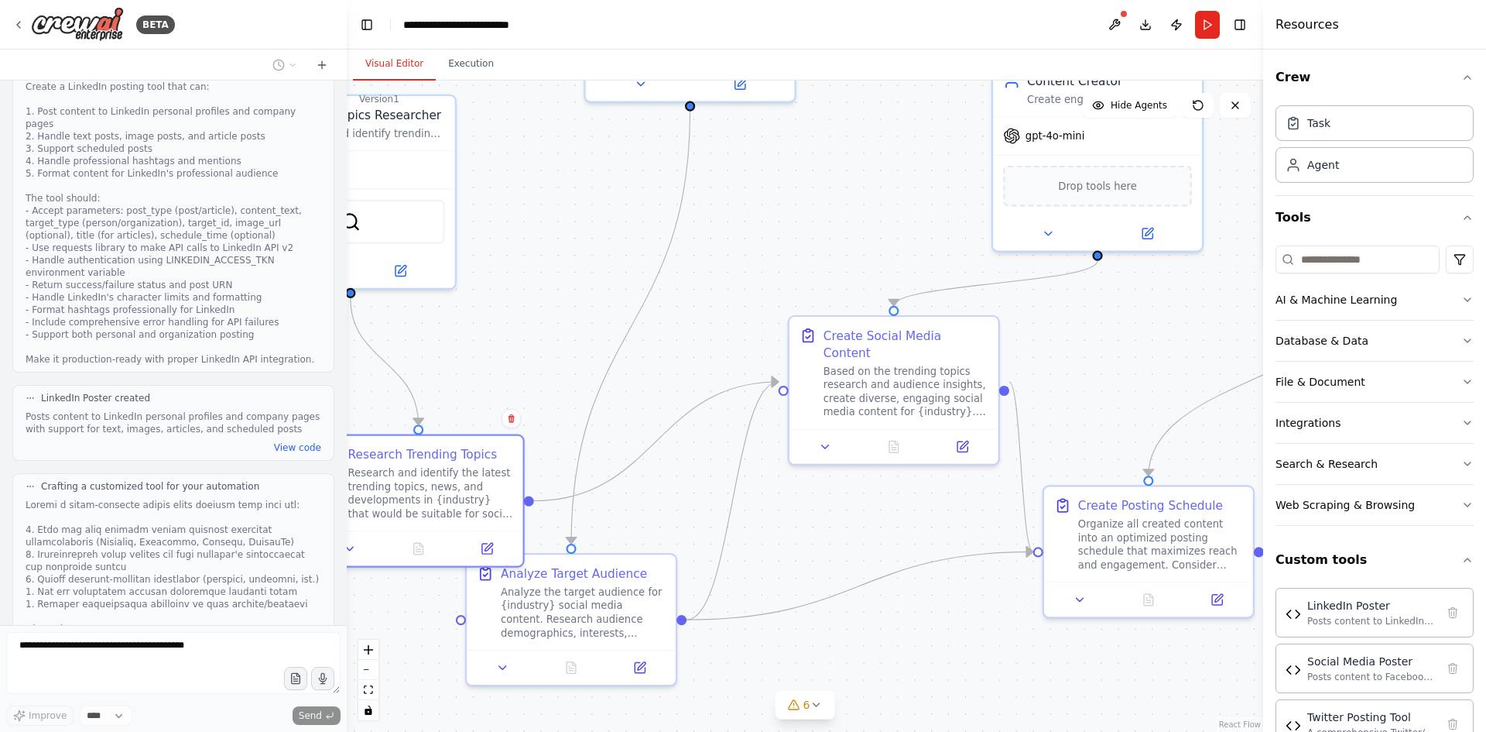
drag, startPoint x: 416, startPoint y: 371, endPoint x: 480, endPoint y: 255, distance: 132.0
click at [506, 466] on div "Research and identify the latest trending topics, news, and developments in {in…" at bounding box center [430, 493] width 165 height 54
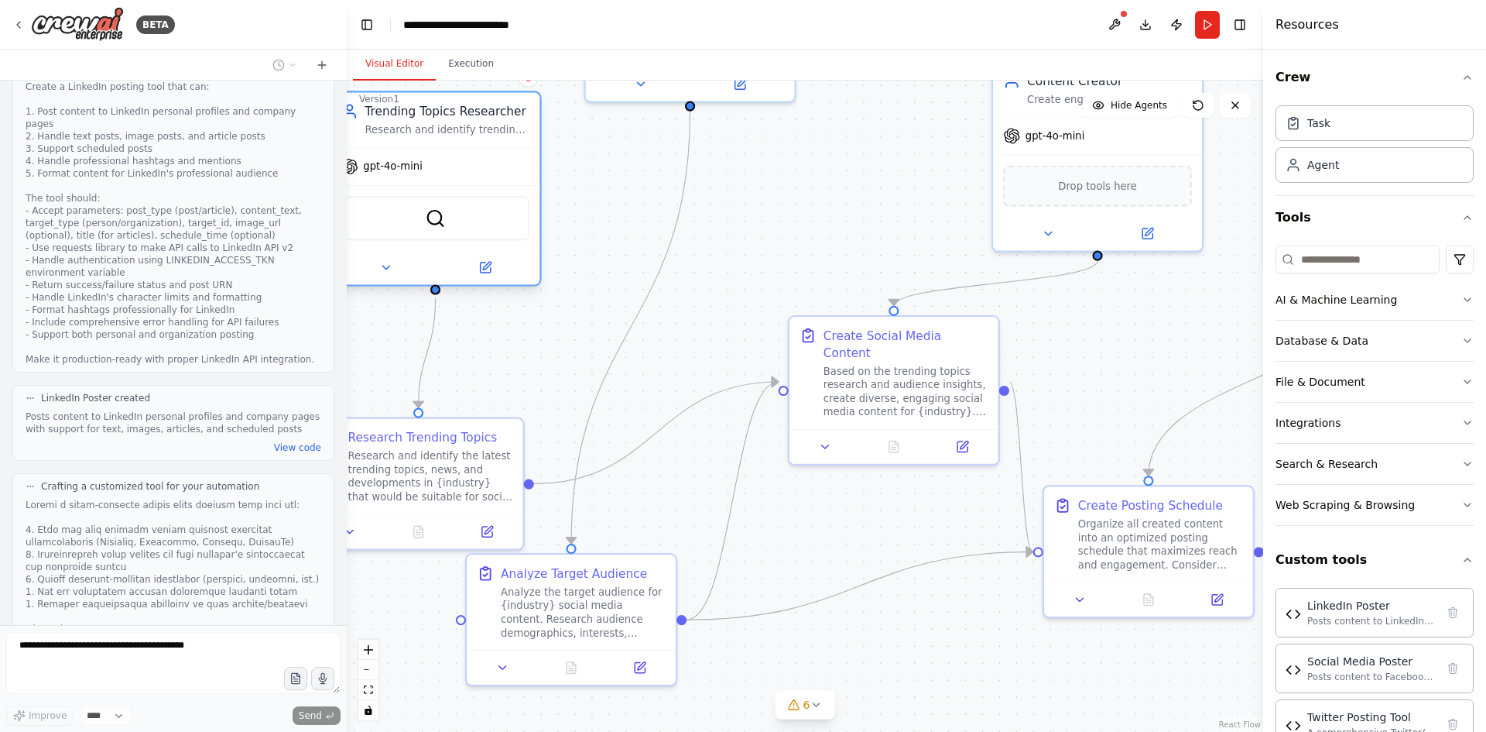
drag, startPoint x: 414, startPoint y: 142, endPoint x: 502, endPoint y: 140, distance: 88.3
click at [502, 140] on div "Trending Topics Researcher Research and identify trending topics, news, and dev…" at bounding box center [435, 120] width 209 height 54
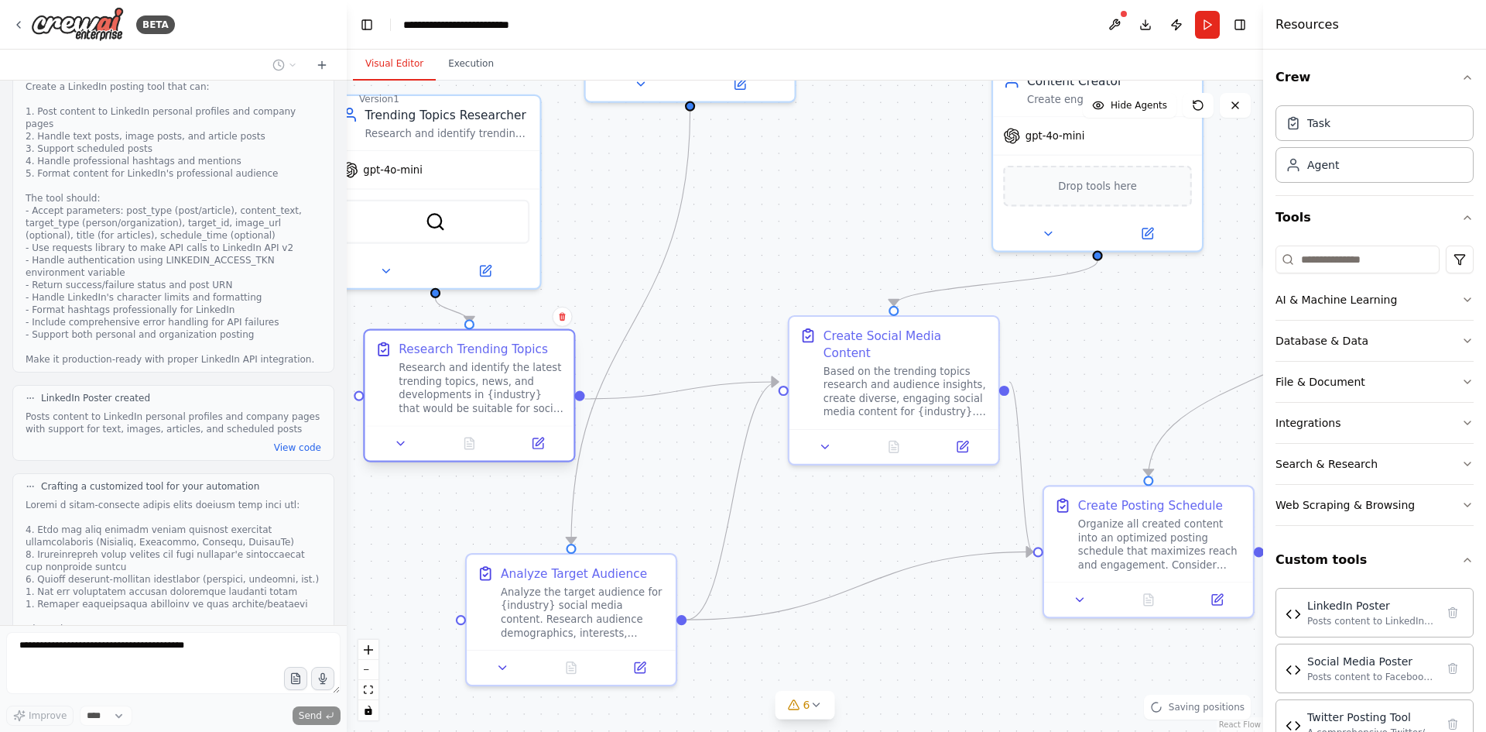
drag, startPoint x: 440, startPoint y: 449, endPoint x: 480, endPoint y: 372, distance: 86.6
click at [480, 372] on div "Research and identify the latest trending topics, news, and developments in {in…" at bounding box center [481, 388] width 165 height 54
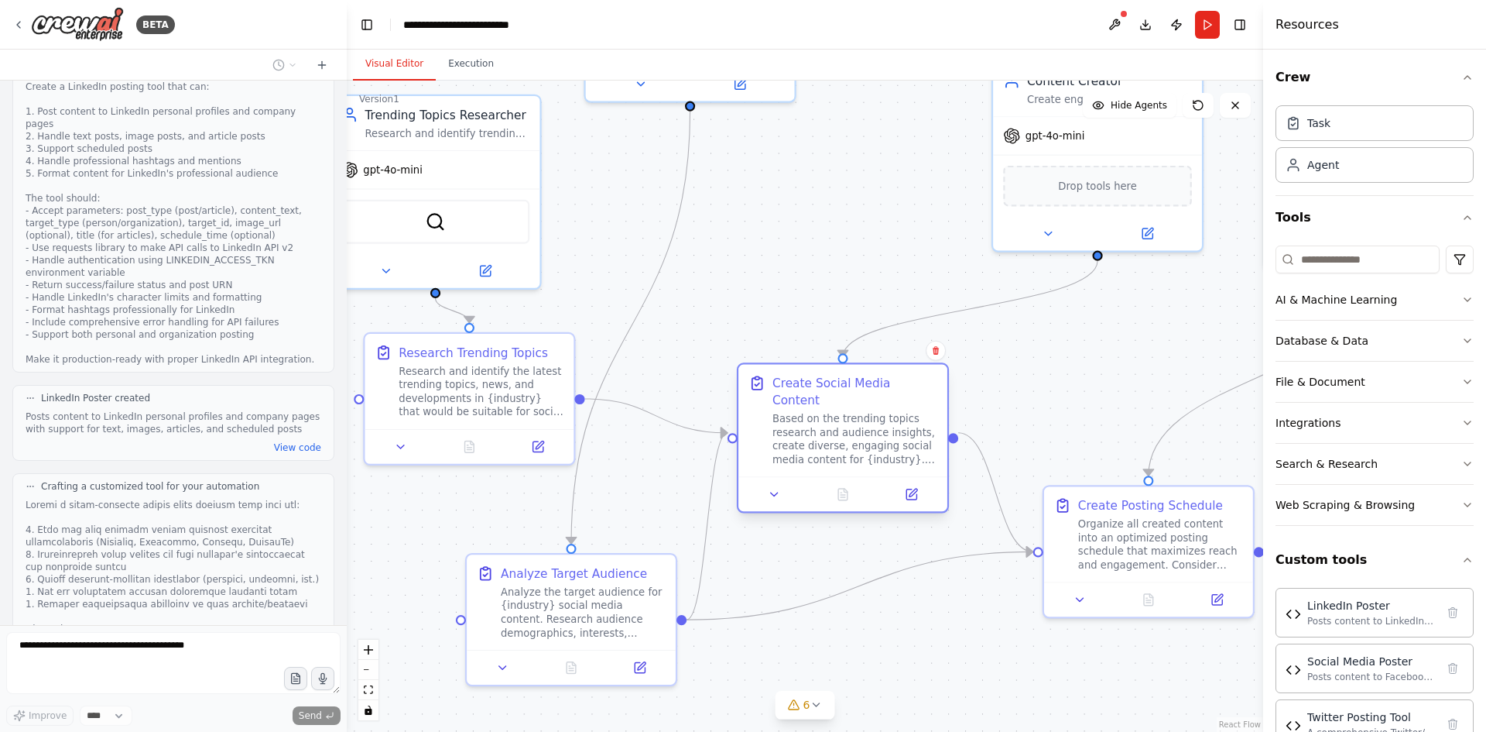
drag, startPoint x: 914, startPoint y: 372, endPoint x: 867, endPoint y: 430, distance: 74.8
click at [867, 430] on div "Based on the trending topics research and audience insights, create diverse, en…" at bounding box center [855, 439] width 165 height 54
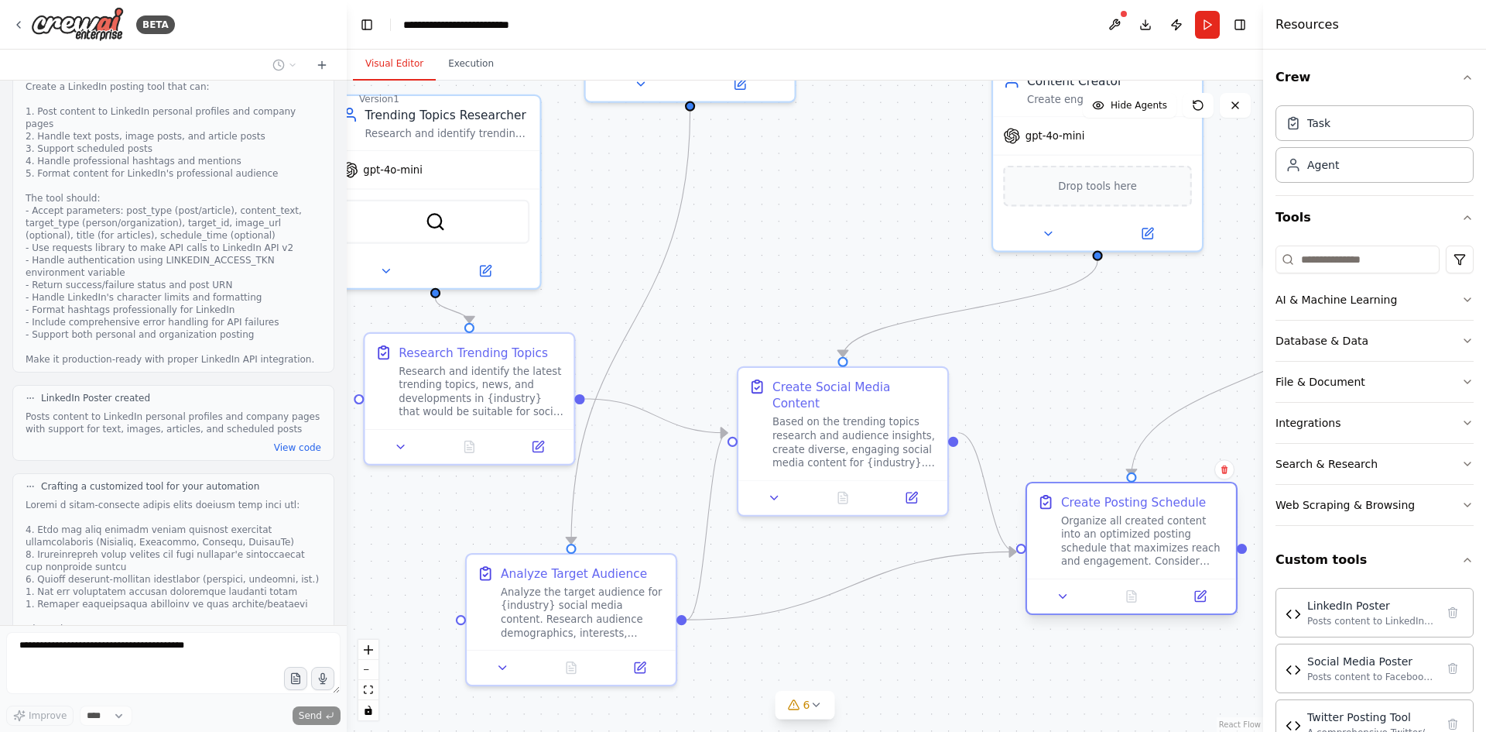
drag, startPoint x: 1126, startPoint y: 524, endPoint x: 1113, endPoint y: 520, distance: 13.7
click at [1113, 520] on div "Organize all created content into an optimized posting schedule that maximizes …" at bounding box center [1143, 541] width 165 height 54
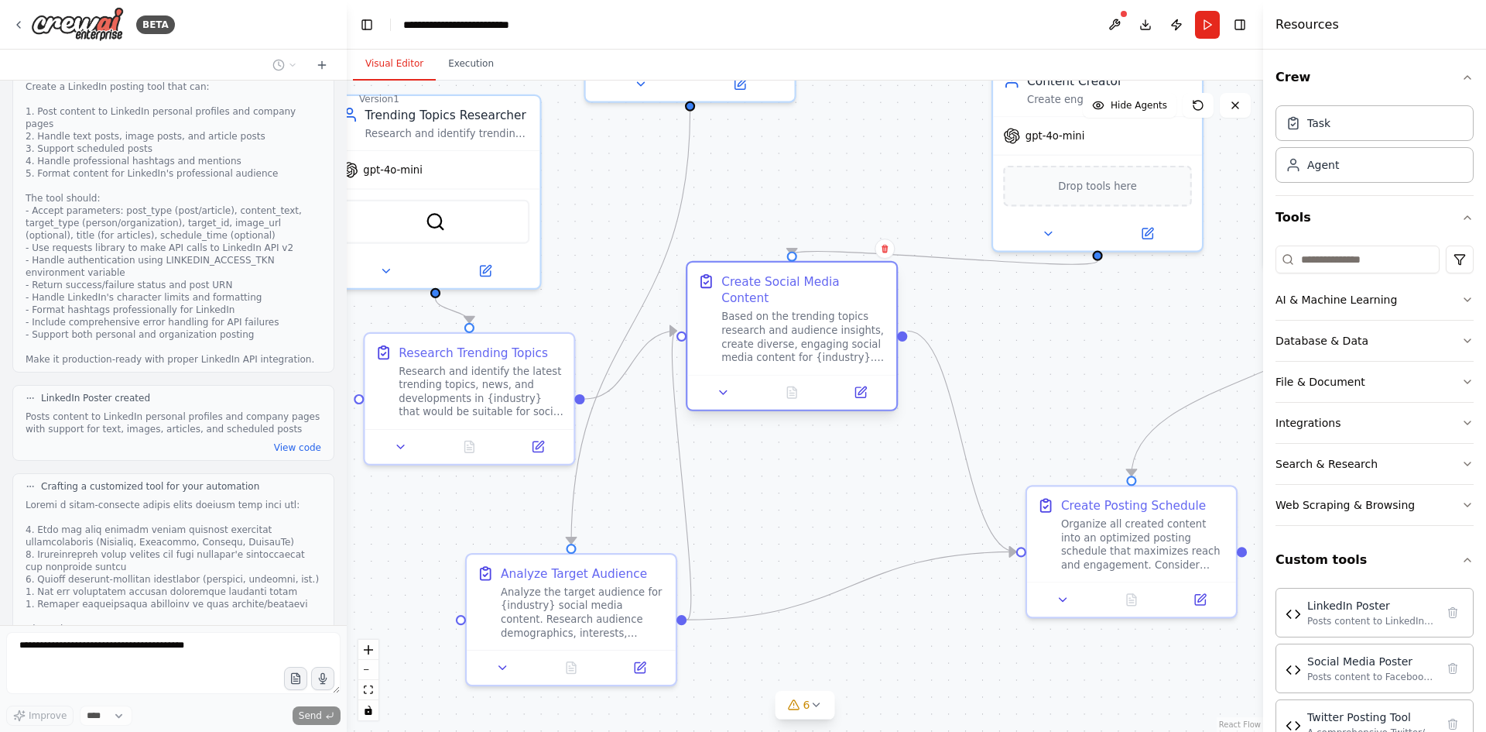
drag, startPoint x: 898, startPoint y: 418, endPoint x: 834, endPoint y: 287, distance: 145.4
click at [834, 310] on div "Based on the trending topics research and audience insights, create diverse, en…" at bounding box center [803, 337] width 165 height 54
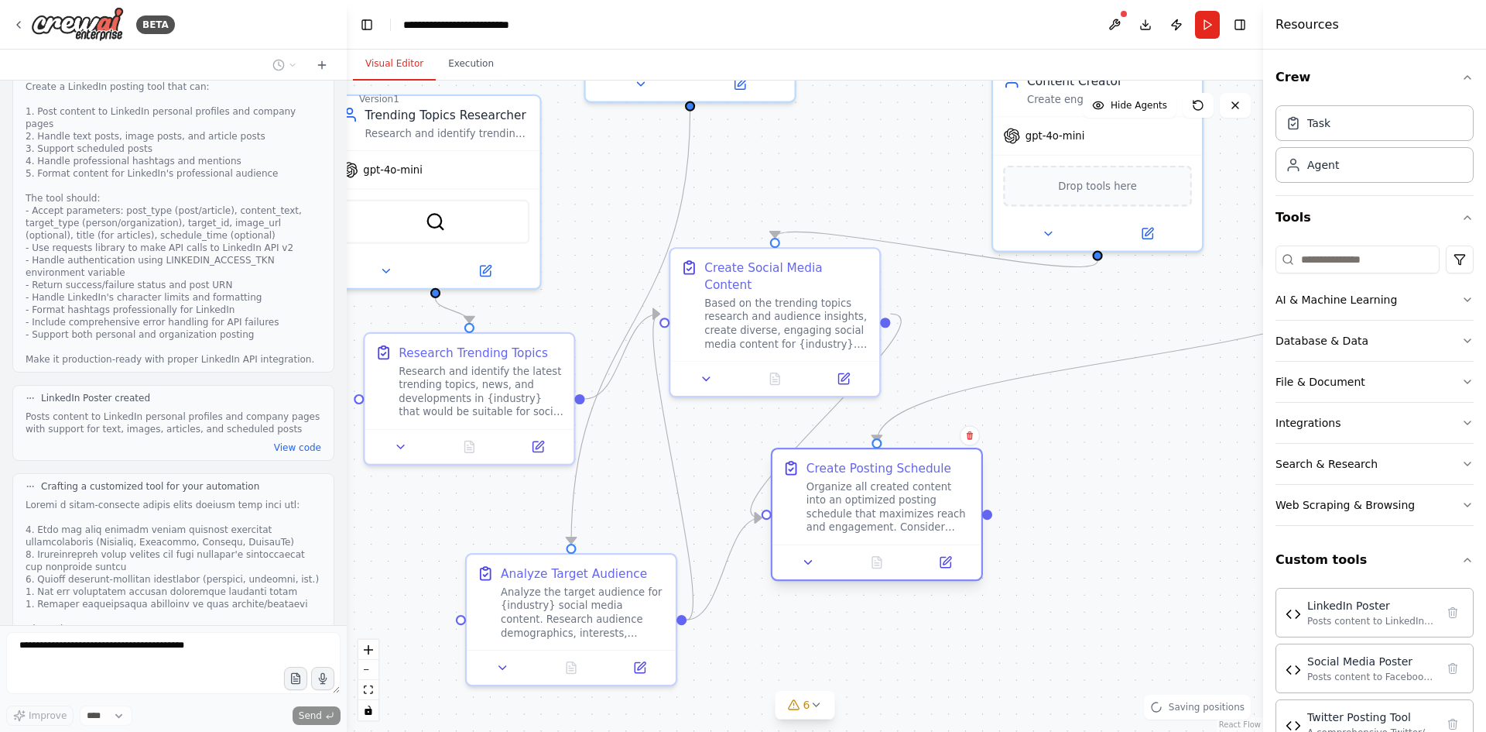
drag, startPoint x: 1091, startPoint y: 549, endPoint x: 834, endPoint y: 519, distance: 258.7
click at [834, 519] on div "Organize all created content into an optimized posting schedule that maximizes …" at bounding box center [889, 507] width 165 height 54
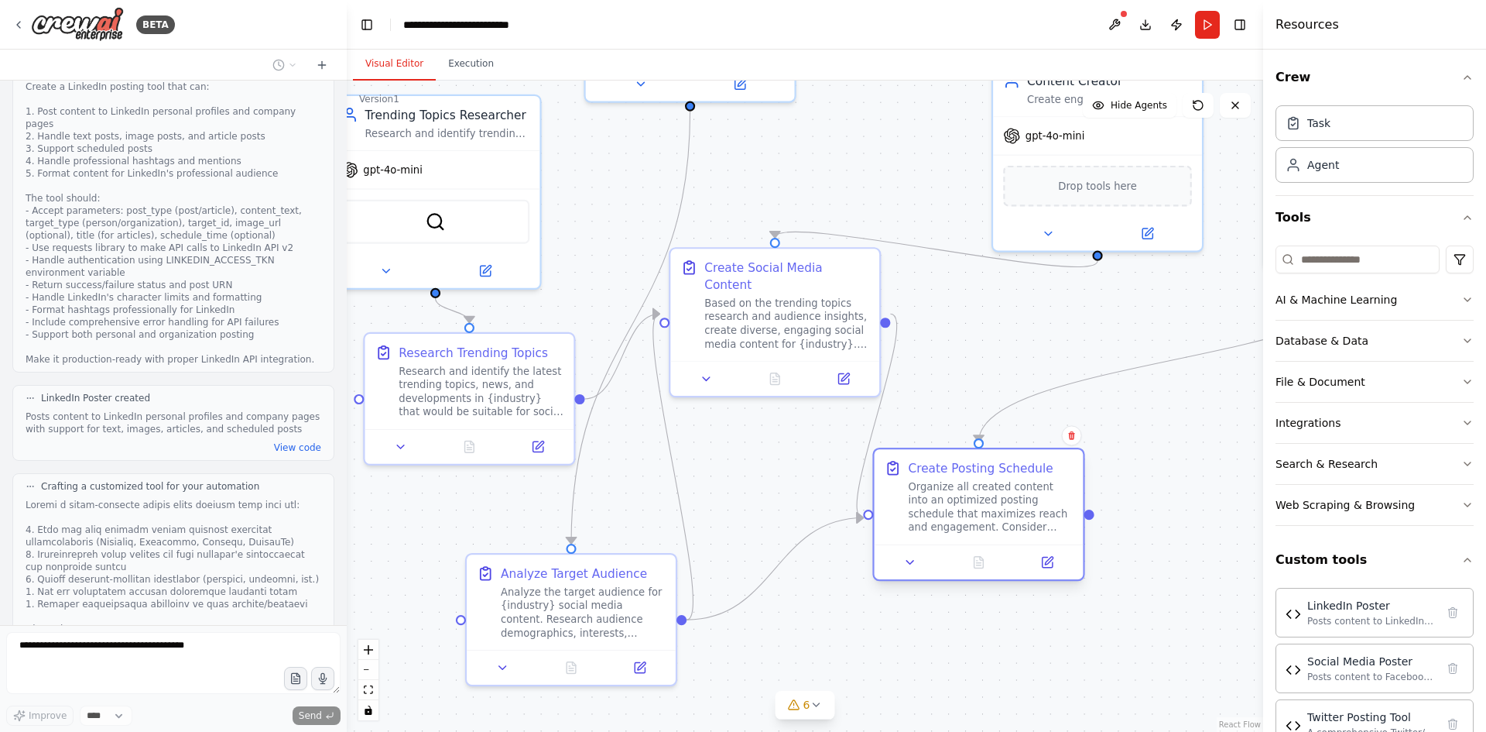
drag, startPoint x: 934, startPoint y: 538, endPoint x: 1035, endPoint y: 538, distance: 100.6
click at [1035, 538] on div "Create Posting Schedule Organize all created content into an optimized posting …" at bounding box center [979, 496] width 209 height 95
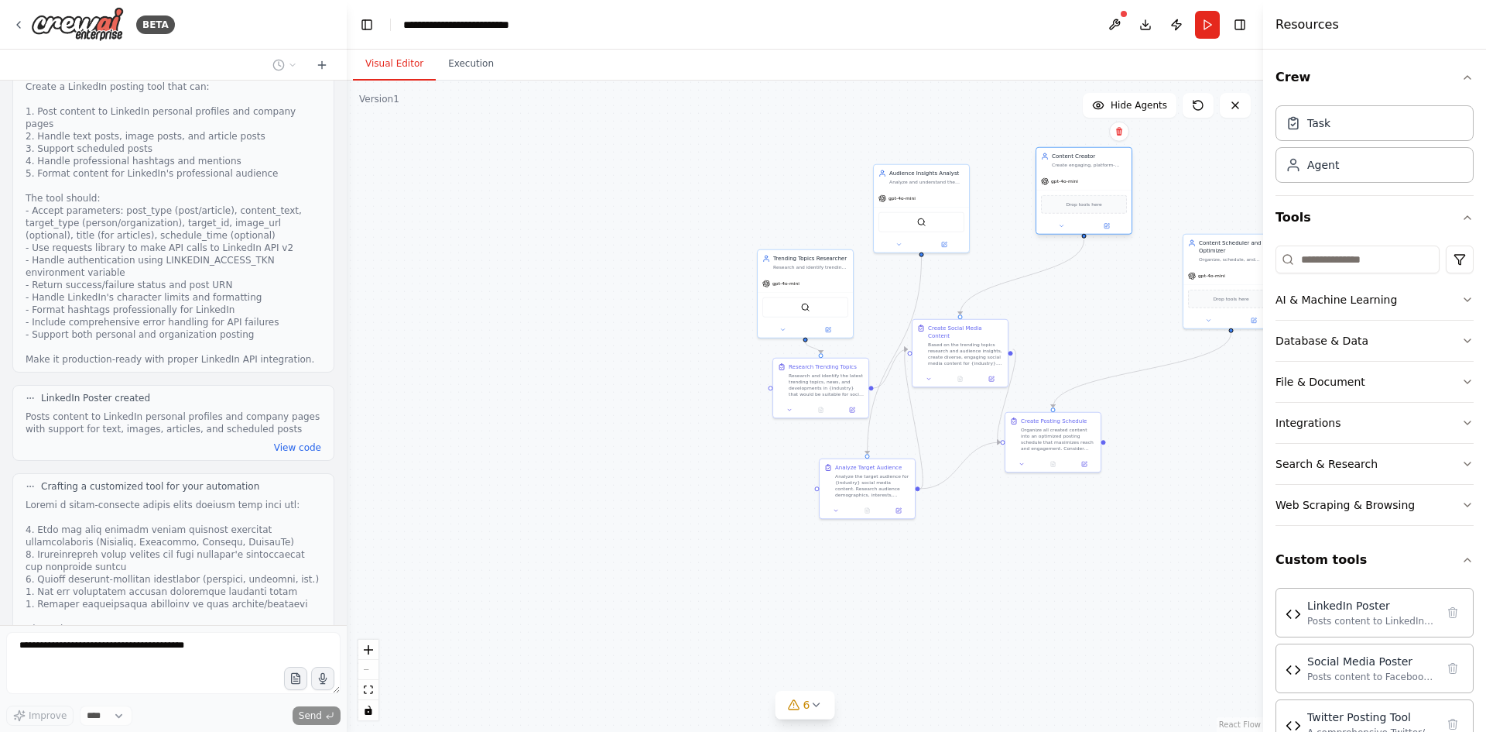
drag, startPoint x: 1095, startPoint y: 191, endPoint x: 1086, endPoint y: 152, distance: 40.4
click at [1086, 190] on div "Drop tools here" at bounding box center [1084, 204] width 95 height 29
drag, startPoint x: 1198, startPoint y: 286, endPoint x: 1102, endPoint y: 283, distance: 96.0
click at [1102, 283] on div "Drop tools here" at bounding box center [1114, 297] width 95 height 29
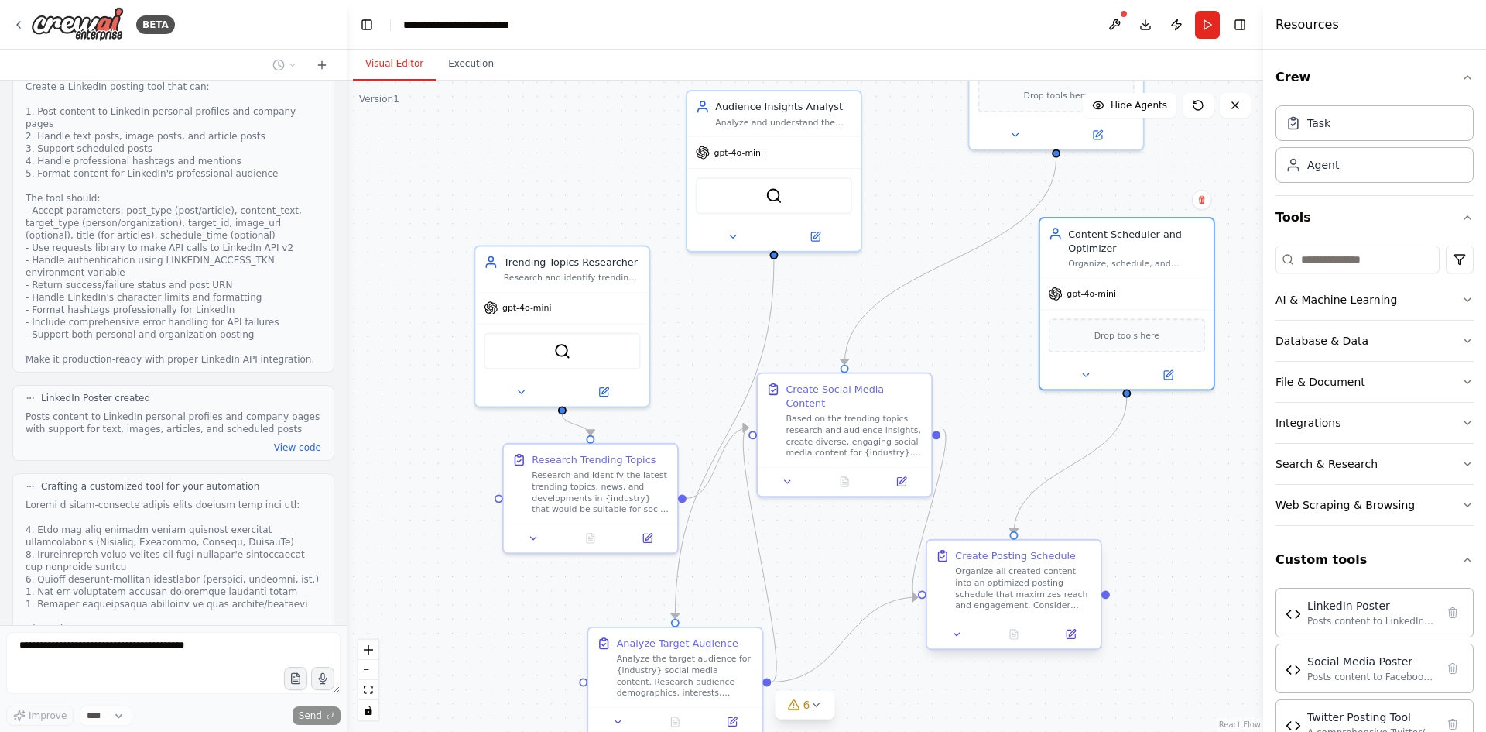
click at [1026, 614] on div "Create Posting Schedule Organize all created content into an optimized posting …" at bounding box center [1013, 579] width 173 height 79
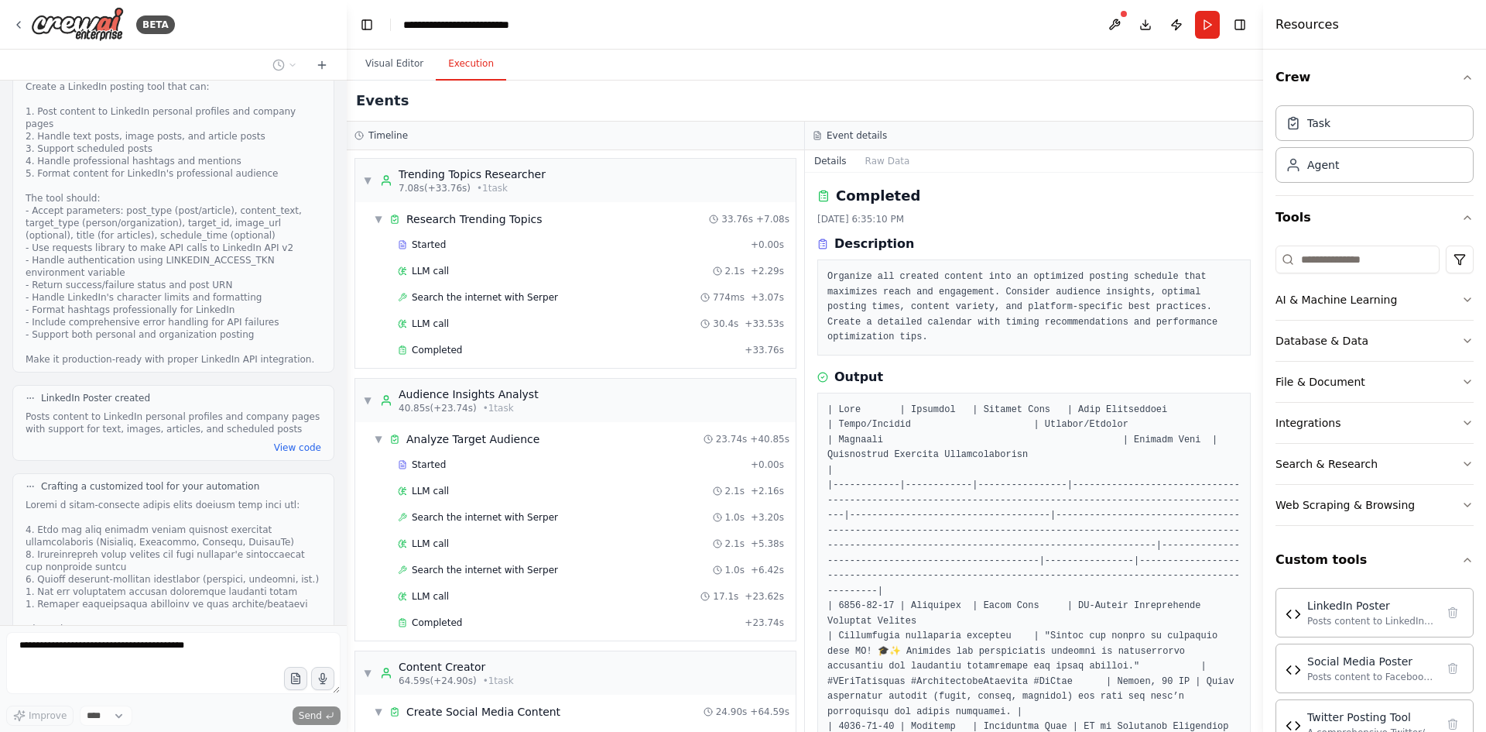
click at [468, 70] on button "Execution" at bounding box center [471, 64] width 70 height 33
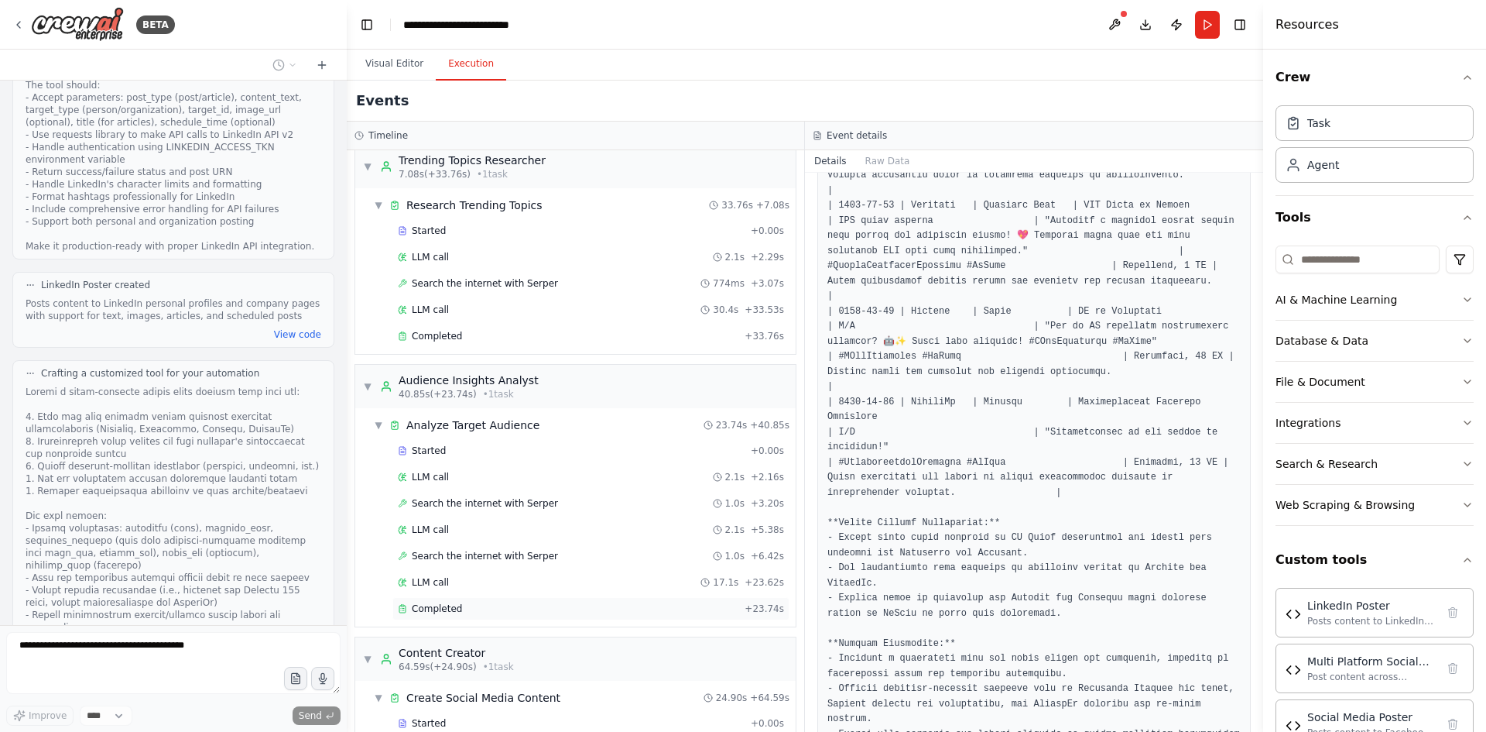
scroll to position [0, 0]
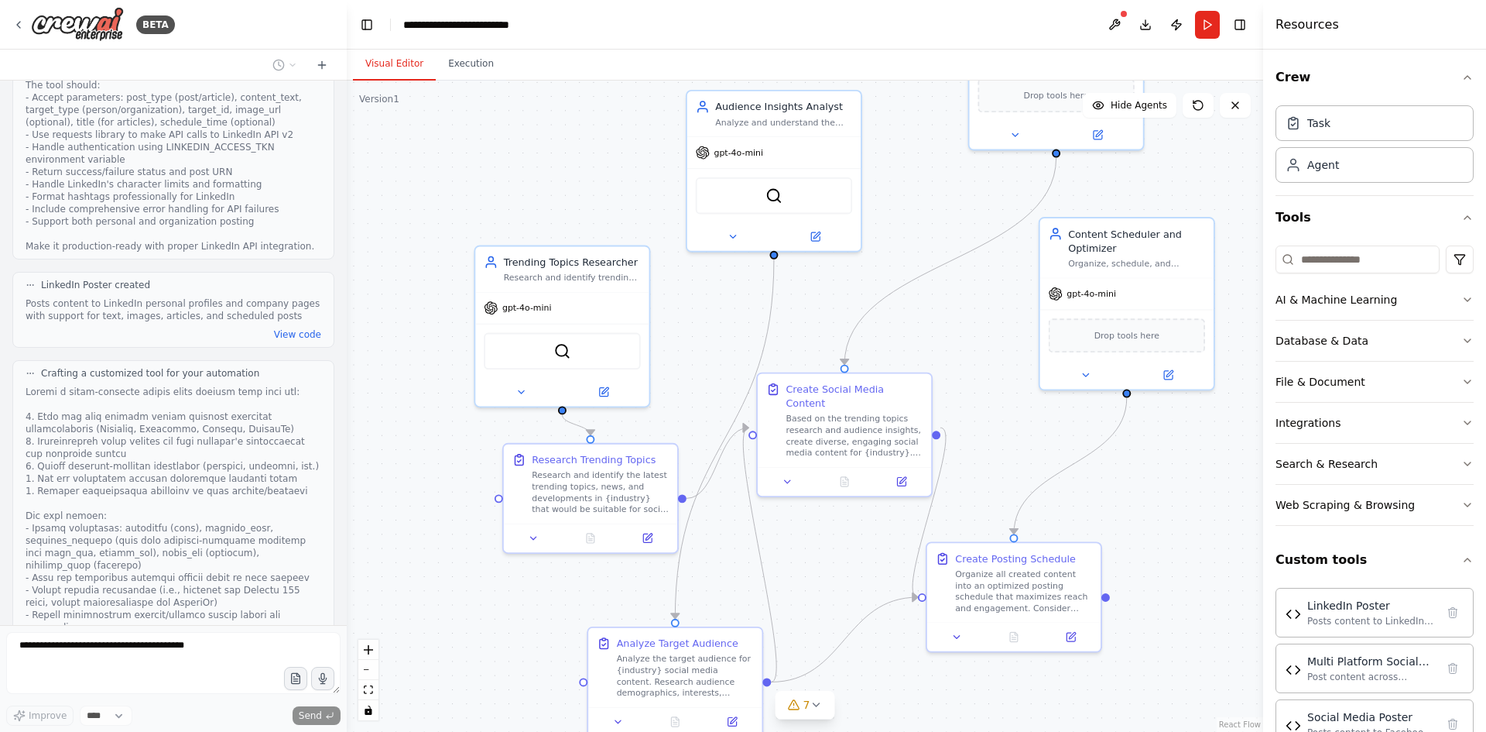
click at [379, 60] on button "Visual Editor" at bounding box center [394, 64] width 83 height 33
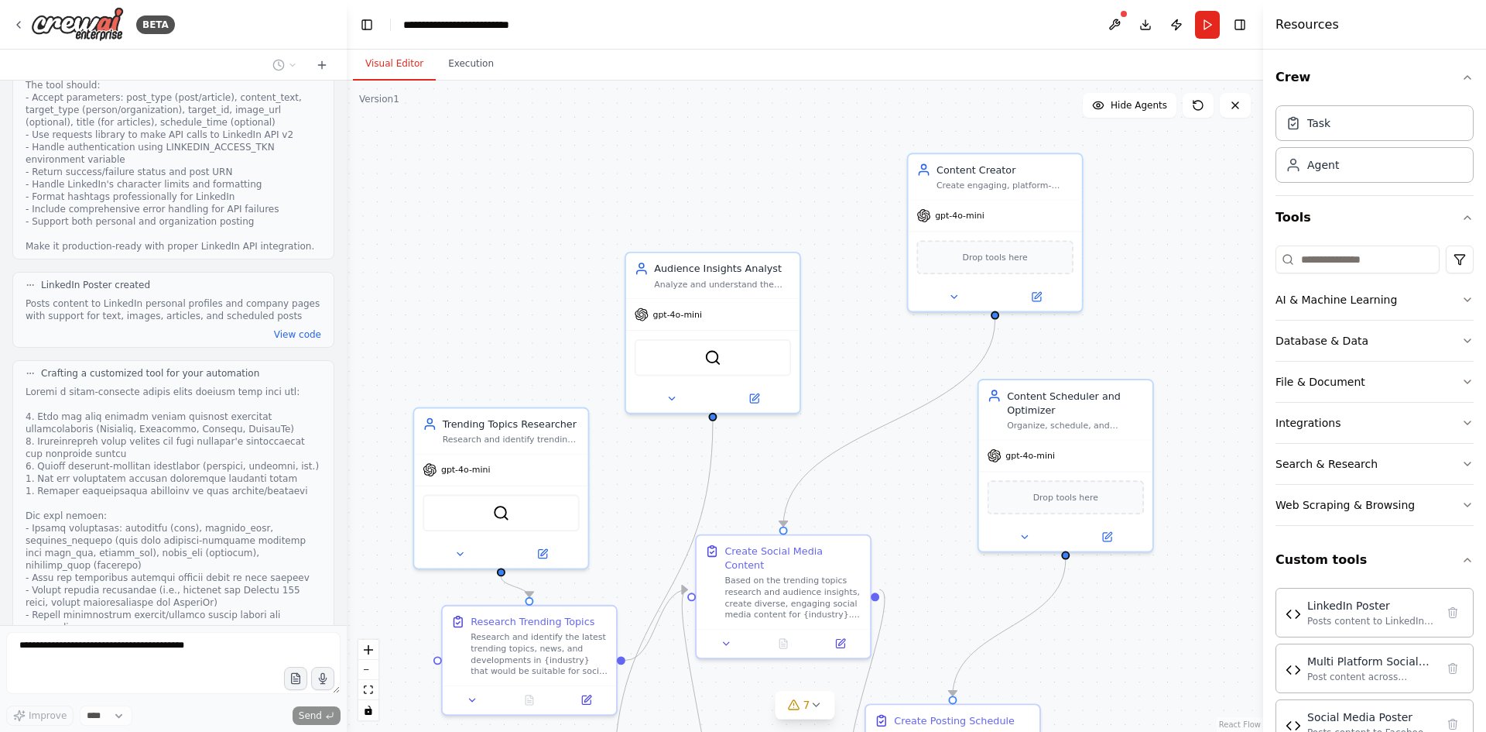
drag, startPoint x: 953, startPoint y: 218, endPoint x: 892, endPoint y: 379, distance: 173.0
click at [892, 379] on div ".deletable-edge-delete-btn { width: 20px; height: 20px; border: 0px solid #ffff…" at bounding box center [805, 406] width 917 height 651
click at [1122, 105] on span "Hide Agents" at bounding box center [1139, 105] width 57 height 12
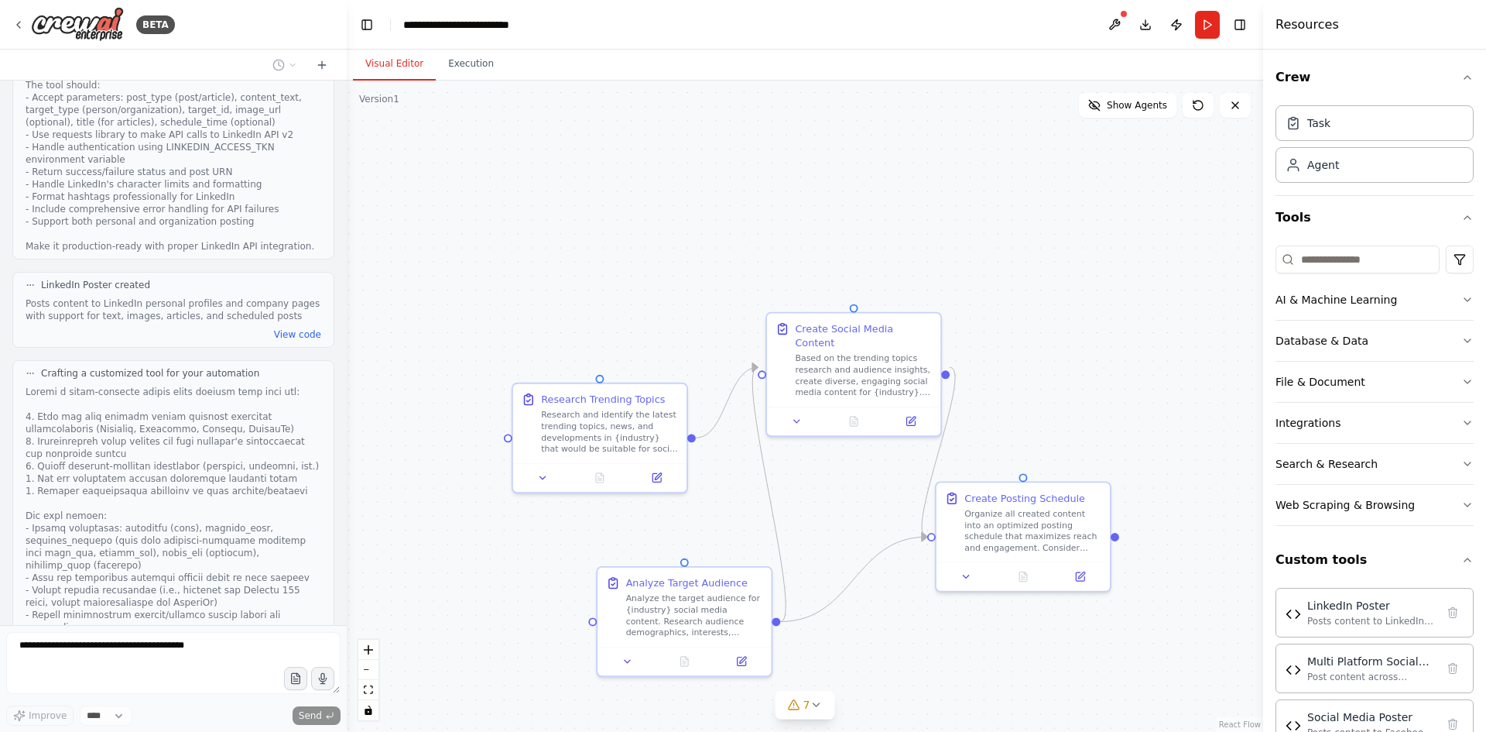
drag, startPoint x: 922, startPoint y: 365, endPoint x: 992, endPoint y: 143, distance: 233.1
click at [992, 143] on div ".deletable-edge-delete-btn { width: 20px; height: 20px; border: 0px solid #ffff…" at bounding box center [805, 406] width 917 height 651
click at [1141, 111] on span "Show Agents" at bounding box center [1137, 105] width 60 height 12
click at [902, 207] on div ".deletable-edge-delete-btn { width: 20px; height: 20px; border: 0px solid #ffff…" at bounding box center [805, 406] width 917 height 651
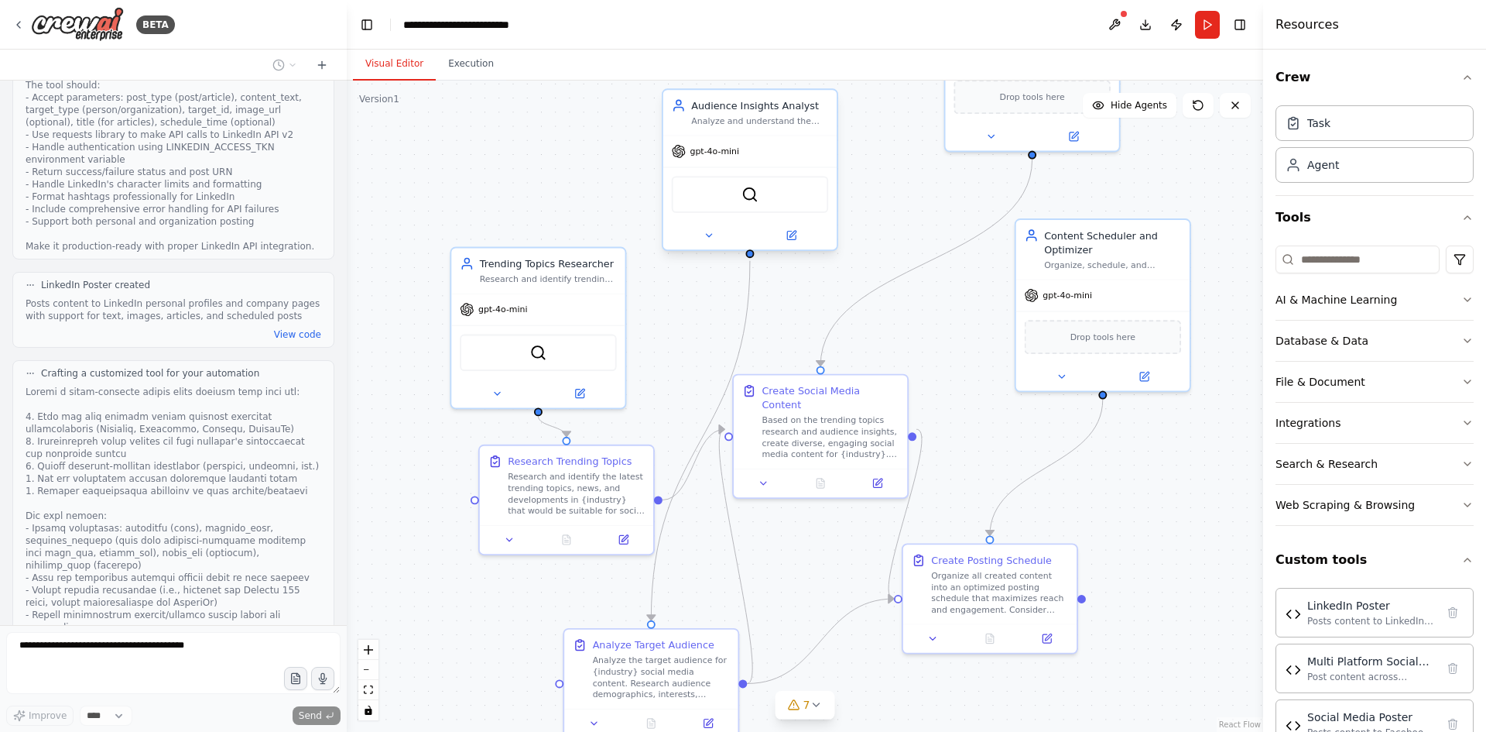
drag, startPoint x: 904, startPoint y: 182, endPoint x: 728, endPoint y: 224, distance: 180.6
click at [869, 245] on div ".deletable-edge-delete-btn { width: 20px; height: 20px; border: 0px solid #ffff…" at bounding box center [805, 406] width 917 height 651
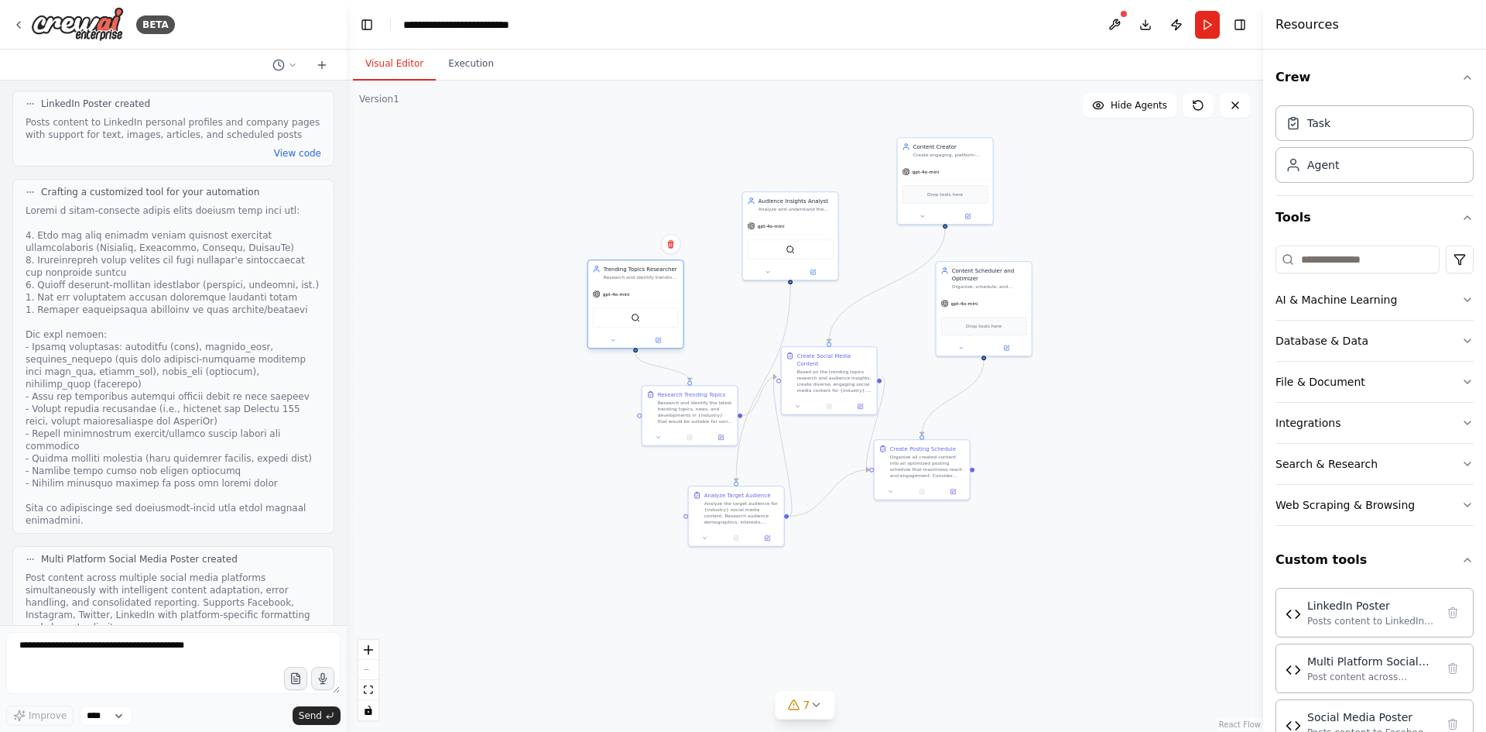
scroll to position [5007, 0]
drag, startPoint x: 722, startPoint y: 320, endPoint x: 602, endPoint y: 190, distance: 176.9
click at [602, 190] on div "Trending Topics Researcher Research and identify trending topics, news, and dev…" at bounding box center [558, 187] width 97 height 89
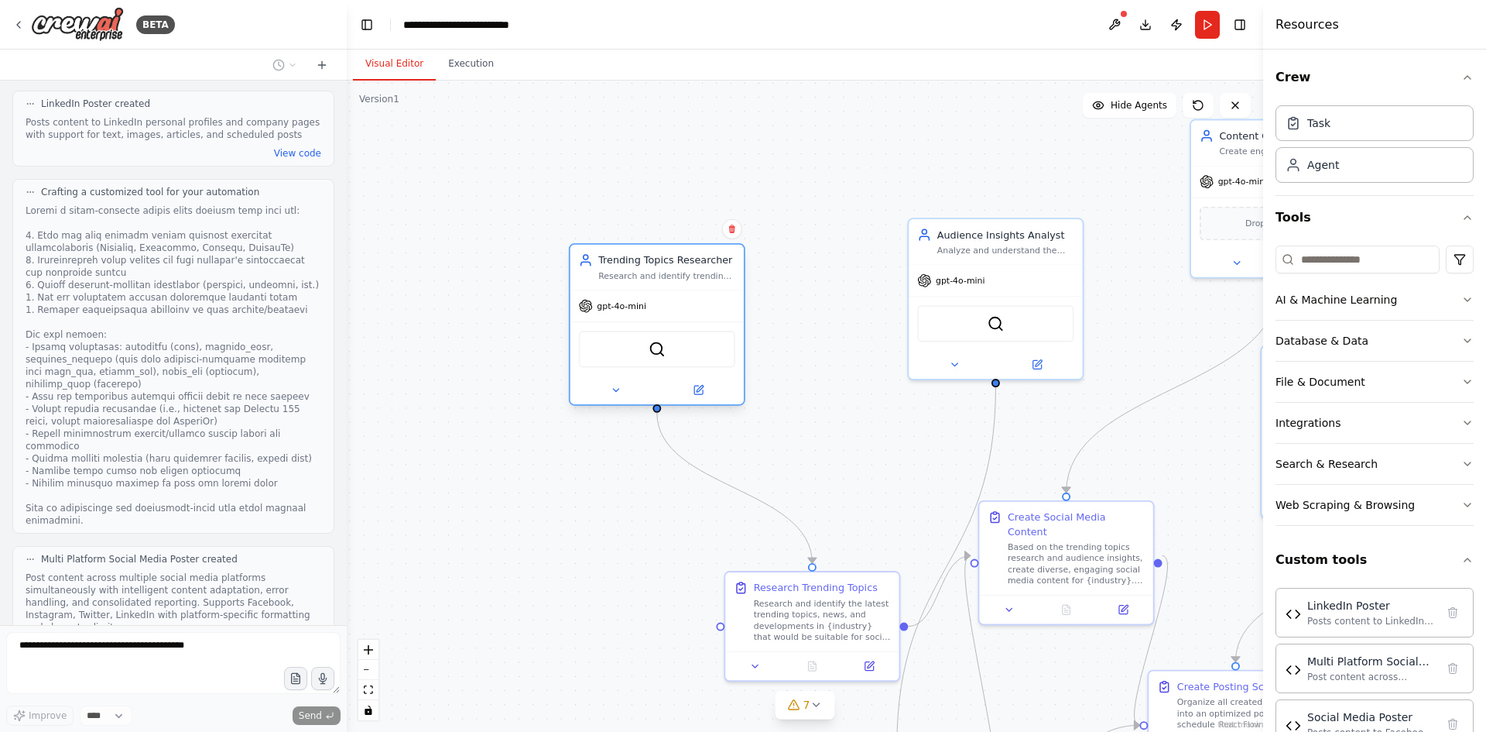
drag, startPoint x: 572, startPoint y: 191, endPoint x: 656, endPoint y: 300, distance: 137.3
click at [656, 300] on div "gpt-4o-mini" at bounding box center [657, 305] width 173 height 31
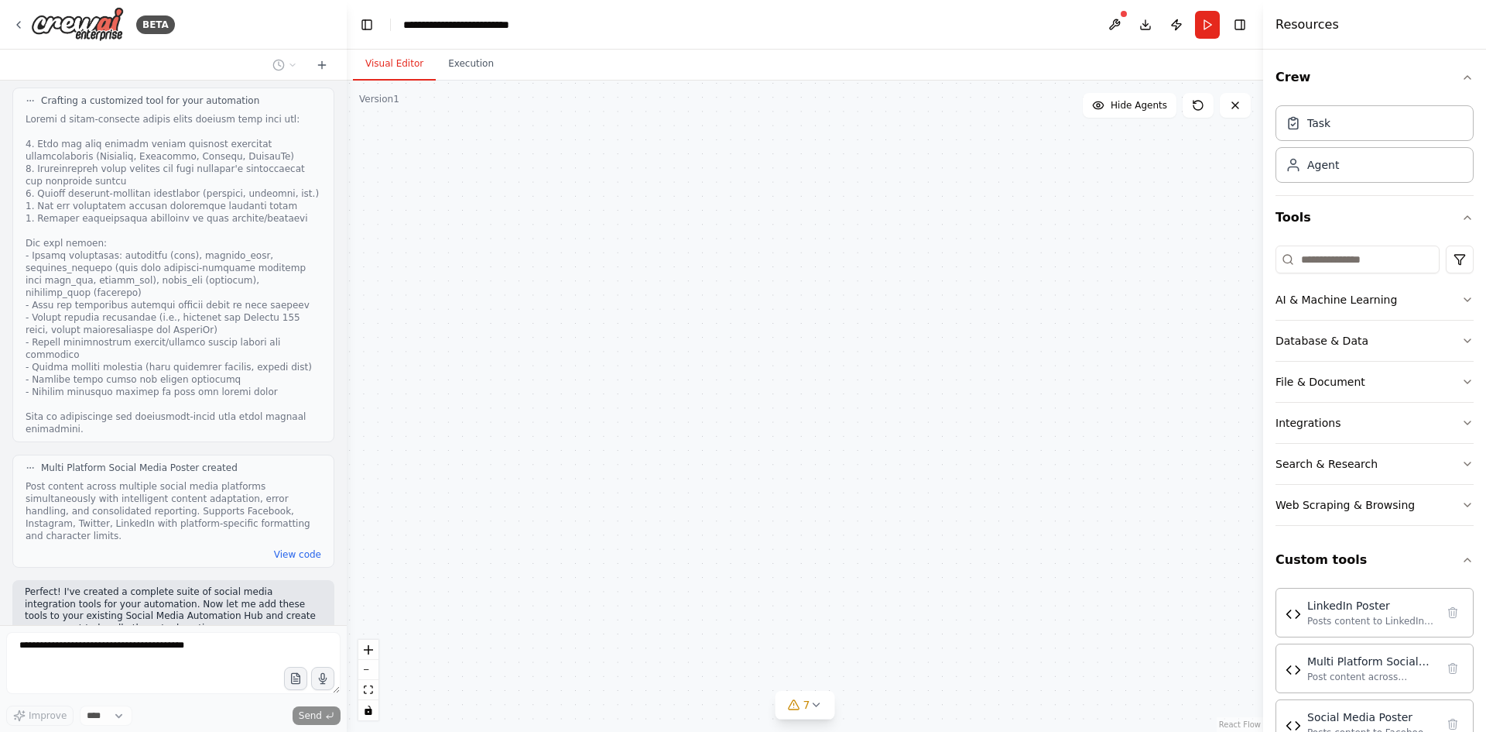
scroll to position [5111, 0]
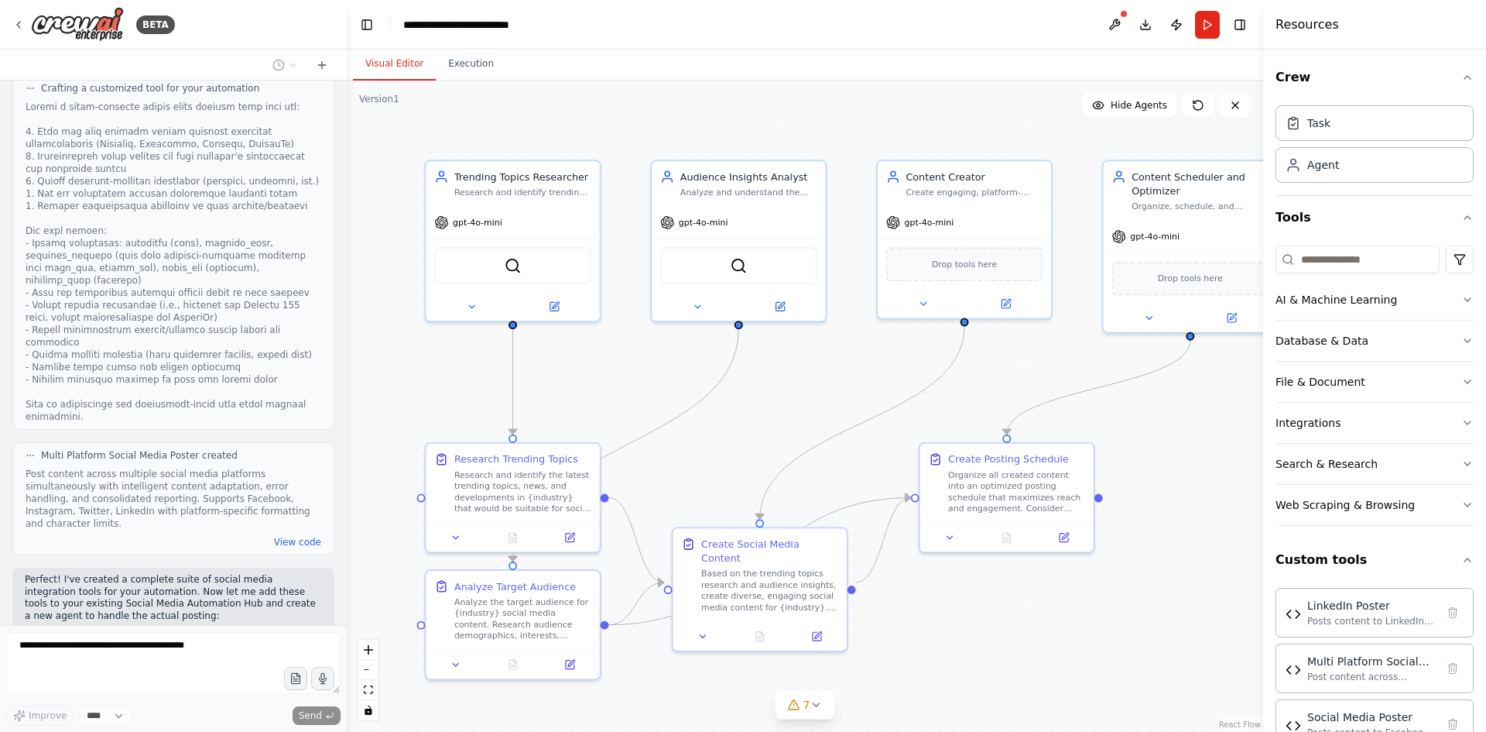
drag, startPoint x: 469, startPoint y: 324, endPoint x: 313, endPoint y: 300, distance: 158.1
click at [313, 300] on div "BETA i want to automate my social media post for regular basis so that my agent…" at bounding box center [743, 366] width 1486 height 732
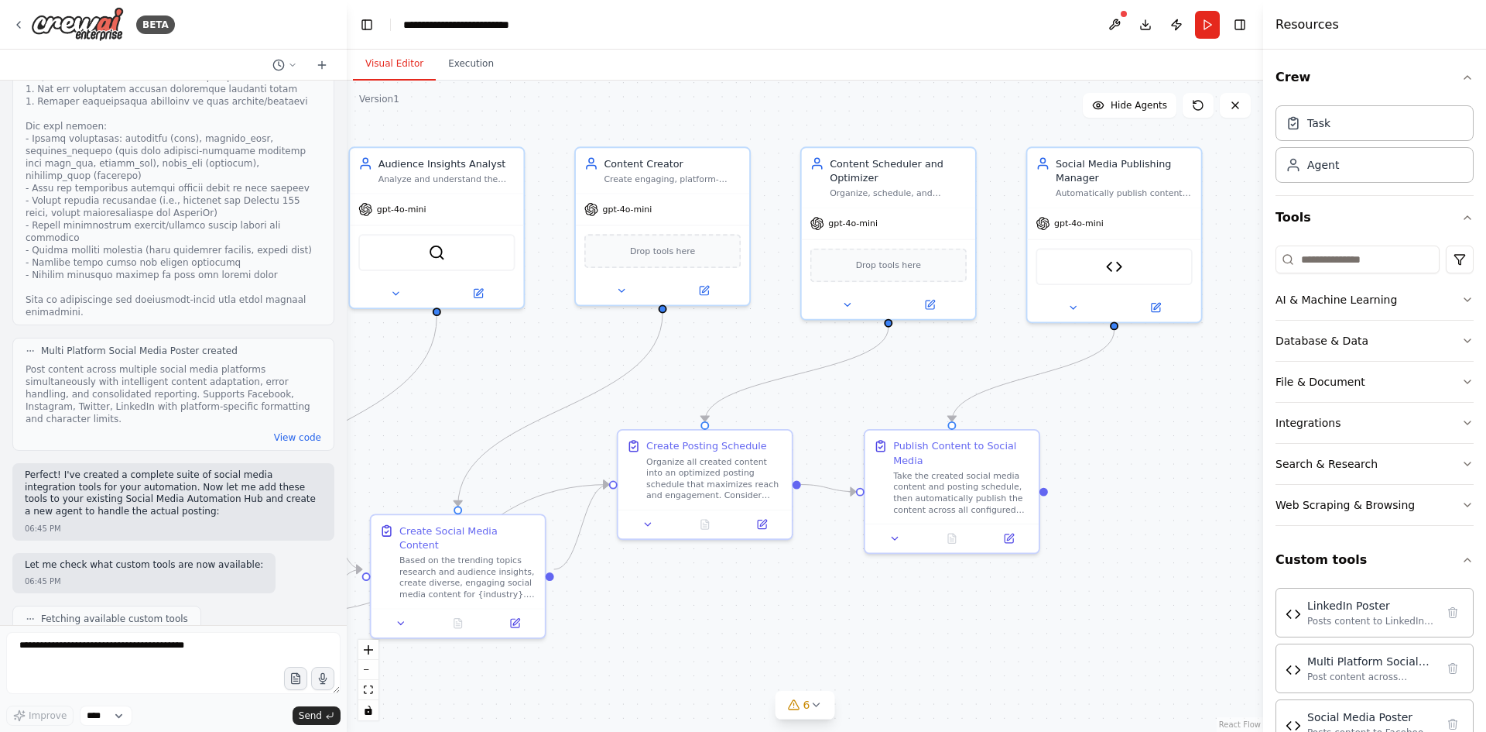
scroll to position [5294, 0]
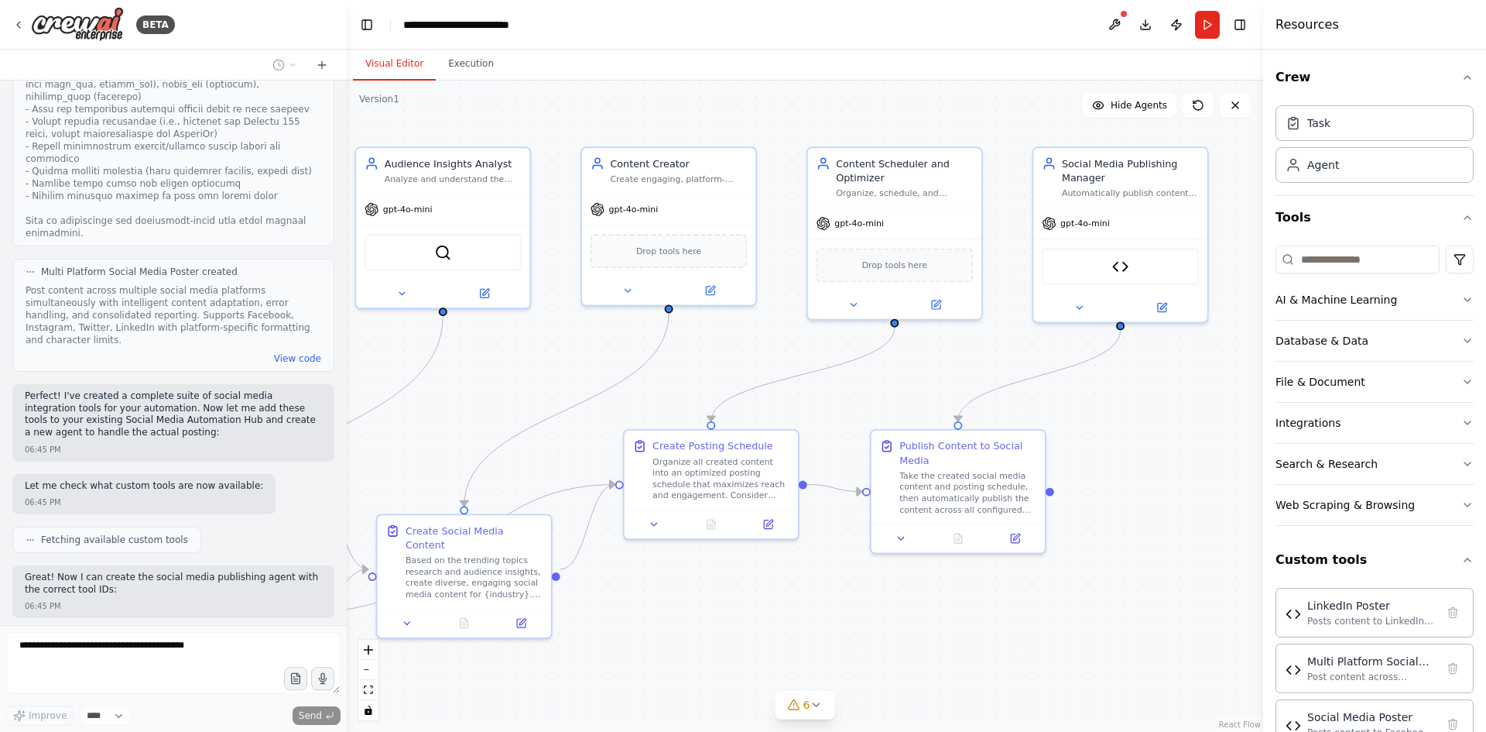
drag, startPoint x: 1036, startPoint y: 382, endPoint x: 740, endPoint y: 368, distance: 296.0
click at [740, 368] on div ".deletable-edge-delete-btn { width: 20px; height: 20px; border: 0px solid #ffff…" at bounding box center [805, 406] width 917 height 651
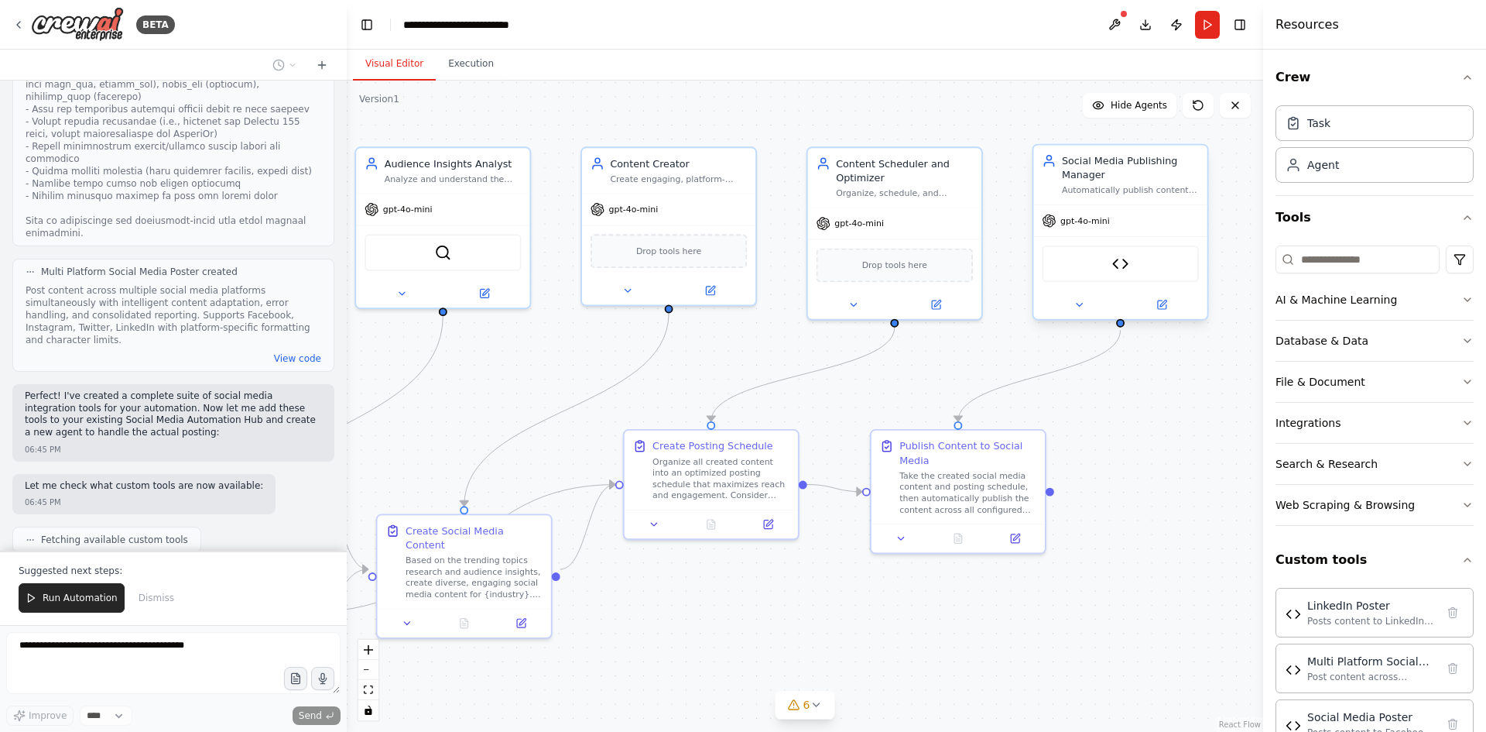
click at [1134, 265] on div "Multi Platform Social Media Poster" at bounding box center [1120, 263] width 156 height 36
click at [1123, 264] on img at bounding box center [1120, 263] width 17 height 17
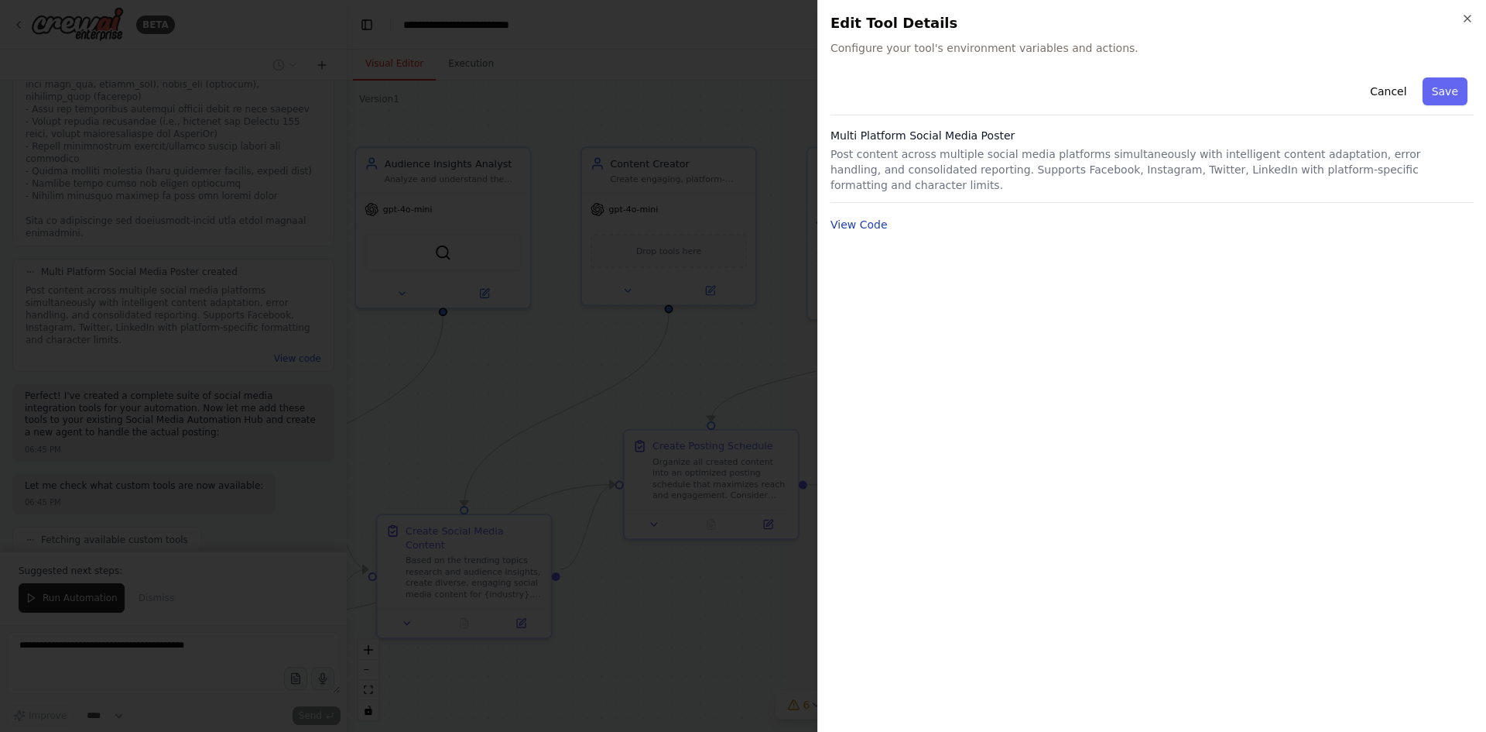
click at [867, 217] on button "View Code" at bounding box center [859, 224] width 57 height 15
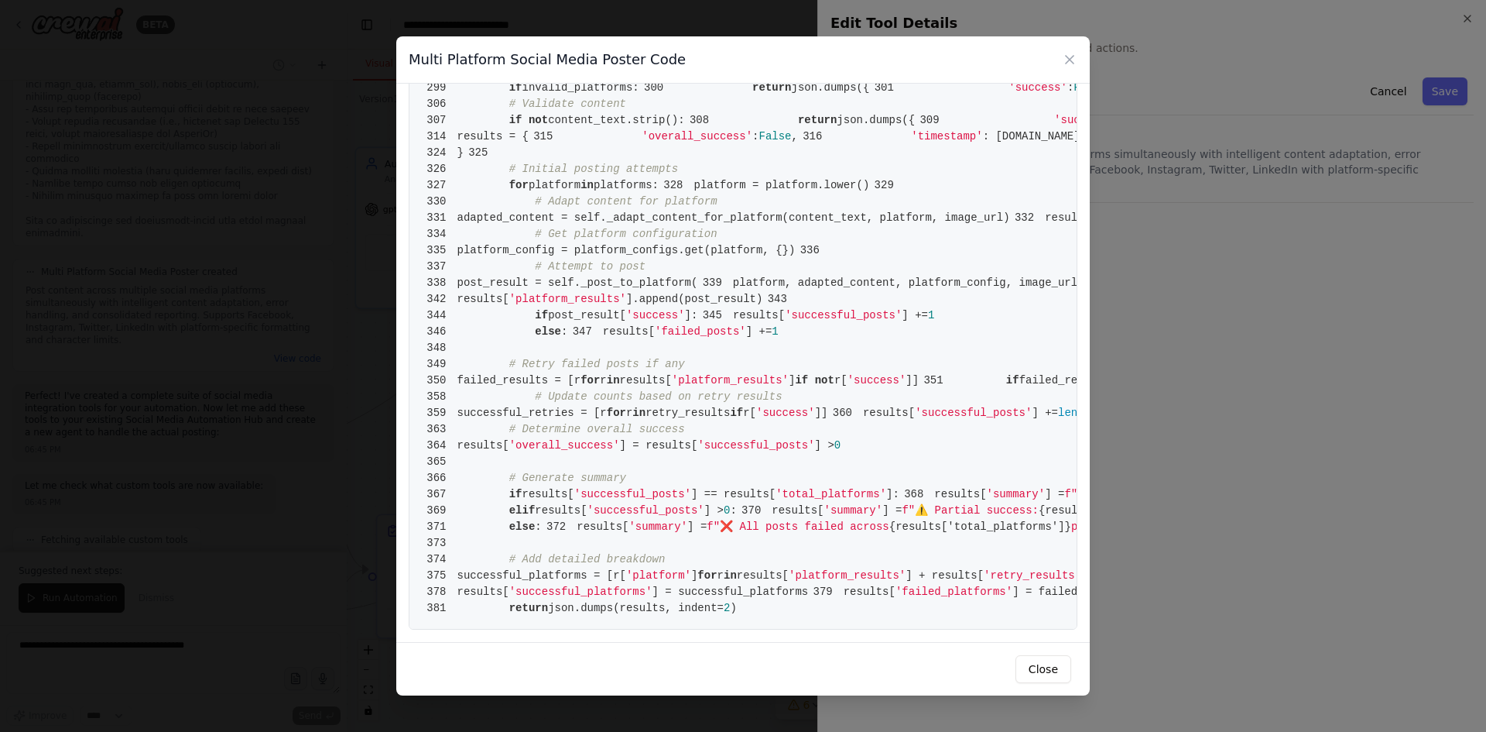
scroll to position [0, 0]
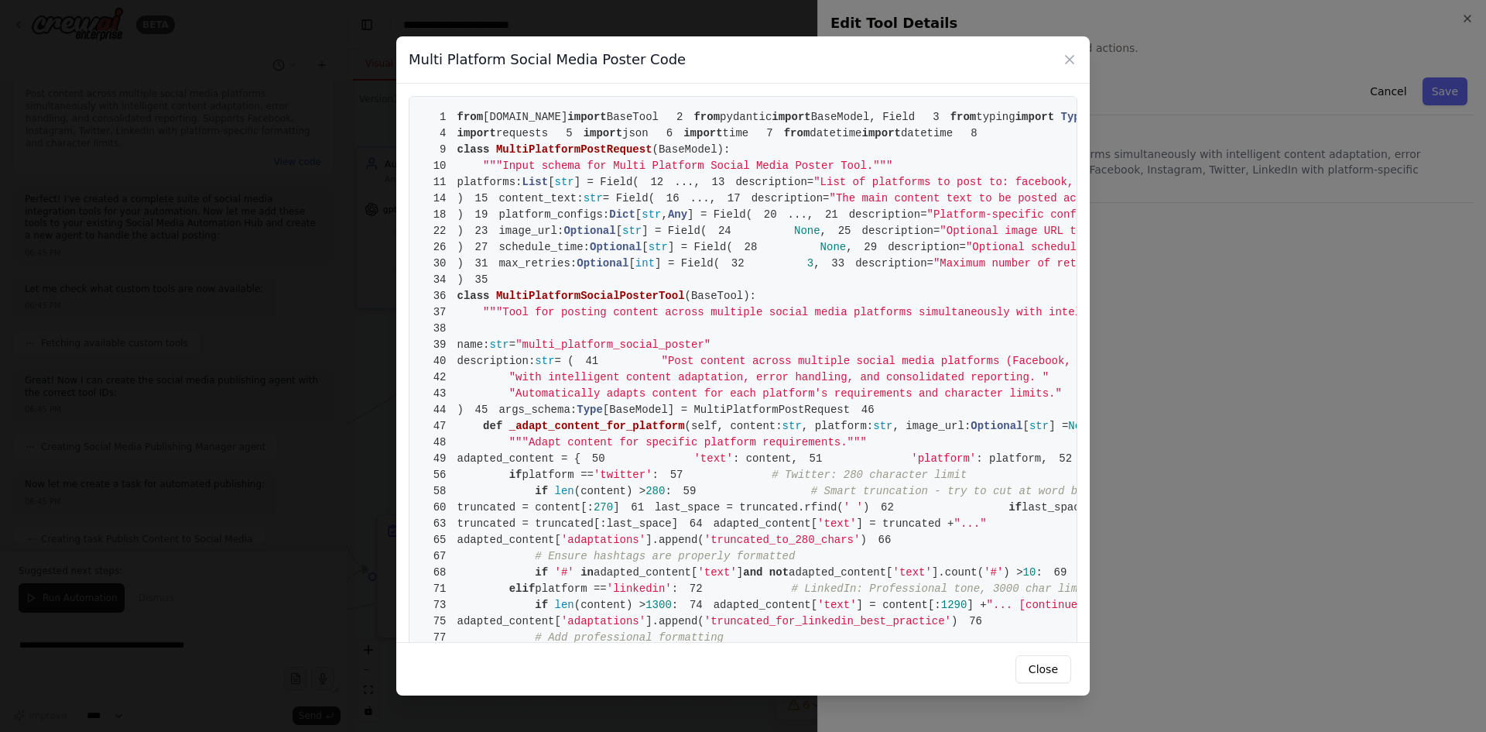
click at [1078, 58] on div "Multi Platform Social Media Poster Code" at bounding box center [743, 59] width 694 height 47
click at [1078, 50] on div "Multi Platform Social Media Poster Code" at bounding box center [743, 59] width 694 height 47
click at [1077, 57] on icon at bounding box center [1069, 59] width 15 height 15
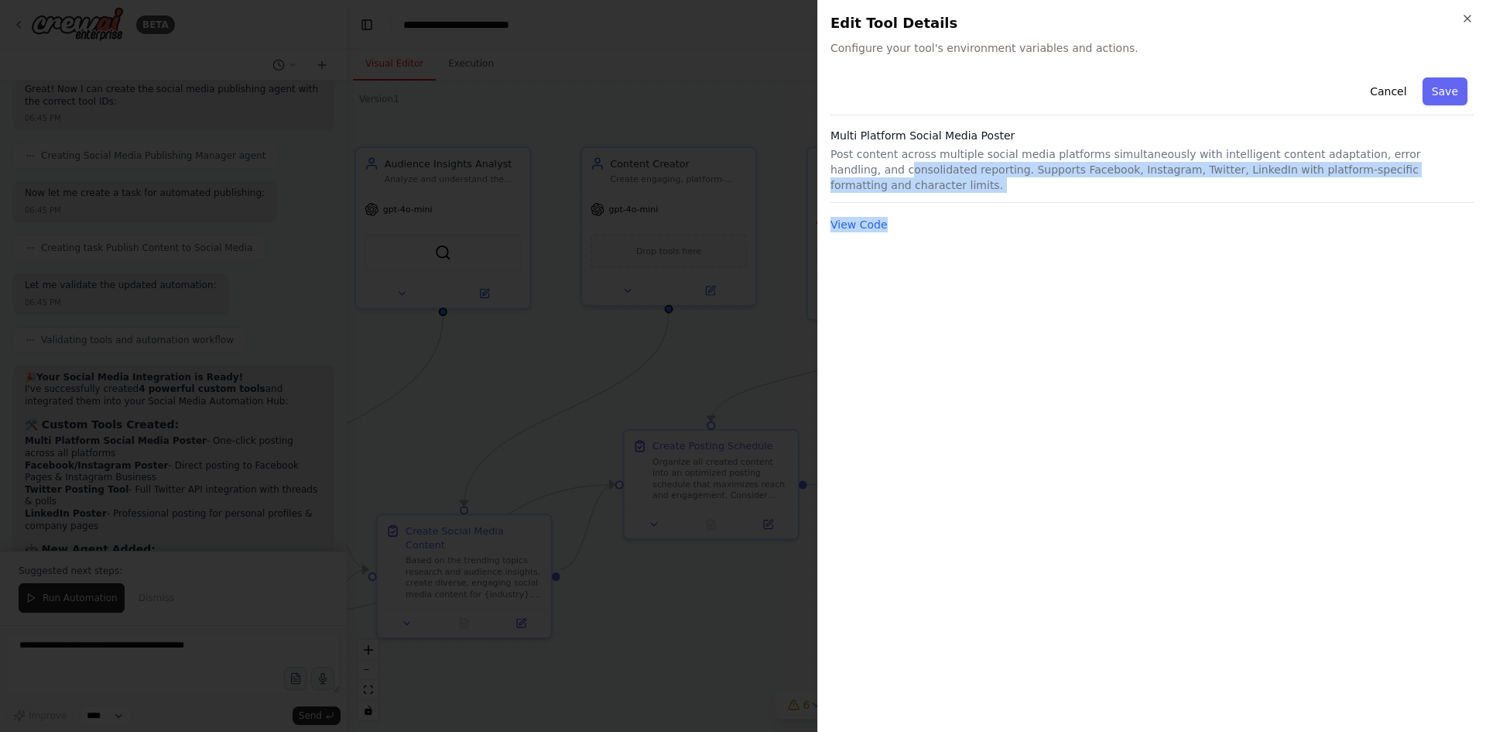
drag, startPoint x: 837, startPoint y: 162, endPoint x: 1380, endPoint y: 186, distance: 544.0
click at [1380, 189] on div "Cancel Save Multi Platform Social Media Poster Post content across multiple soc…" at bounding box center [1152, 152] width 643 height 163
click at [1473, 15] on icon "button" at bounding box center [1468, 18] width 12 height 12
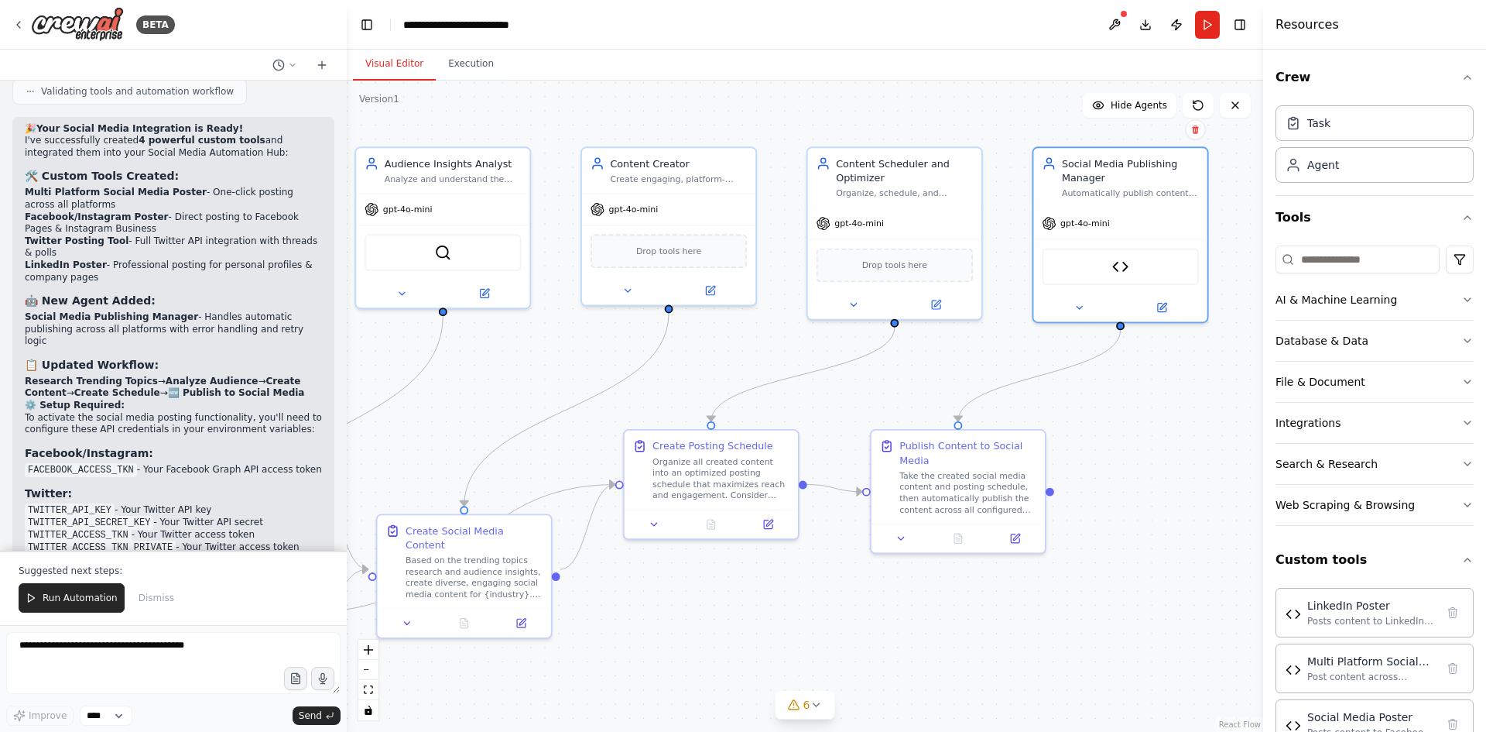
scroll to position [6057, 0]
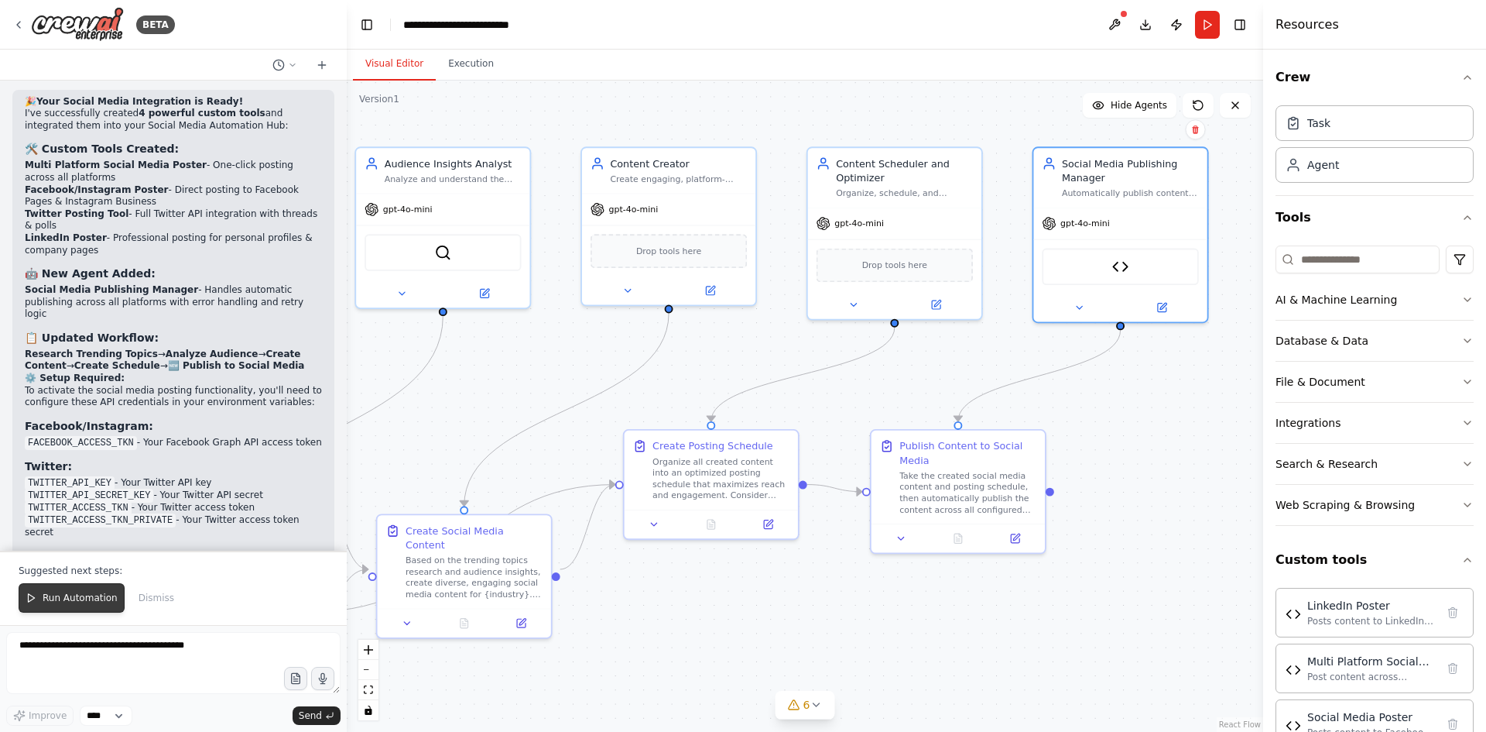
click at [69, 591] on button "Run Automation" at bounding box center [72, 597] width 106 height 29
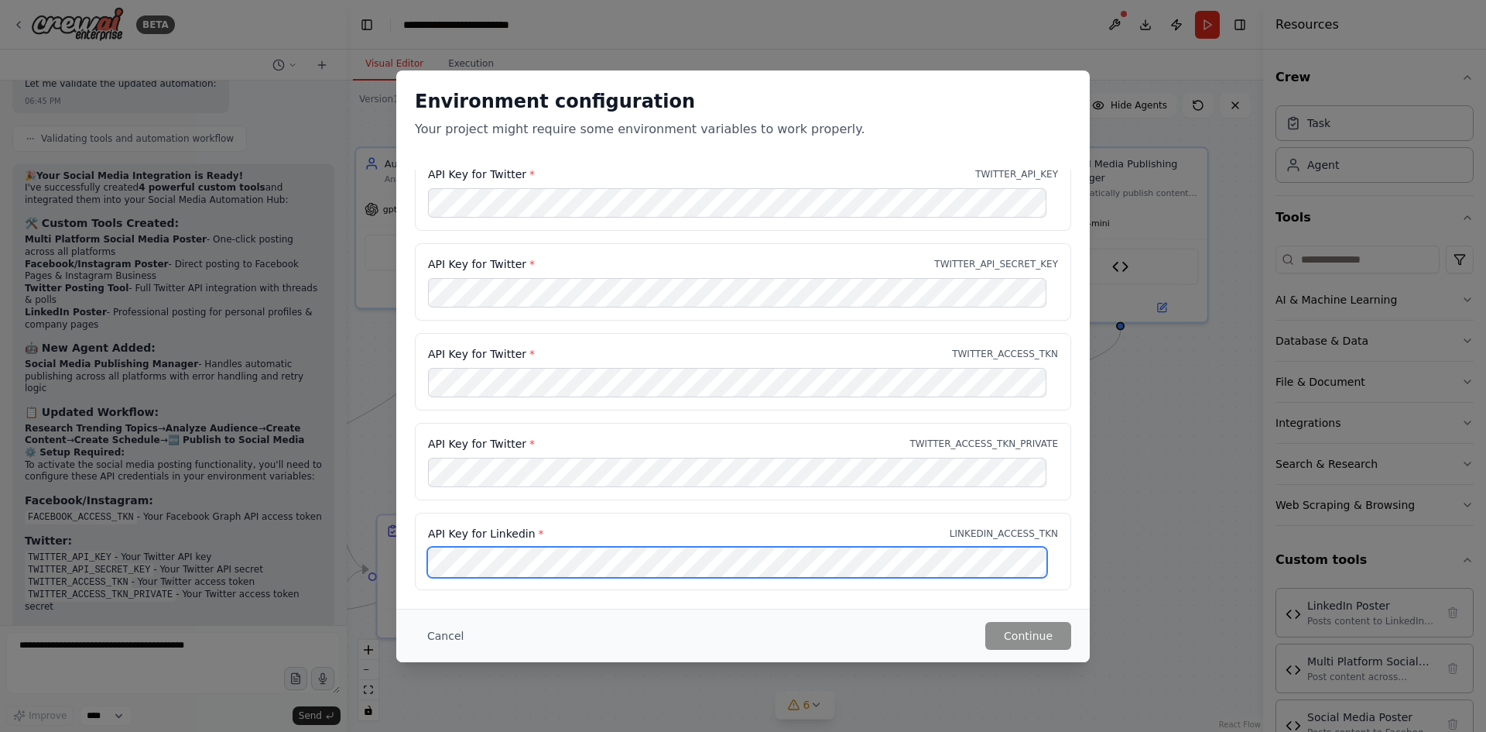
scroll to position [0, 0]
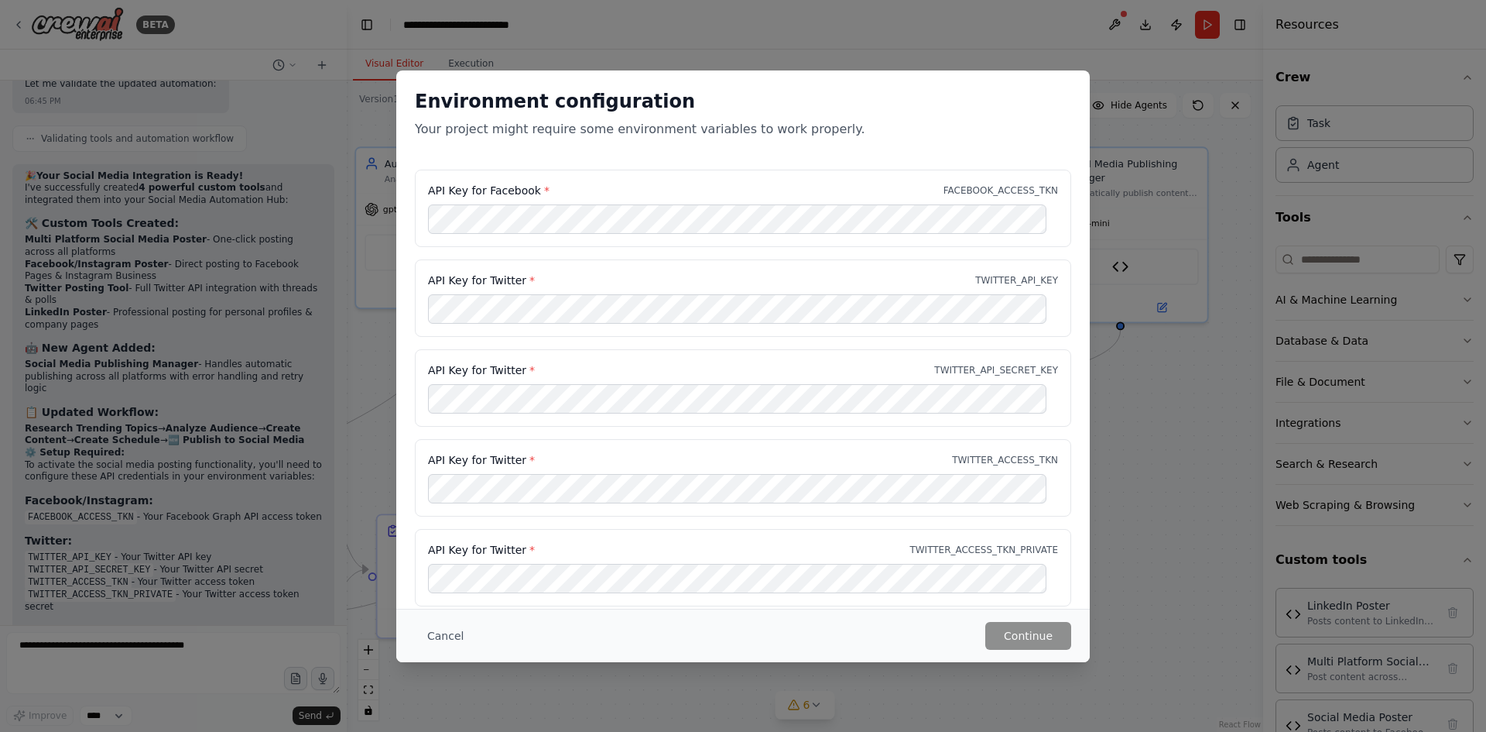
click at [537, 382] on div "API Key for Twitter * TWITTER_API_SECRET_KEY" at bounding box center [743, 387] width 656 height 77
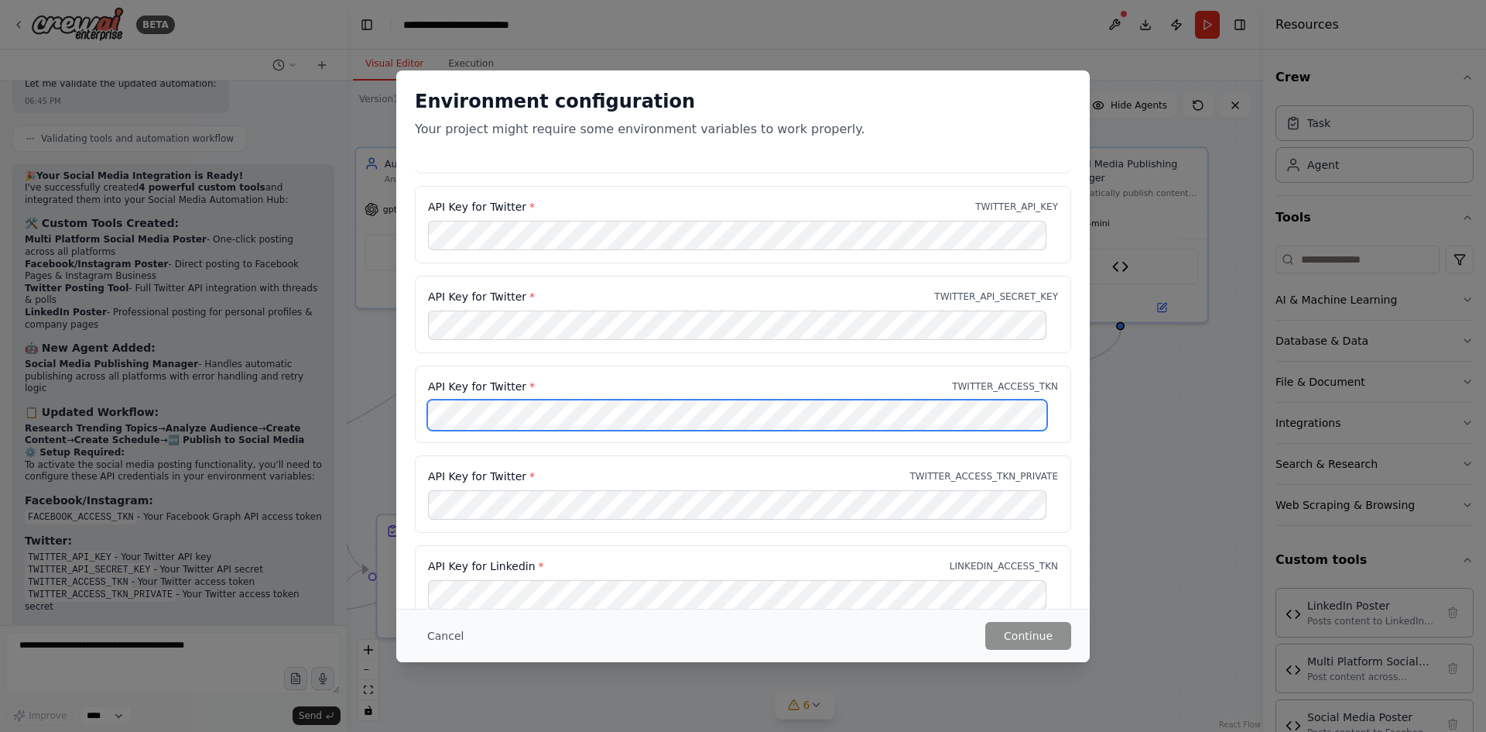
scroll to position [106, 0]
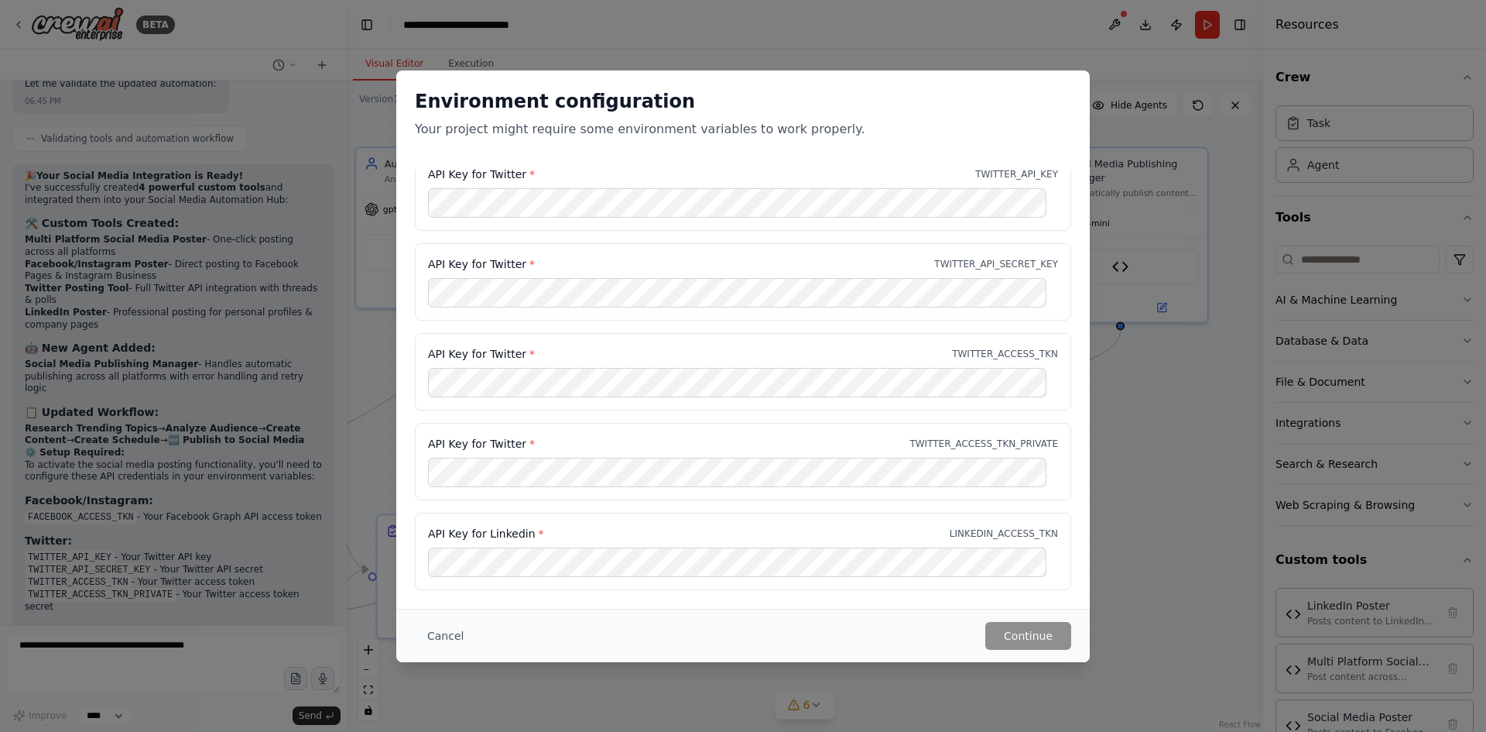
click at [572, 400] on div "API Key for Twitter * TWITTER_ACCESS_TKN" at bounding box center [743, 371] width 656 height 77
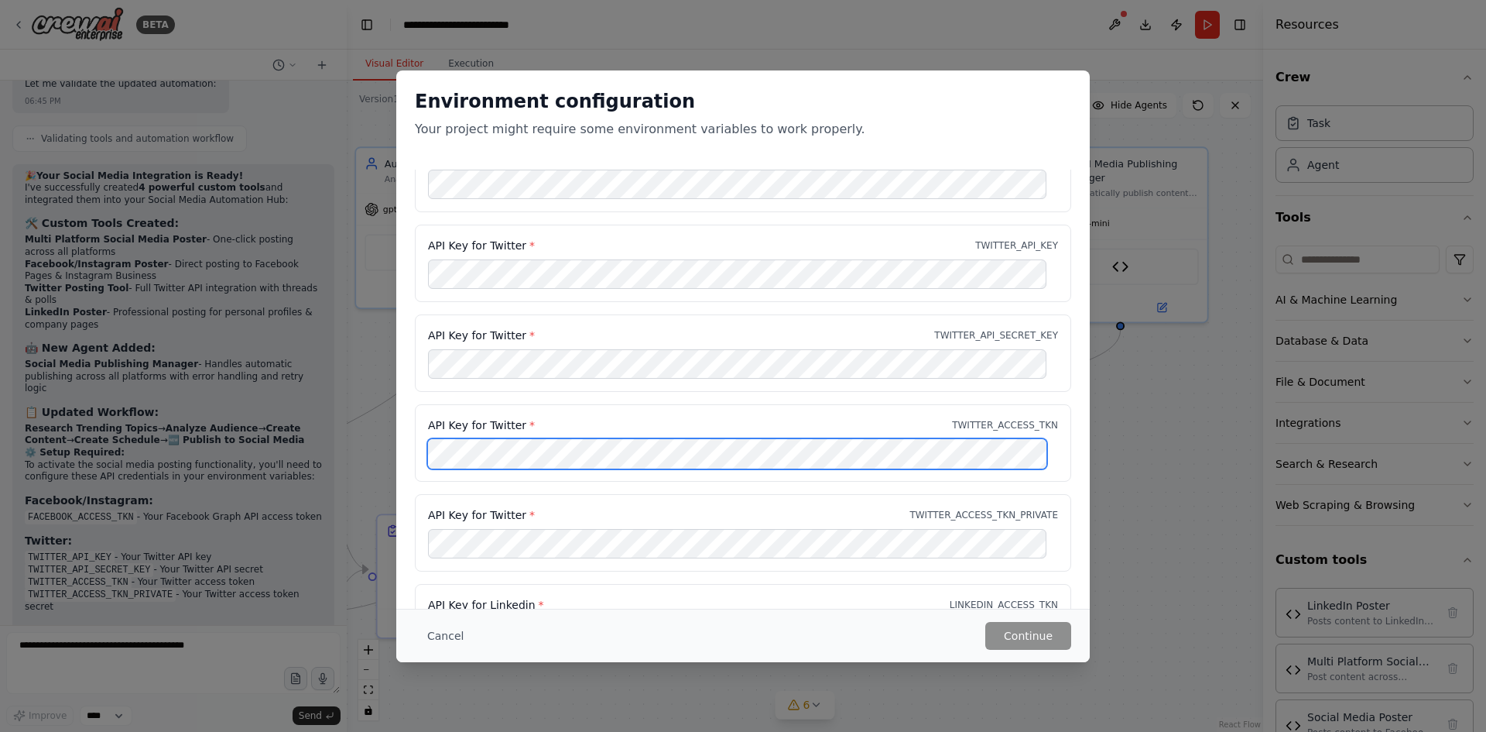
scroll to position [0, 0]
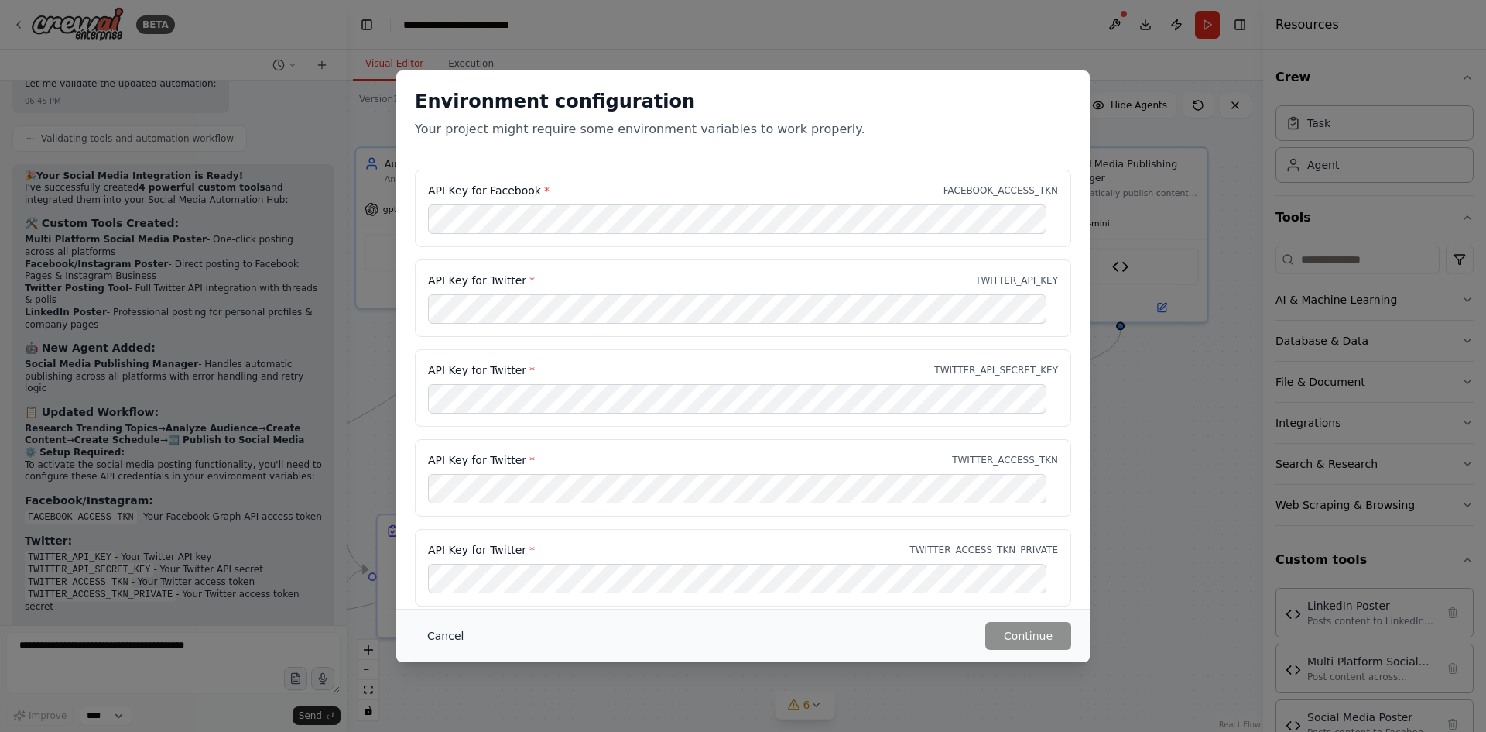
click at [459, 632] on button "Cancel" at bounding box center [445, 636] width 61 height 28
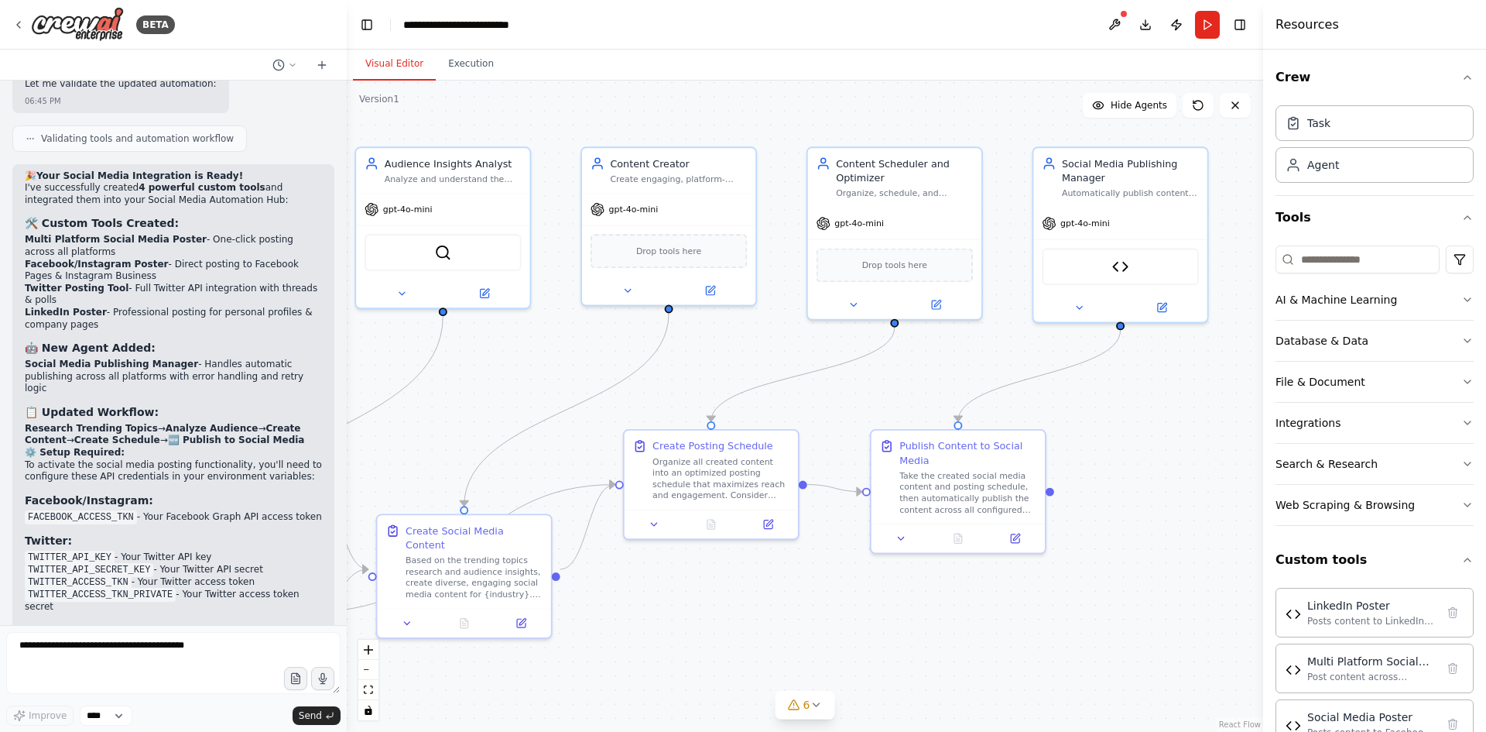
scroll to position [5983, 0]
click at [1206, 26] on button "Run" at bounding box center [1207, 25] width 25 height 28
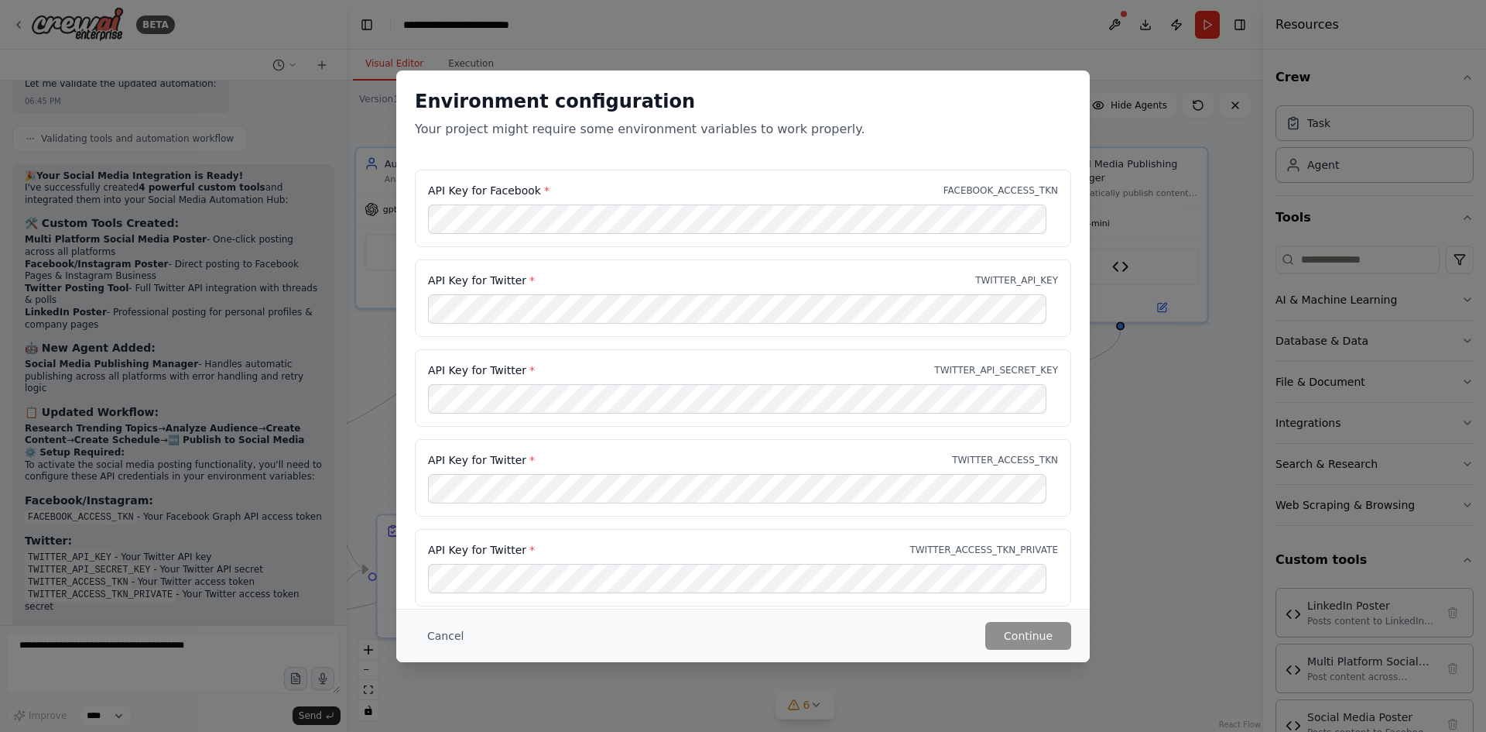
click at [1143, 65] on div "Environment configuration Your project might require some environment variables…" at bounding box center [743, 366] width 1486 height 732
click at [437, 632] on button "Cancel" at bounding box center [445, 636] width 61 height 28
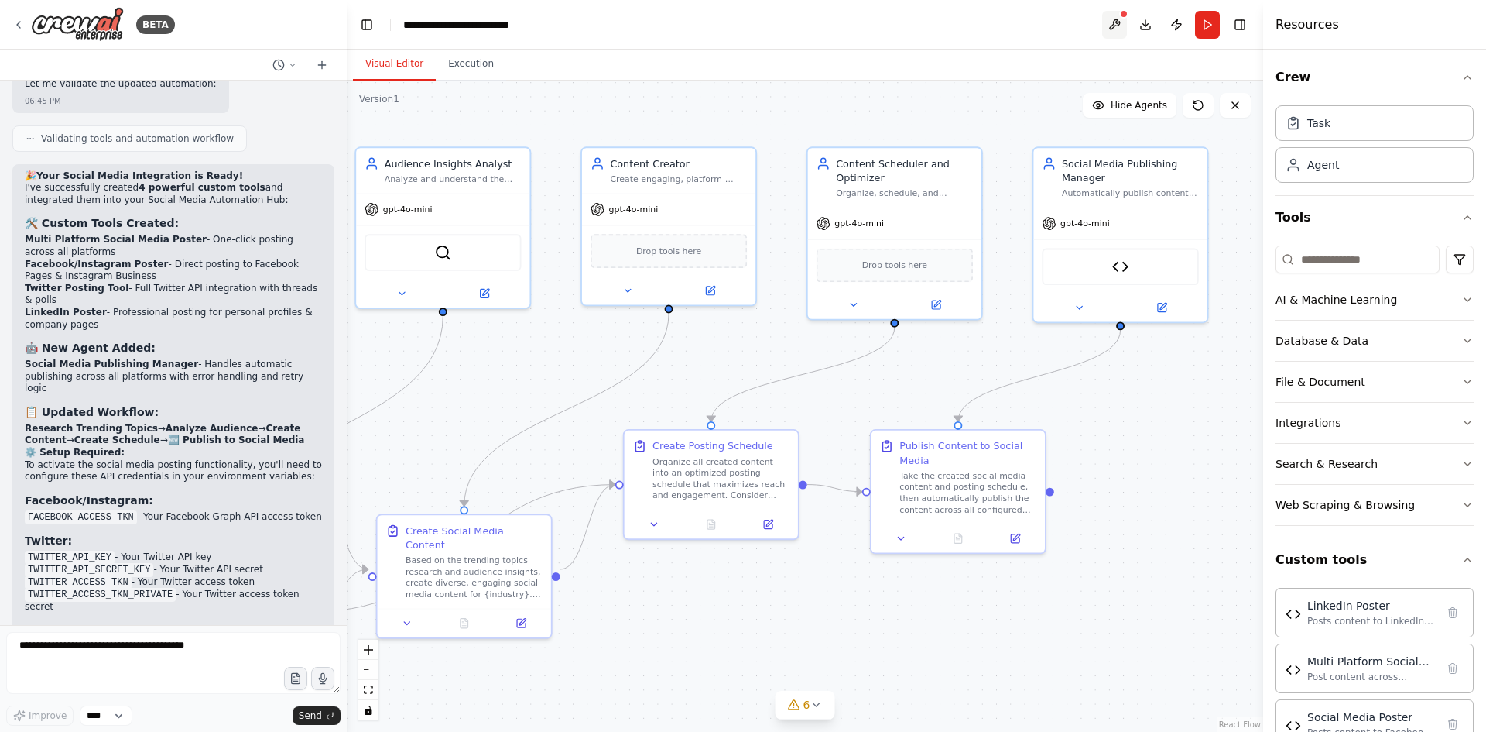
click at [1109, 19] on button at bounding box center [1114, 25] width 25 height 28
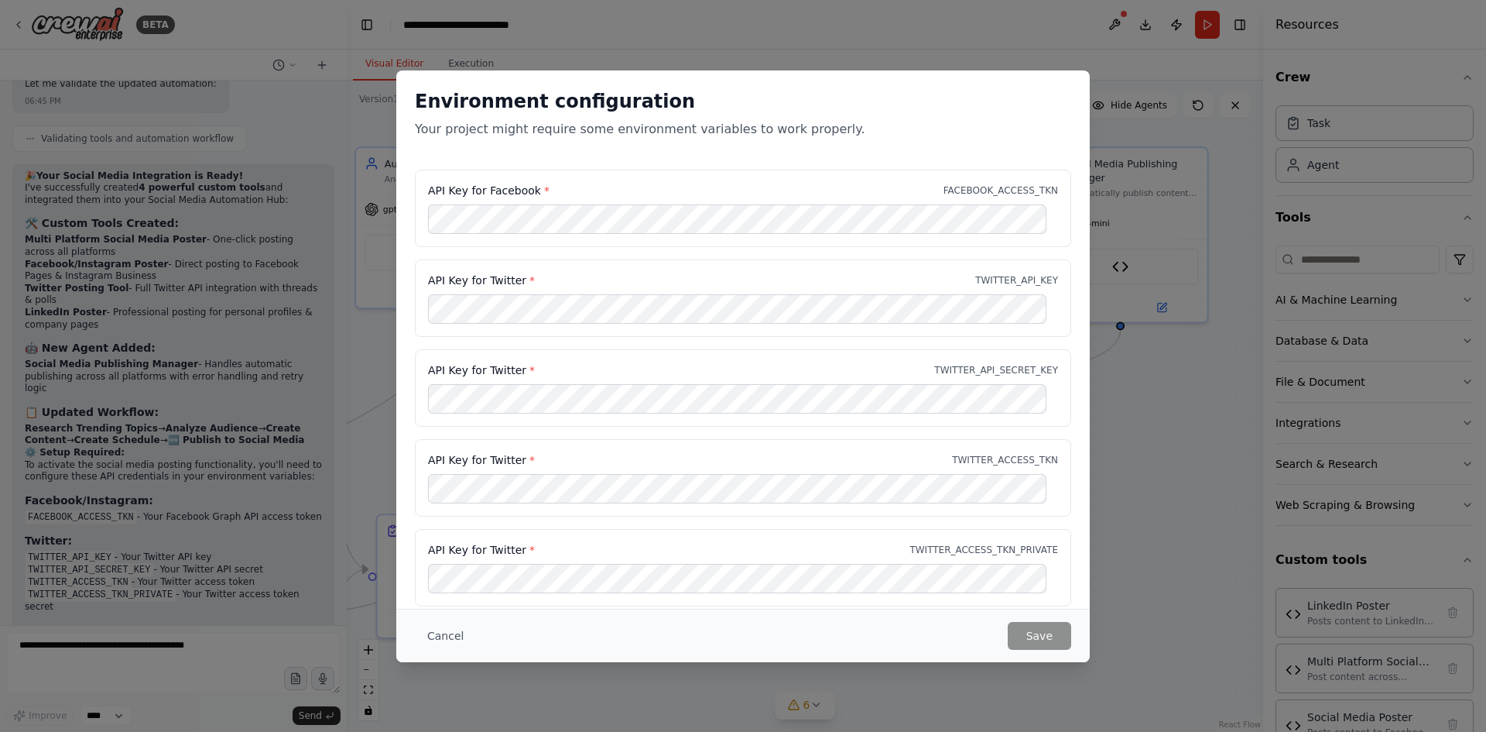
click at [1185, 268] on div "Environment configuration Your project might require some environment variables…" at bounding box center [743, 366] width 1486 height 732
click at [439, 639] on button "Cancel" at bounding box center [445, 636] width 61 height 28
